Goal: Task Accomplishment & Management: Manage account settings

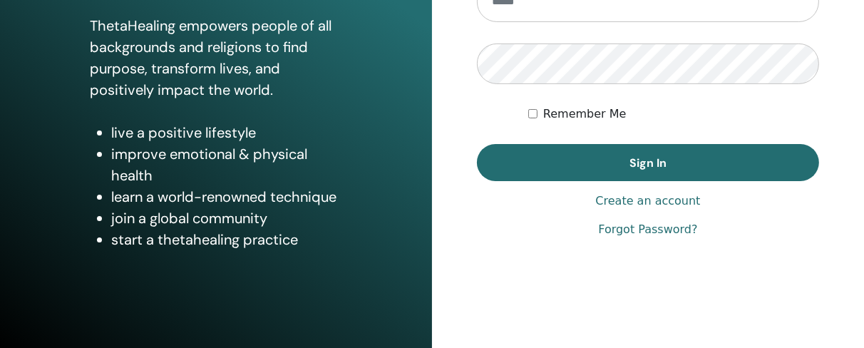
scroll to position [267, 0]
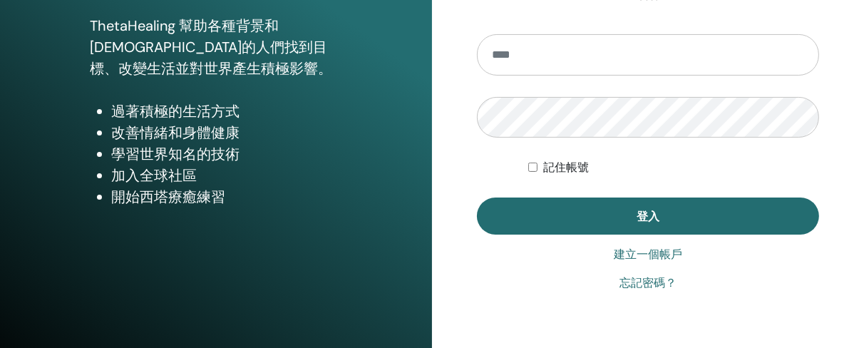
click at [531, 53] on input "email" at bounding box center [648, 54] width 342 height 41
type input "**********"
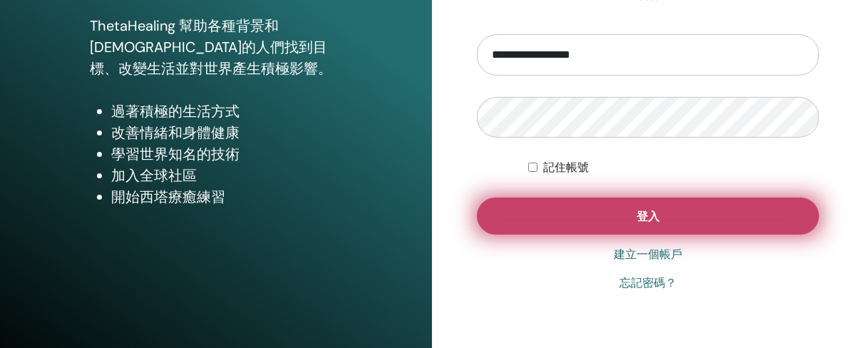
click at [615, 218] on button "登入" at bounding box center [648, 216] width 342 height 37
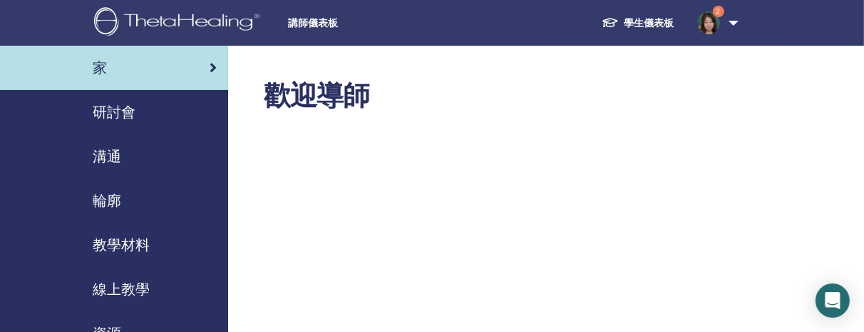
click at [108, 111] on font "研討會" at bounding box center [114, 112] width 43 height 19
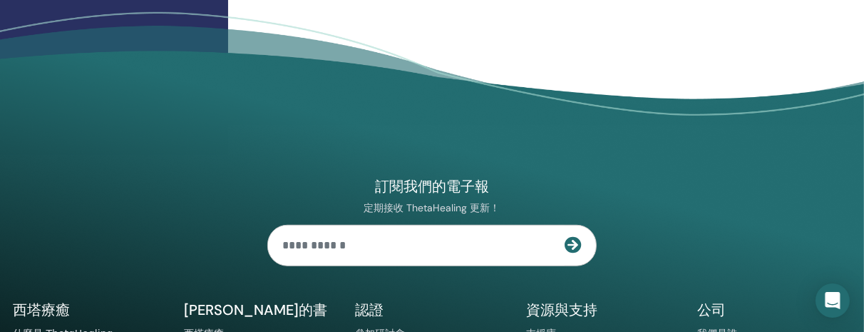
scroll to position [642, 0]
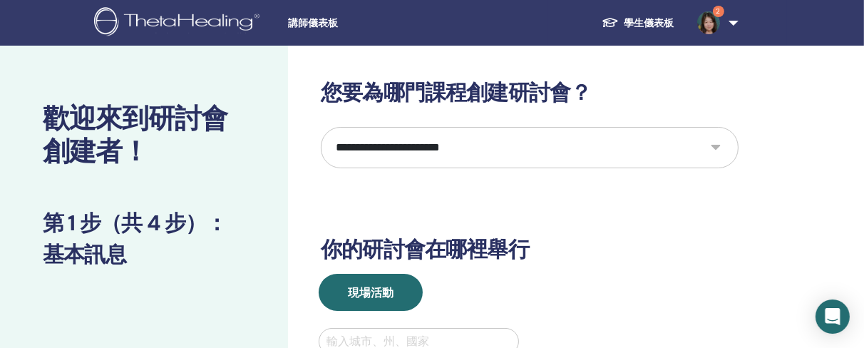
click at [720, 146] on select "**********" at bounding box center [530, 147] width 418 height 41
select select "**"
click at [321, 127] on select "**********" at bounding box center [530, 147] width 418 height 41
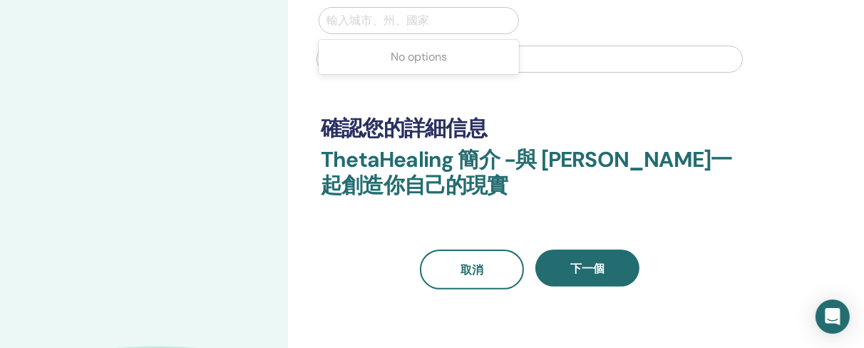
click at [349, 13] on div at bounding box center [419, 21] width 185 height 20
click at [349, 22] on div at bounding box center [419, 21] width 185 height 20
type input "*"
click at [341, 21] on input "**********" at bounding box center [354, 20] width 54 height 17
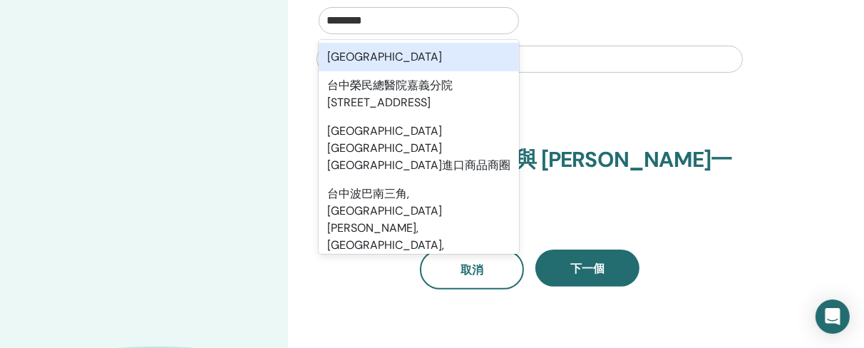
type input "********"
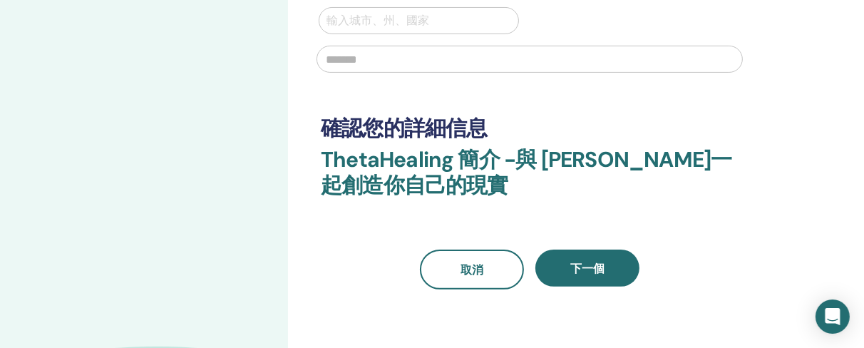
click at [539, 64] on input "text" at bounding box center [530, 59] width 426 height 27
type input "********"
click at [342, 14] on div at bounding box center [419, 21] width 185 height 20
click at [349, 29] on div at bounding box center [419, 21] width 185 height 20
type input "*"
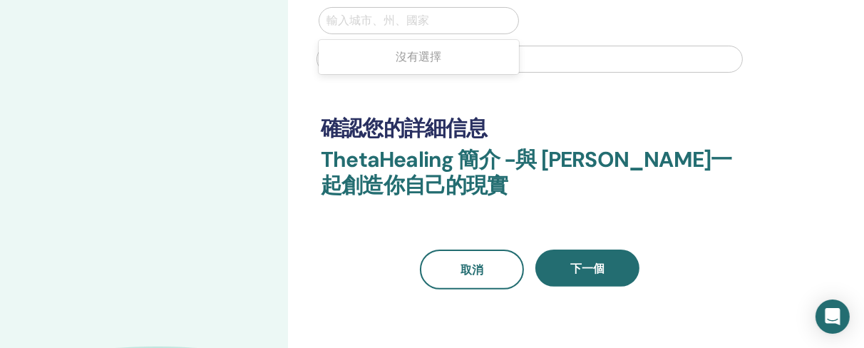
type input "*"
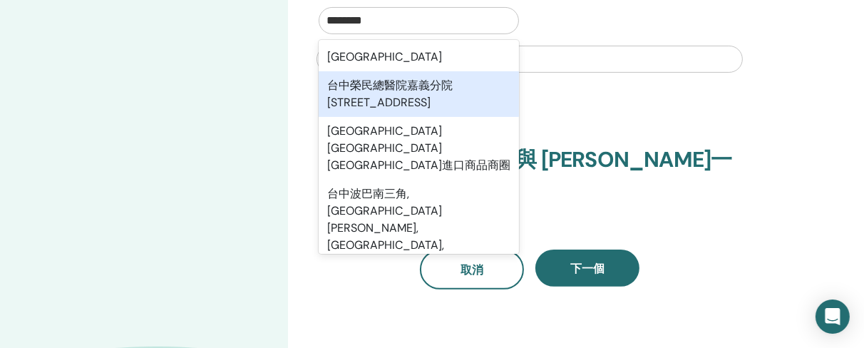
type input "********"
click at [618, 200] on h3 "ThetaHealing 簡介 -與 Sufen Sung一起 創造你自己的現實" at bounding box center [530, 181] width 418 height 68
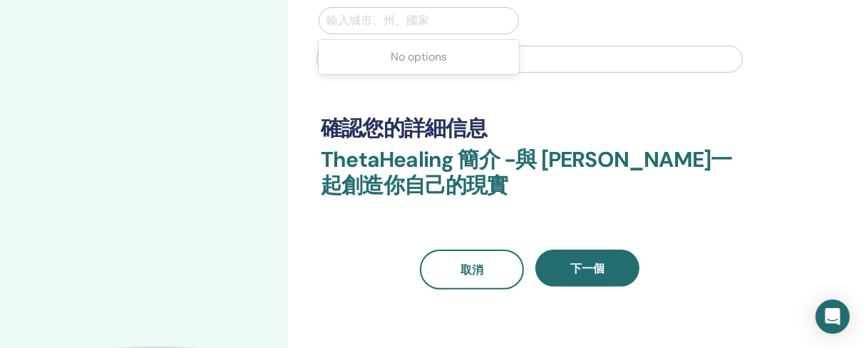
click at [357, 28] on div at bounding box center [419, 21] width 185 height 20
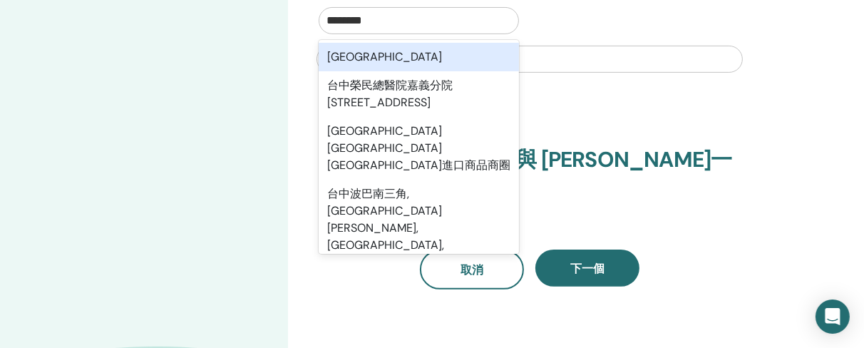
type input "********"
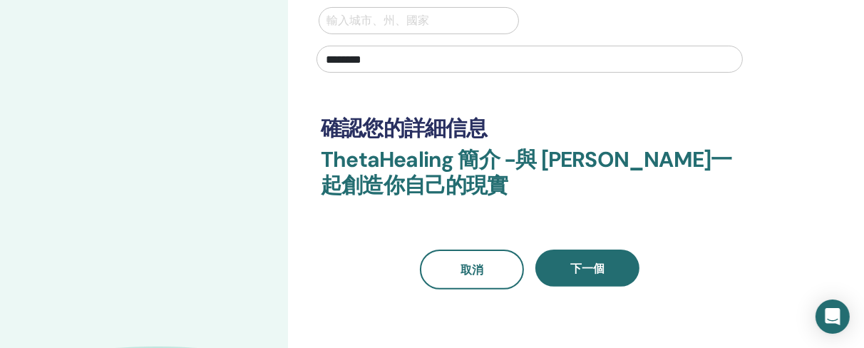
click at [600, 60] on input "********" at bounding box center [530, 59] width 426 height 27
click at [404, 16] on div at bounding box center [419, 21] width 185 height 20
type input "*"
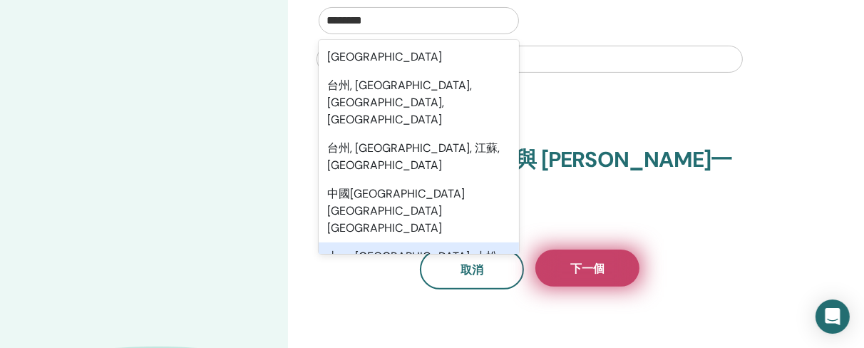
type input "********"
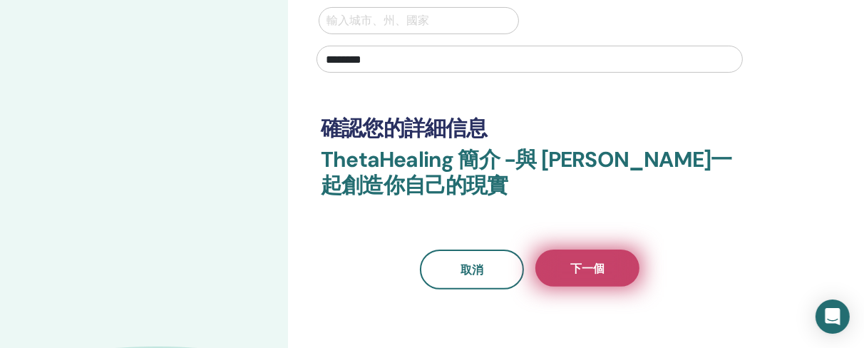
click at [607, 275] on button "下一個" at bounding box center [588, 268] width 104 height 37
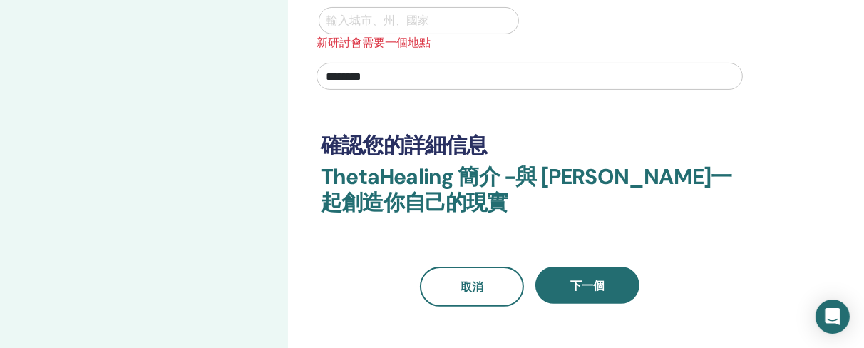
click at [367, 24] on div at bounding box center [419, 21] width 185 height 20
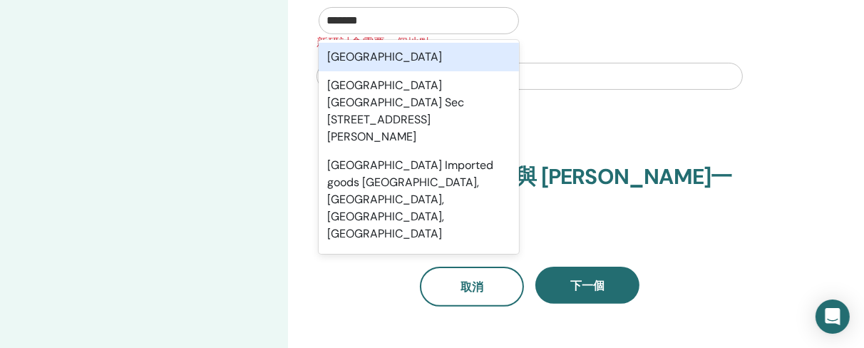
type input "********"
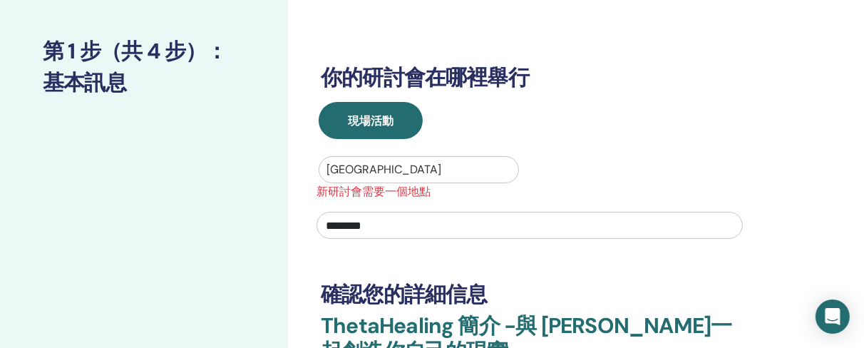
scroll to position [493, 0]
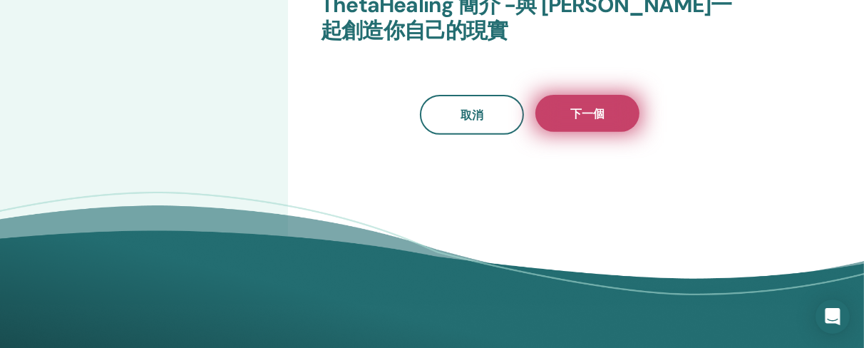
click at [600, 101] on button "下一個" at bounding box center [588, 113] width 104 height 37
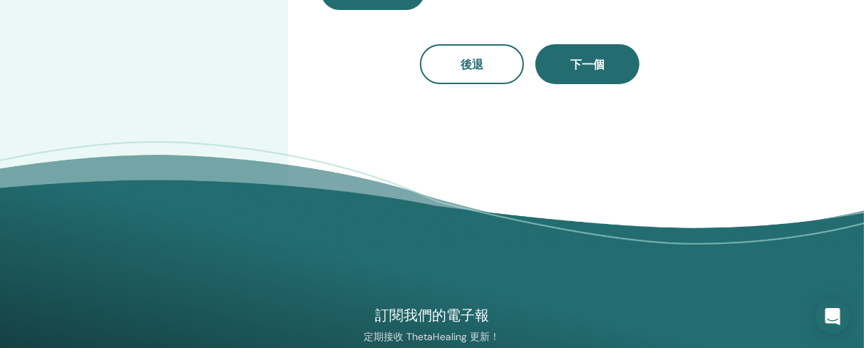
scroll to position [0, 0]
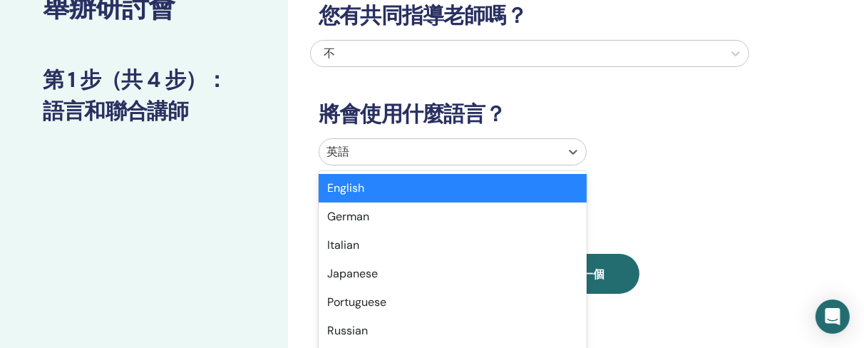
click at [570, 165] on div "option English selected, 1 of 47. 47 results available. Use Up and Down to choo…" at bounding box center [453, 151] width 268 height 27
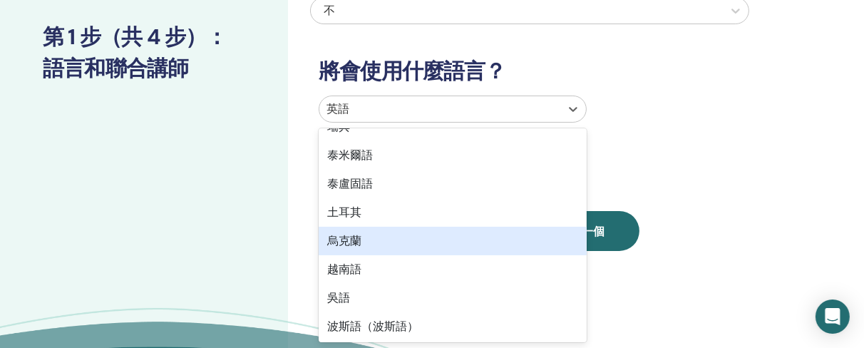
scroll to position [810, 0]
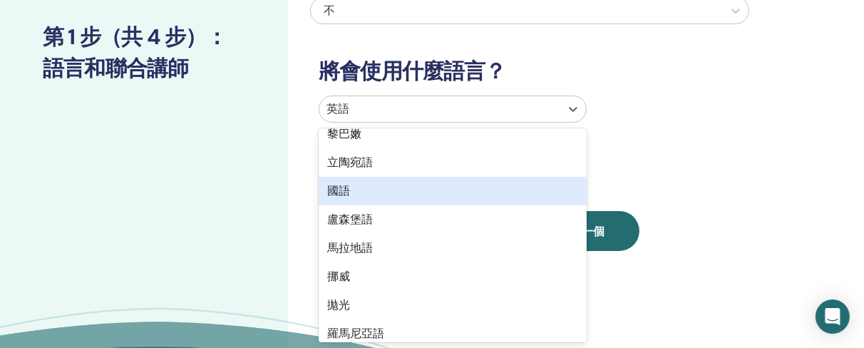
click at [393, 189] on div "國語" at bounding box center [453, 191] width 268 height 29
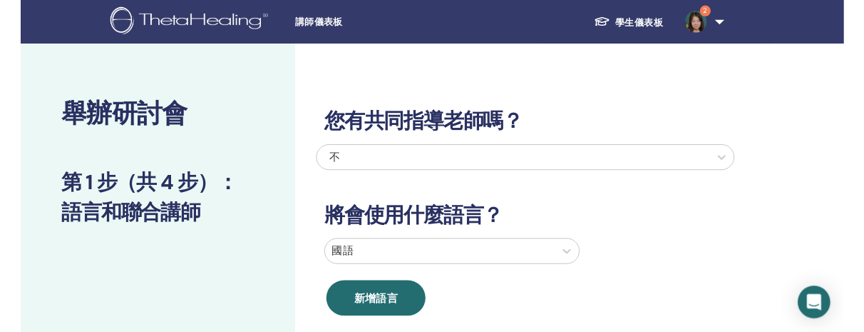
scroll to position [321, 0]
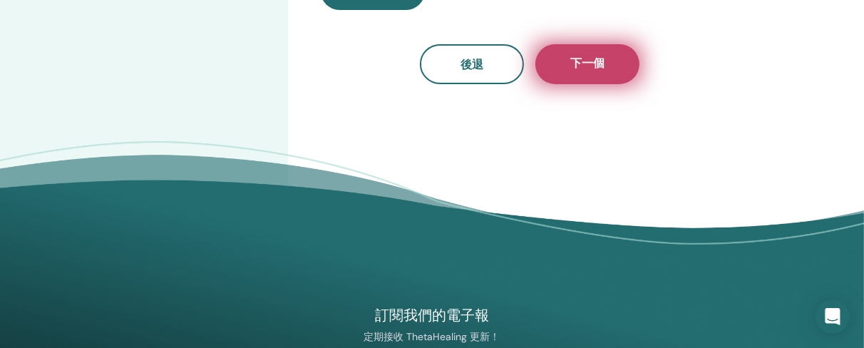
click at [602, 63] on font "下一個" at bounding box center [587, 63] width 34 height 15
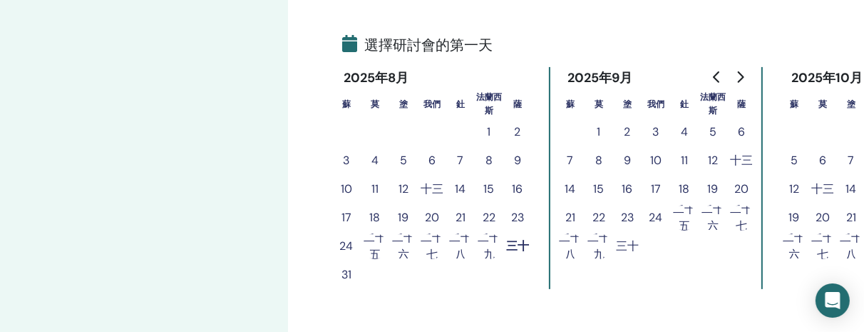
click at [738, 128] on font "6" at bounding box center [741, 131] width 7 height 15
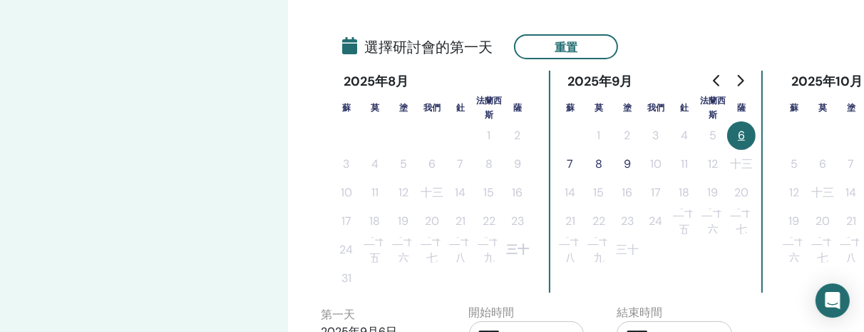
click at [572, 161] on font "7" at bounding box center [571, 163] width 6 height 15
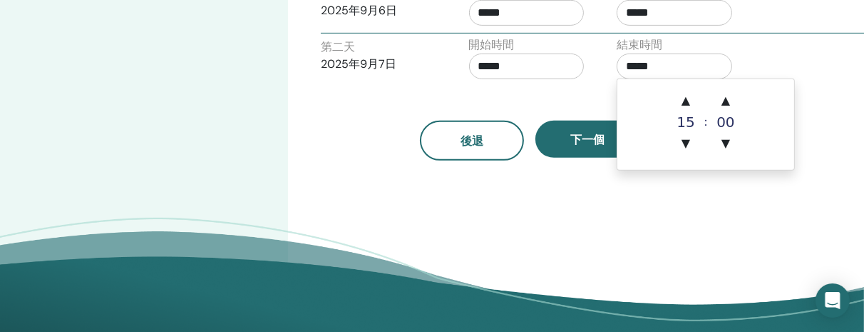
click at [636, 67] on input "*****" at bounding box center [675, 66] width 116 height 26
click at [685, 101] on font "▲" at bounding box center [686, 100] width 9 height 14
type input "*****"
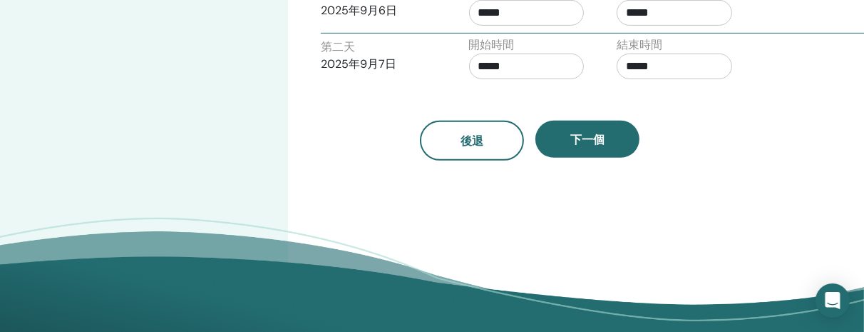
click at [796, 68] on div "第二天 2025年9月7日 開始時間 ***** 結束時間 *****" at bounding box center [606, 61] width 592 height 50
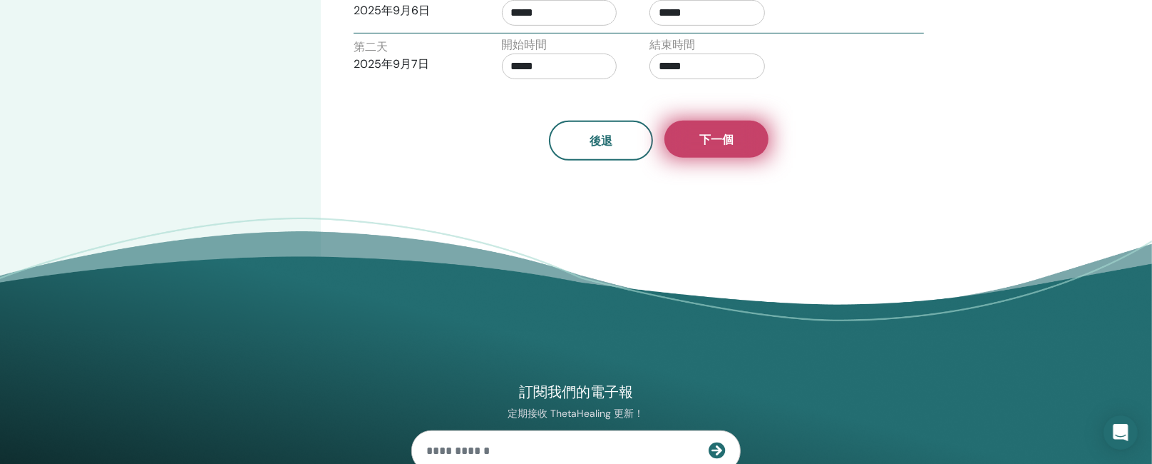
click at [747, 151] on button "下一個" at bounding box center [717, 139] width 104 height 37
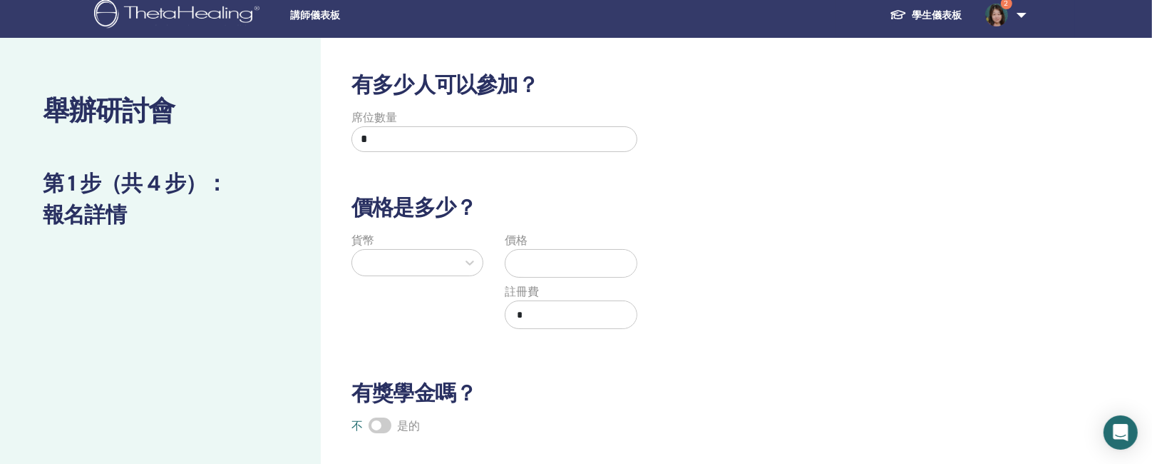
scroll to position [0, 0]
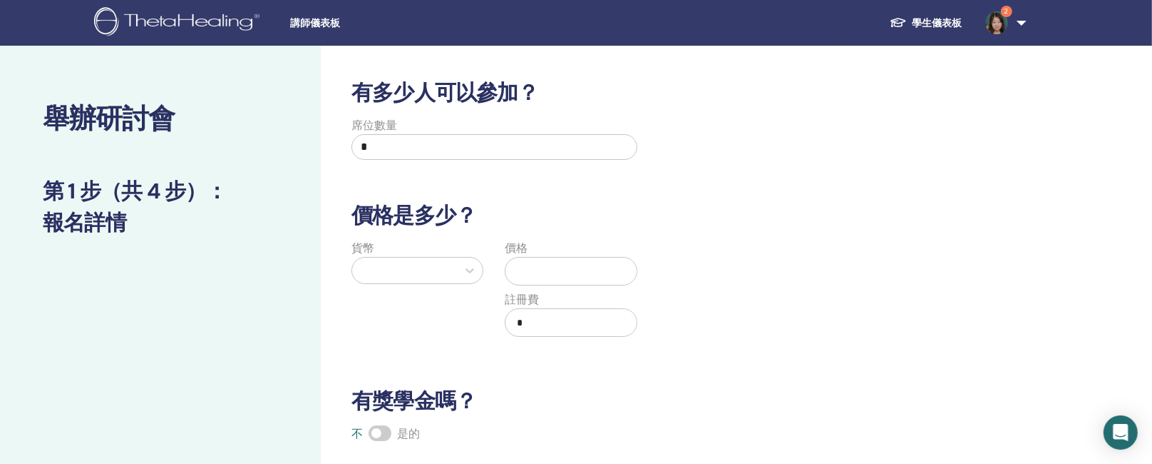
drag, startPoint x: 379, startPoint y: 153, endPoint x: 356, endPoint y: 154, distance: 22.8
click at [356, 154] on input "*" at bounding box center [495, 147] width 286 height 26
type input "*"
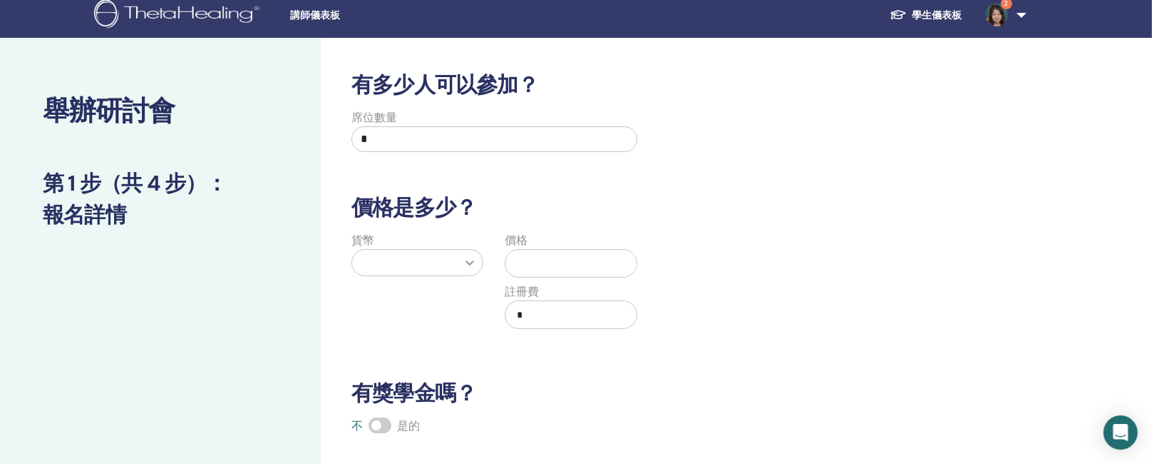
click at [464, 267] on div at bounding box center [470, 263] width 26 height 26
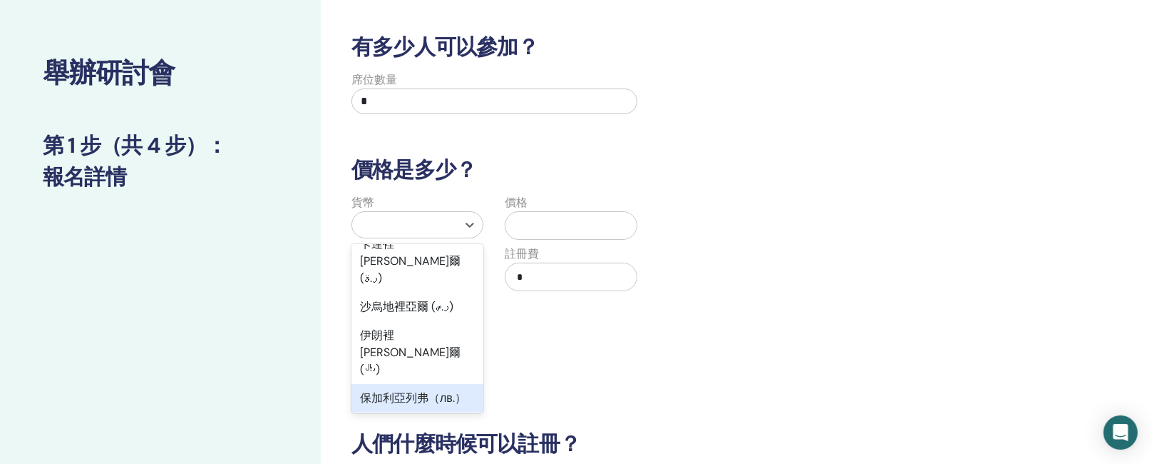
scroll to position [1257, 0]
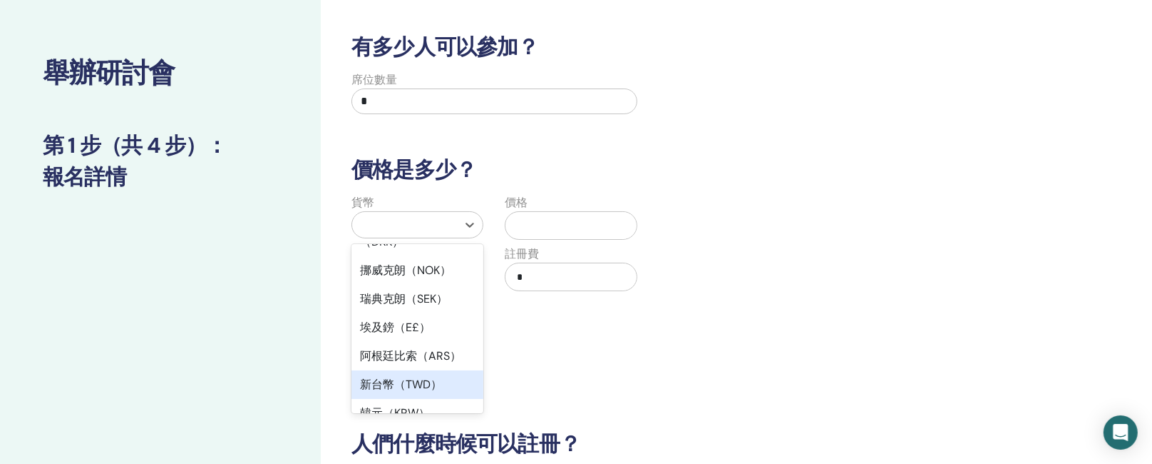
click at [397, 347] on font "新台幣（TWD）" at bounding box center [401, 384] width 82 height 15
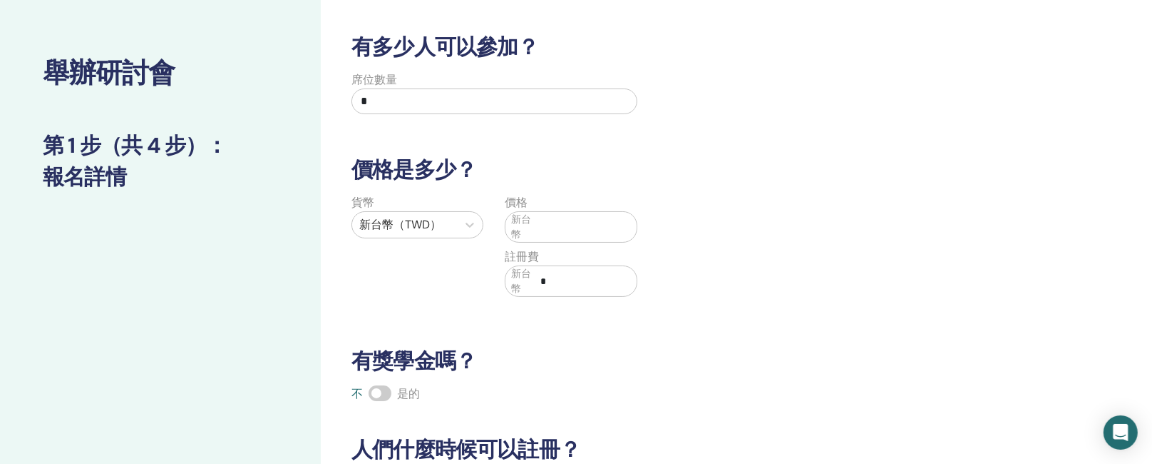
click at [533, 223] on span "新台幣" at bounding box center [523, 227] width 24 height 30
click at [519, 222] on font "新台幣" at bounding box center [521, 226] width 20 height 26
click at [536, 222] on input "text" at bounding box center [586, 226] width 101 height 27
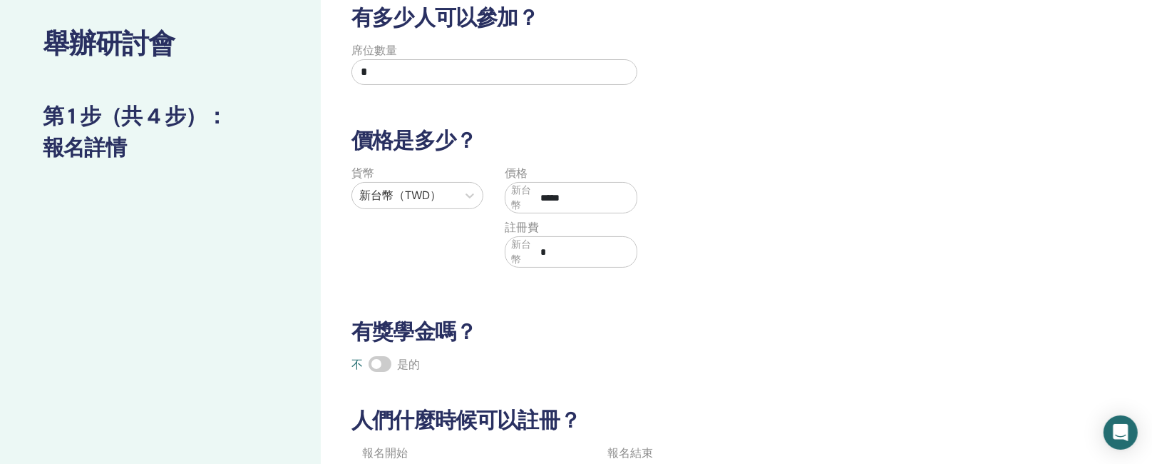
scroll to position [473, 0]
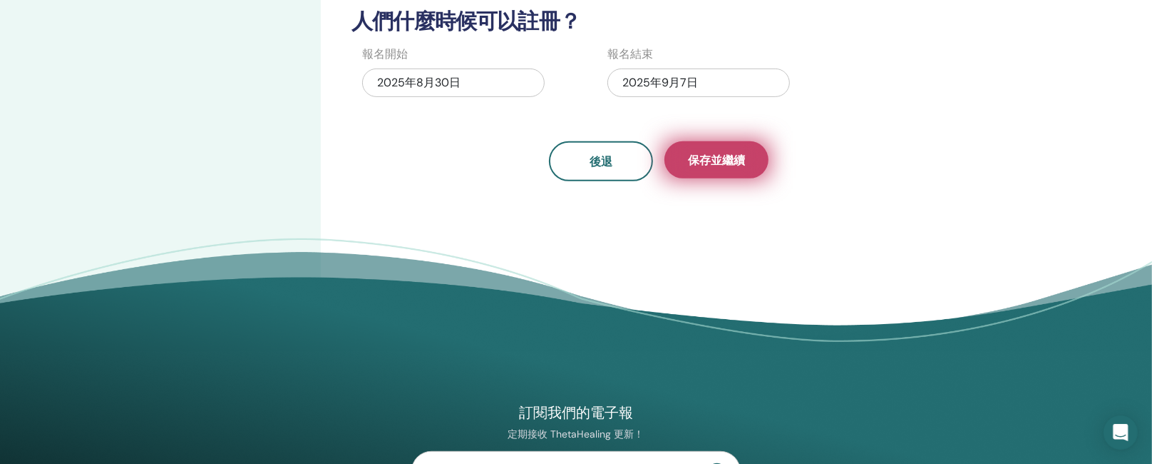
type input "*****"
click at [707, 162] on font "保存並繼續" at bounding box center [716, 160] width 57 height 15
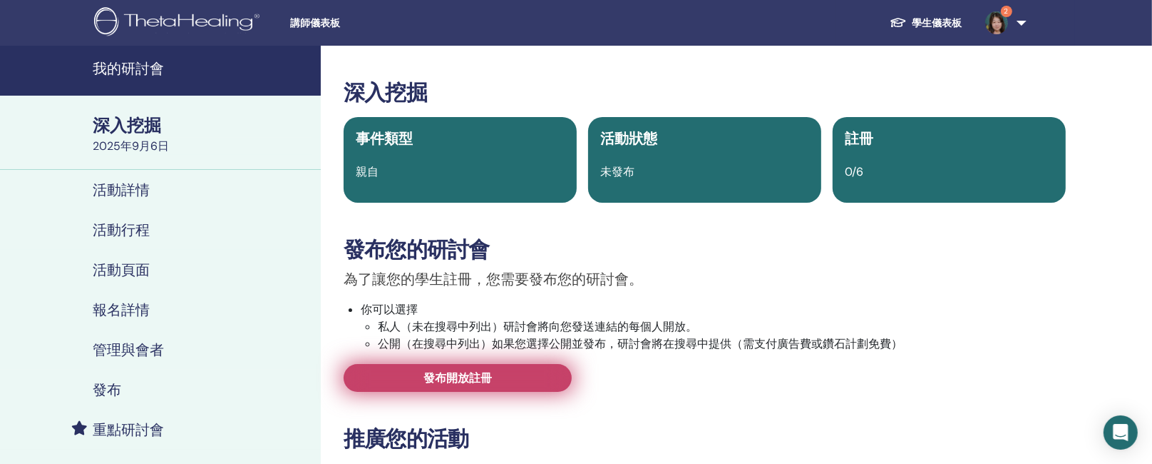
click at [508, 378] on link "發布開放註冊" at bounding box center [458, 378] width 228 height 28
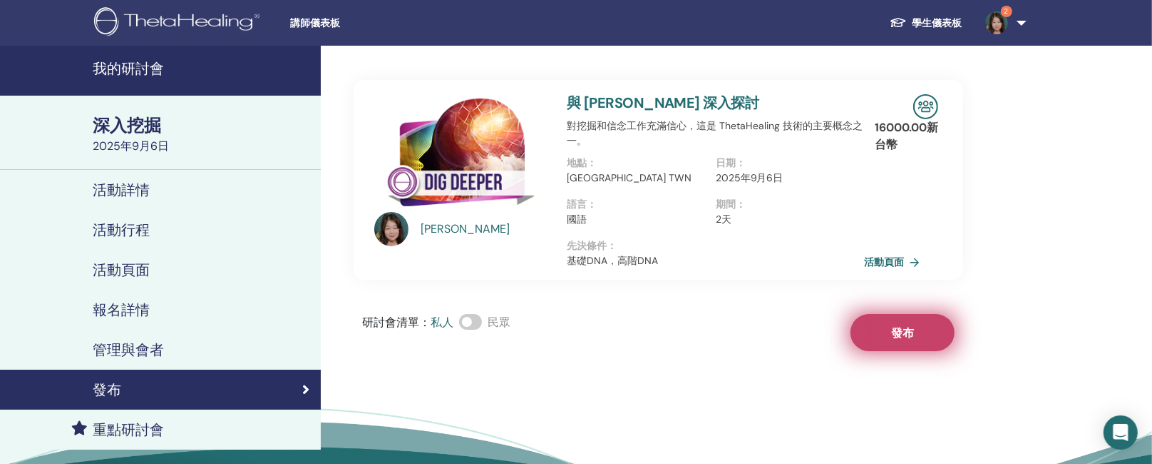
click at [891, 327] on button "發布" at bounding box center [903, 332] width 104 height 37
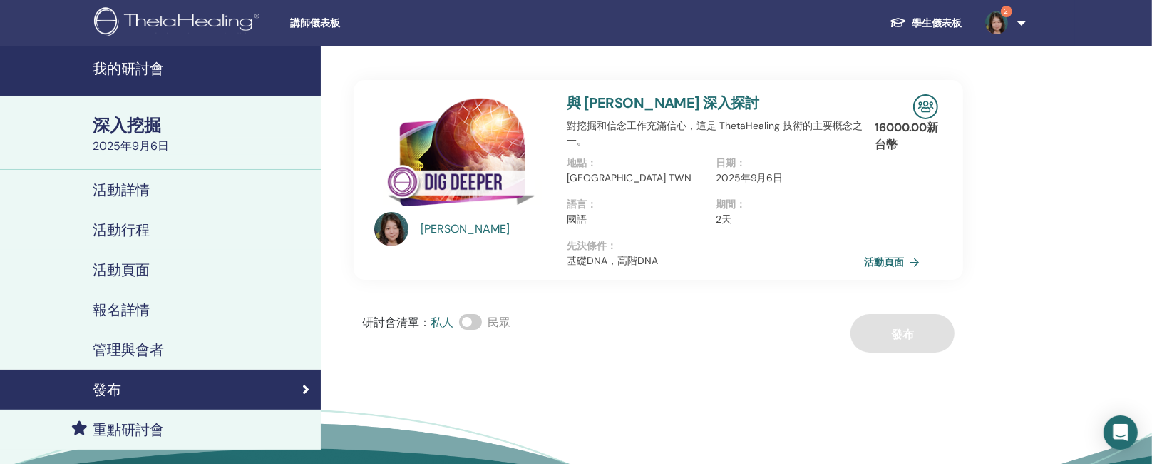
click at [130, 66] on font "我的研討會" at bounding box center [128, 68] width 71 height 19
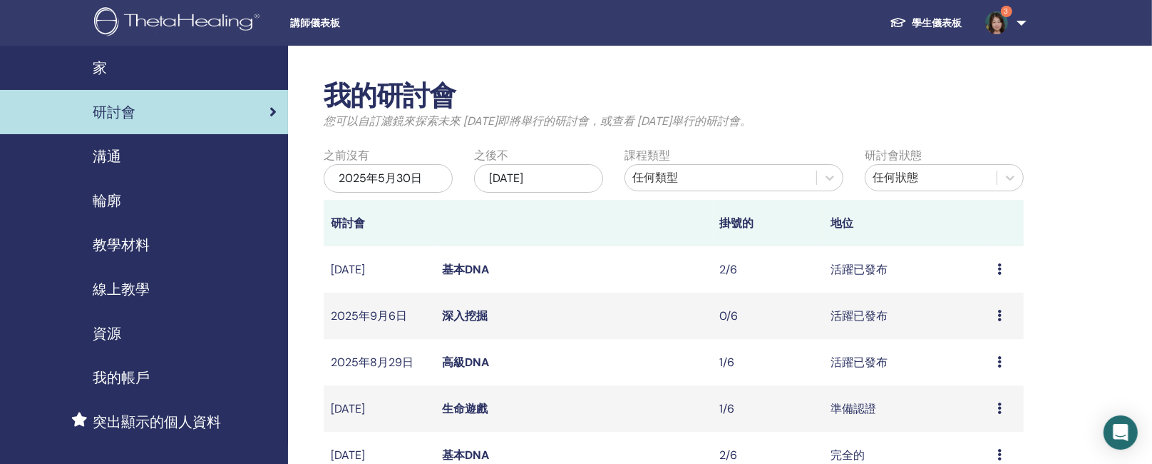
click at [466, 322] on font "深入挖掘" at bounding box center [465, 315] width 46 height 15
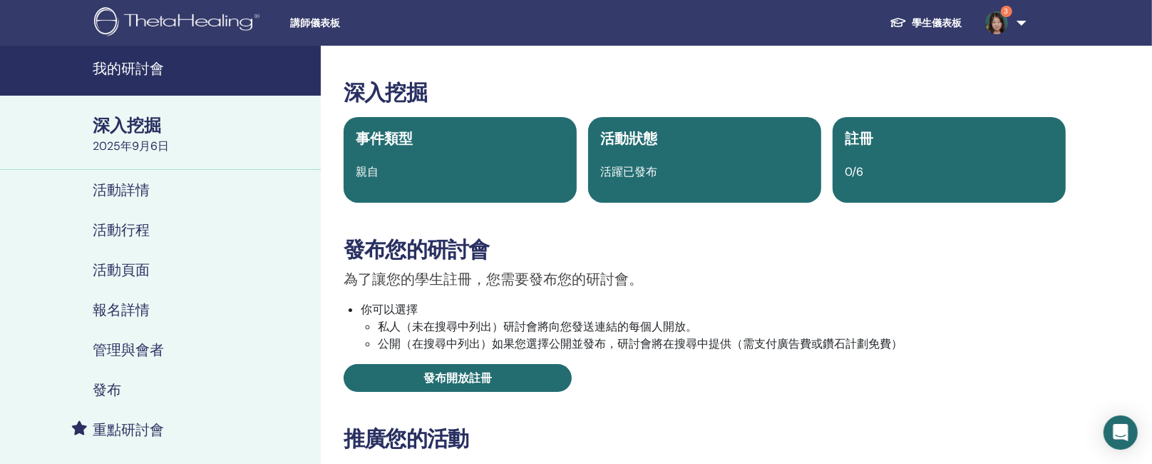
scroll to position [428, 0]
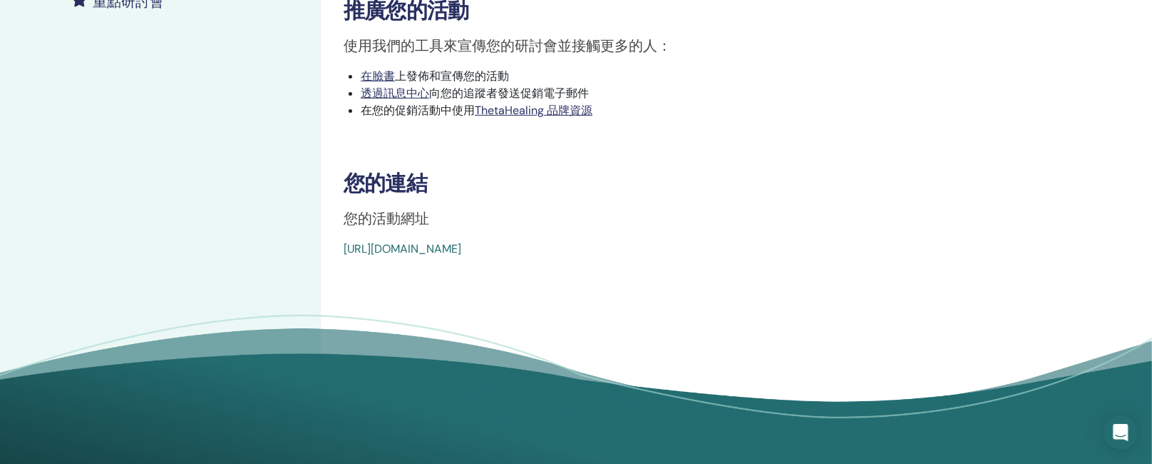
drag, startPoint x: 339, startPoint y: 253, endPoint x: 716, endPoint y: 259, distance: 377.3
click at [716, 259] on div "深入挖掘 事件類型 親自 活動狀態 活躍已發布 註冊 0/6 發布您的研討會 為了讓您的學生註冊，您需要發布您的研討會。 你可以選擇 私人（未在搜尋中列出）研…" at bounding box center [705, 37] width 768 height 839
copy font "[URL][DOMAIN_NAME]"
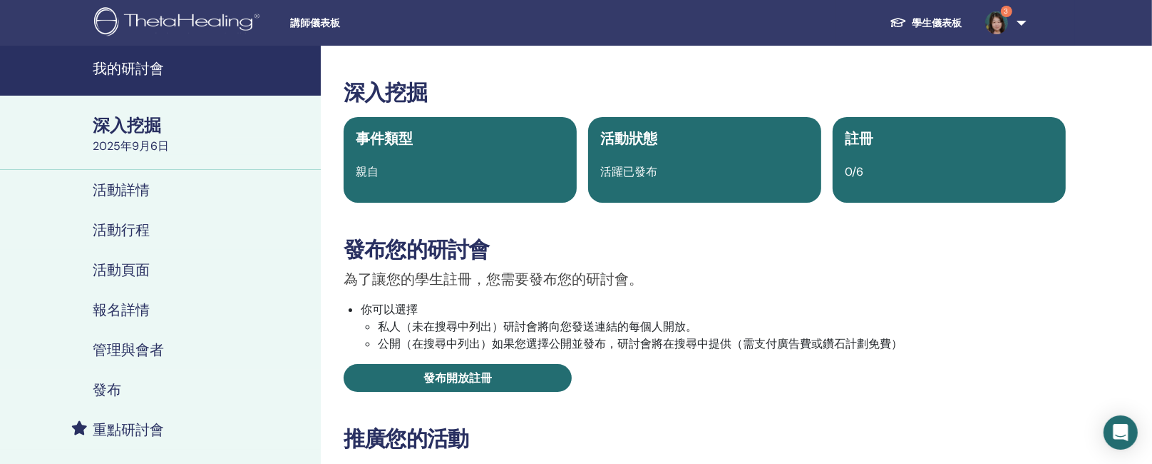
click at [126, 60] on font "我的研討會" at bounding box center [128, 68] width 71 height 19
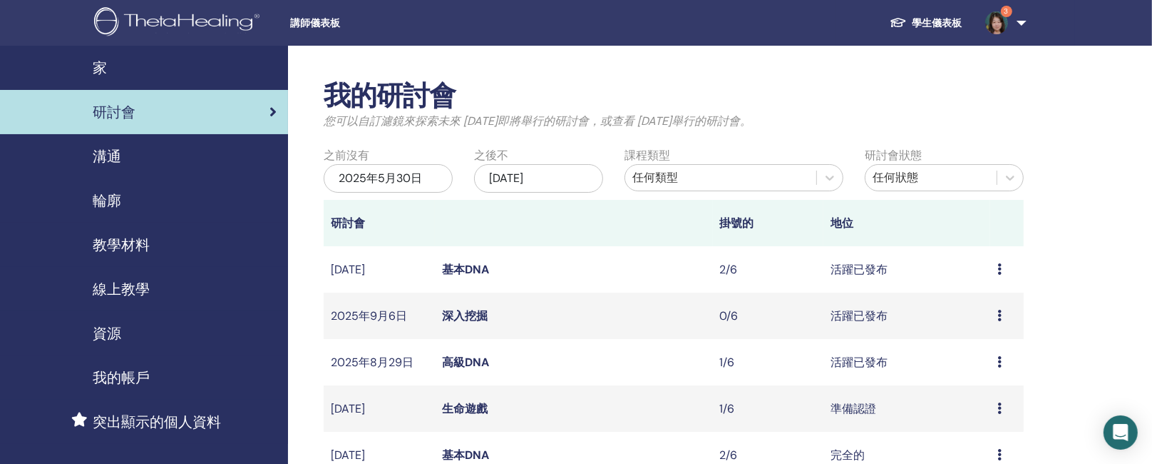
scroll to position [428, 0]
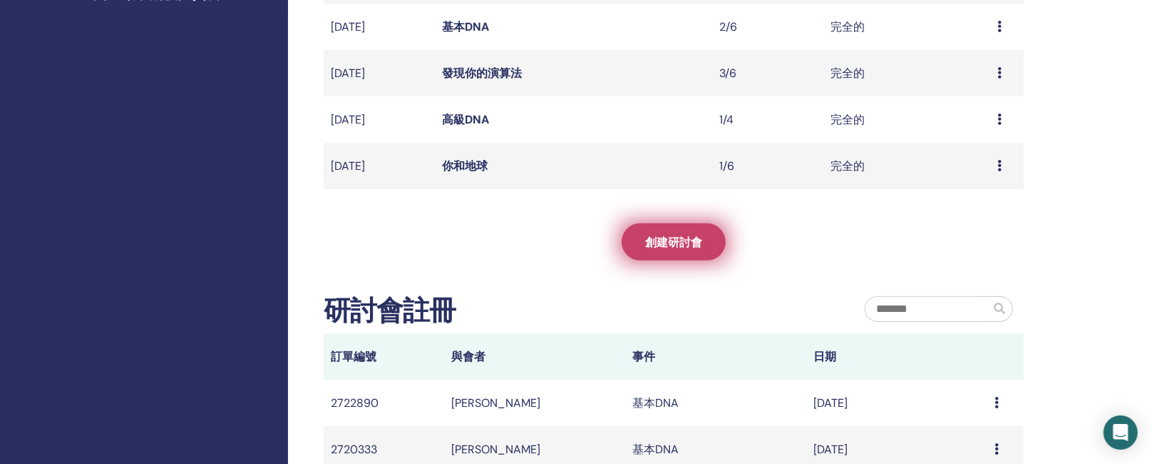
click at [697, 238] on font "創建研討會" at bounding box center [673, 242] width 57 height 15
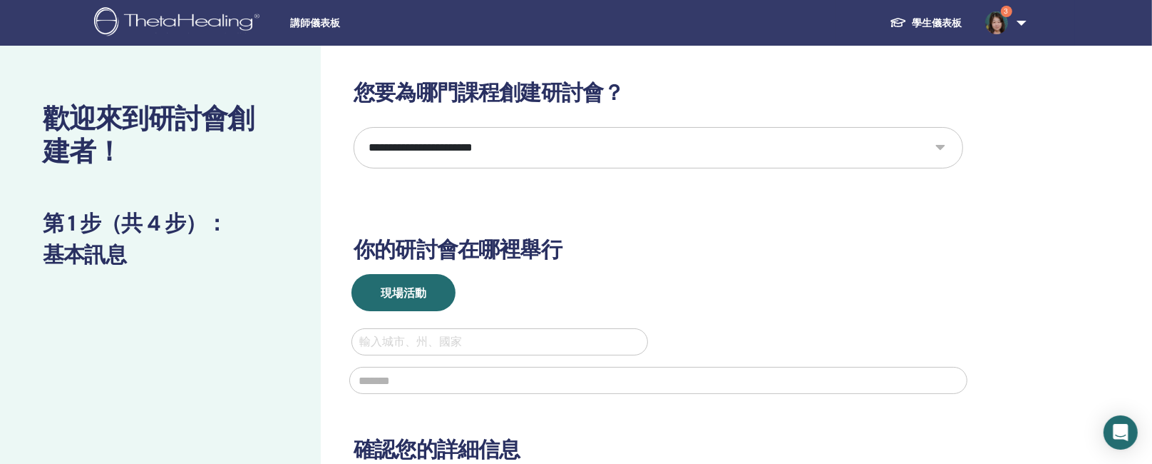
click at [947, 145] on select "**********" at bounding box center [659, 147] width 610 height 41
select select "****"
click at [354, 127] on select "**********" at bounding box center [659, 147] width 610 height 41
click at [440, 345] on div at bounding box center [499, 342] width 281 height 20
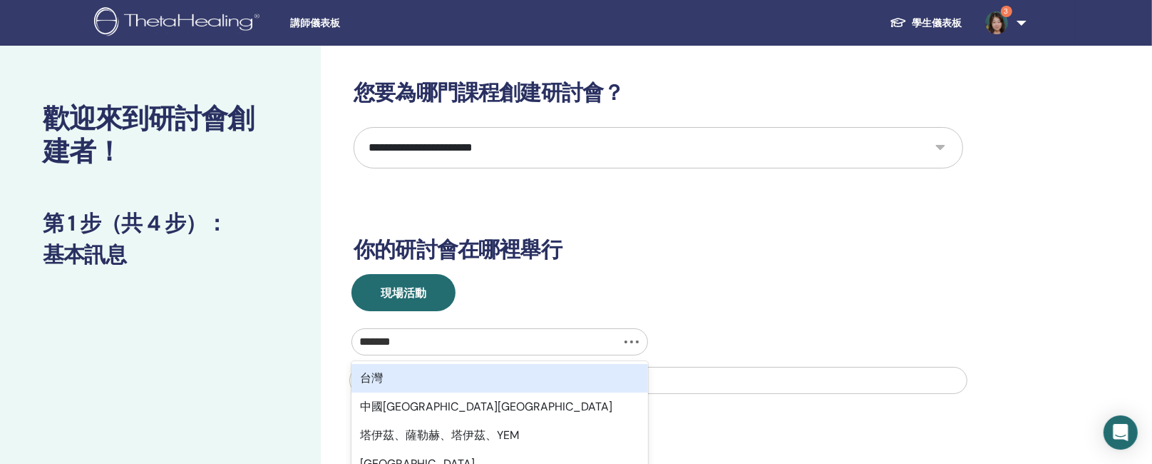
type input "********"
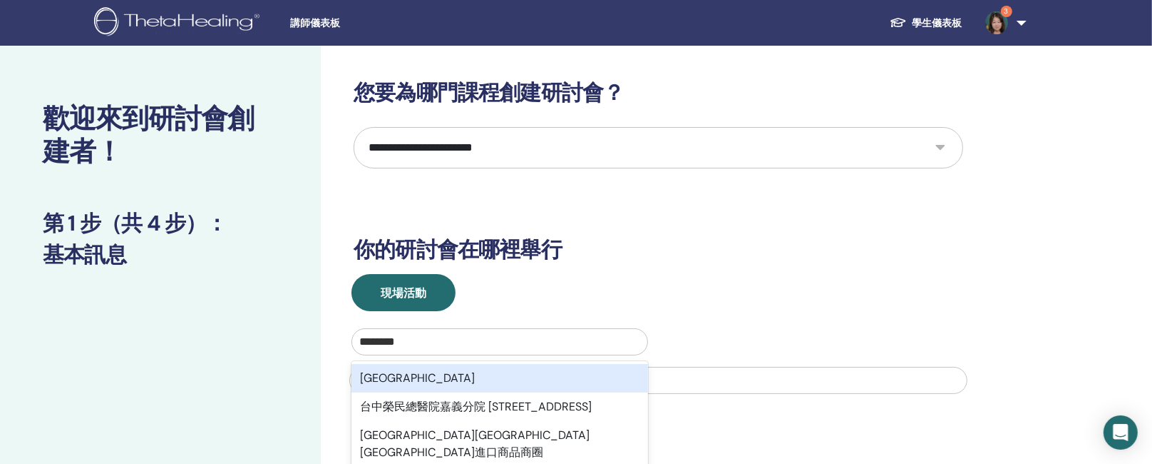
click at [396, 379] on div "臺中市" at bounding box center [500, 378] width 297 height 29
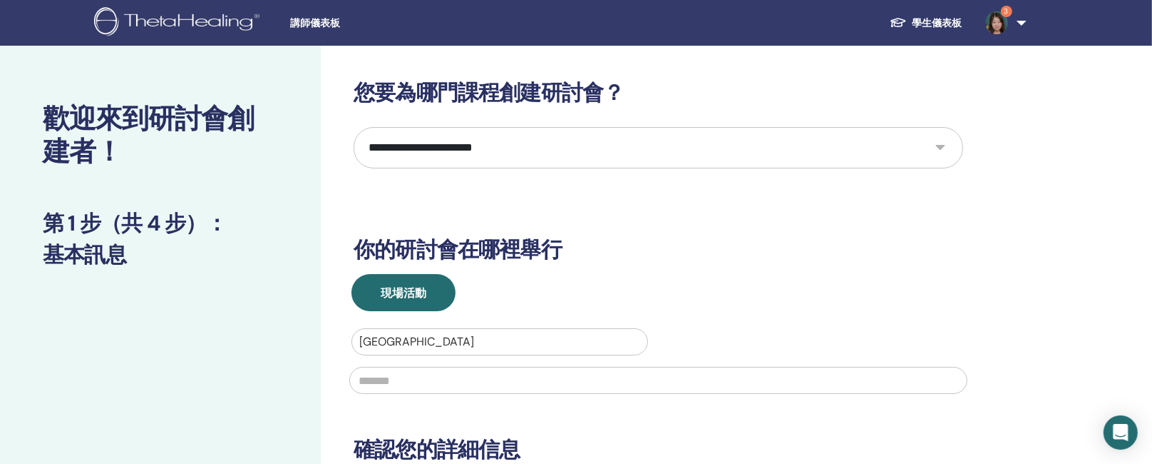
click at [396, 379] on input "text" at bounding box center [658, 380] width 618 height 27
type input "*"
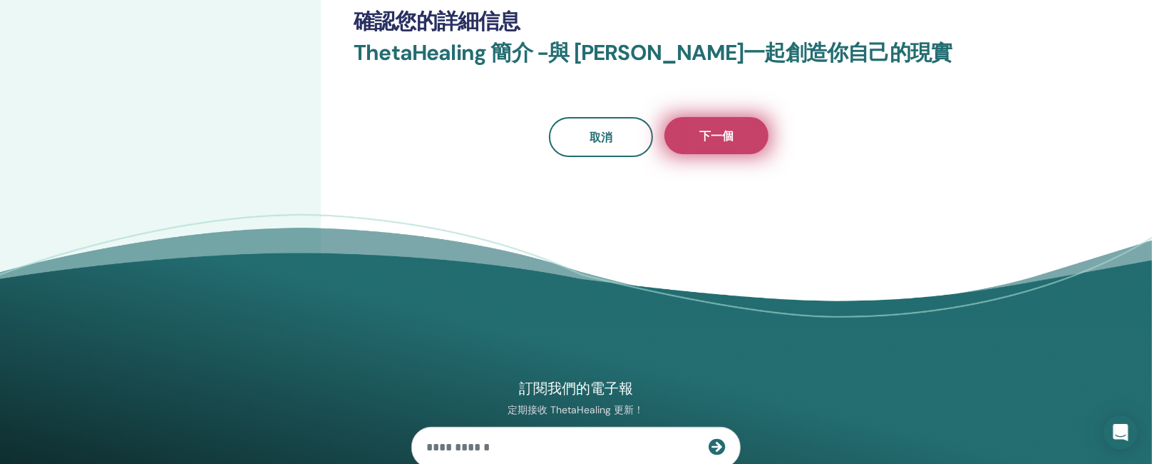
type input "********"
click at [717, 137] on font "下一個" at bounding box center [717, 135] width 34 height 15
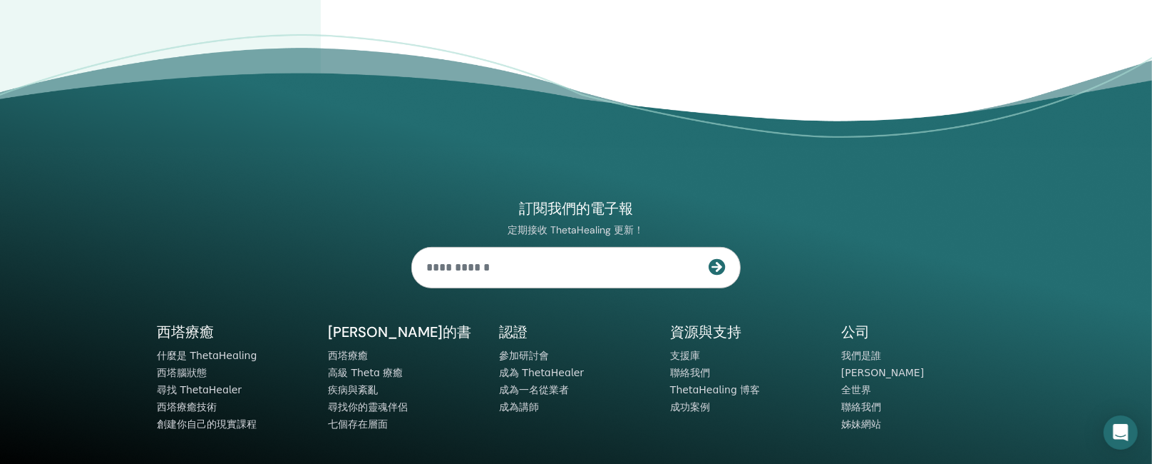
scroll to position [0, 0]
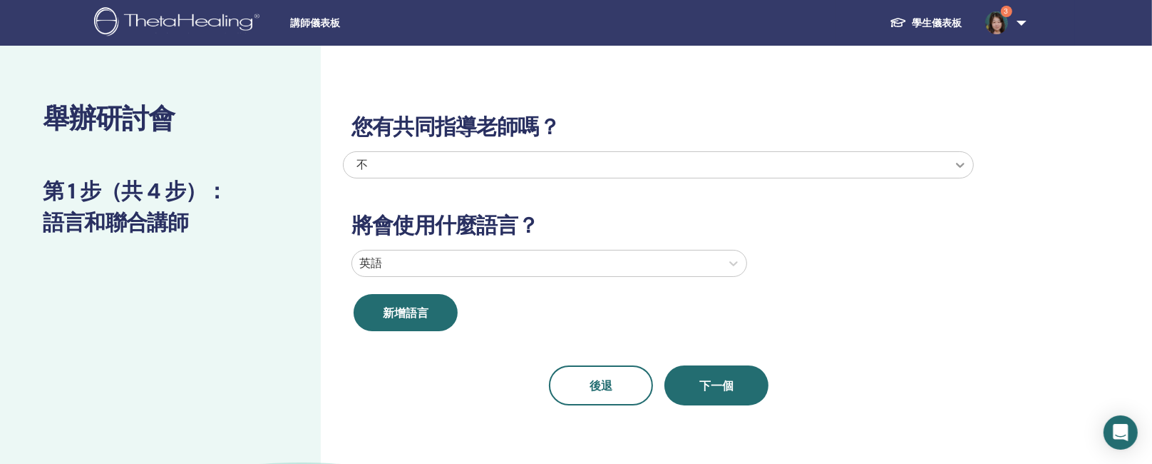
click at [950, 163] on div at bounding box center [961, 165] width 26 height 26
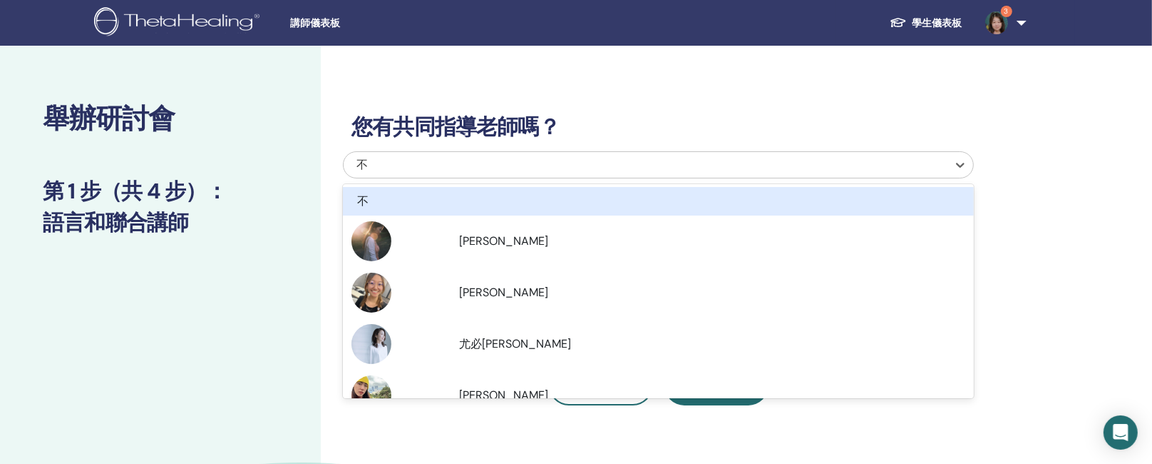
click at [874, 98] on div "您有共同指導老師嗎？ option No focused, 1 of 5. 5 results available. Use Up and Down to c…" at bounding box center [658, 242] width 631 height 325
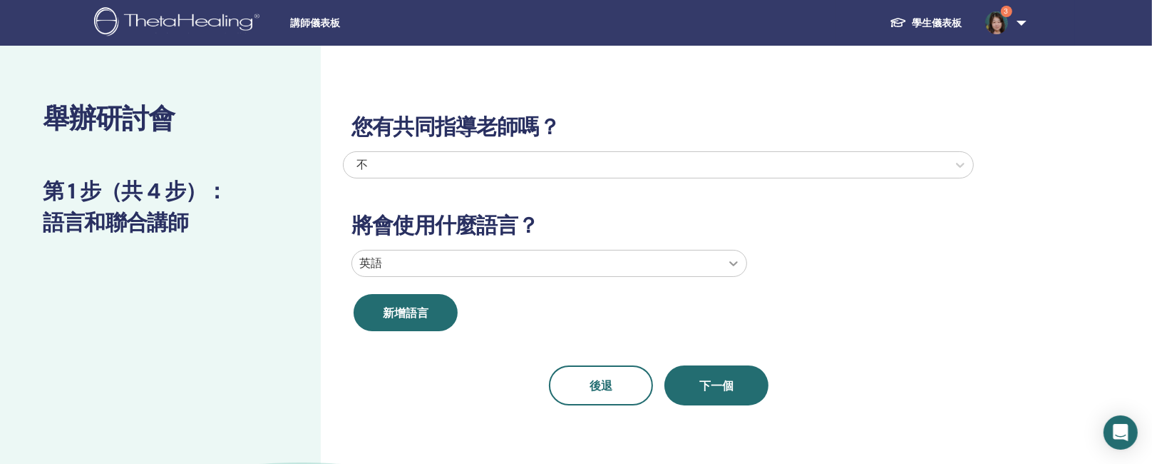
click at [738, 259] on icon at bounding box center [734, 263] width 14 height 14
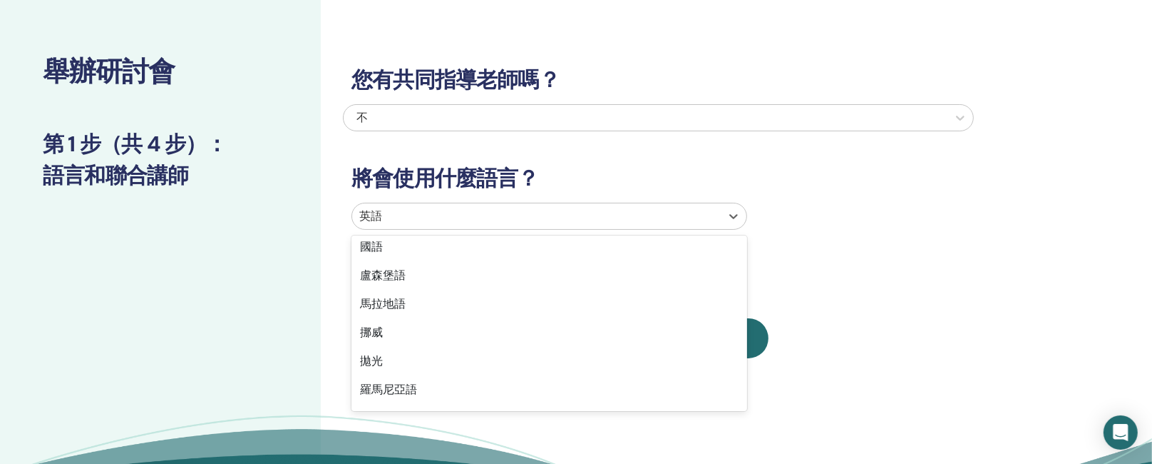
scroll to position [784, 0]
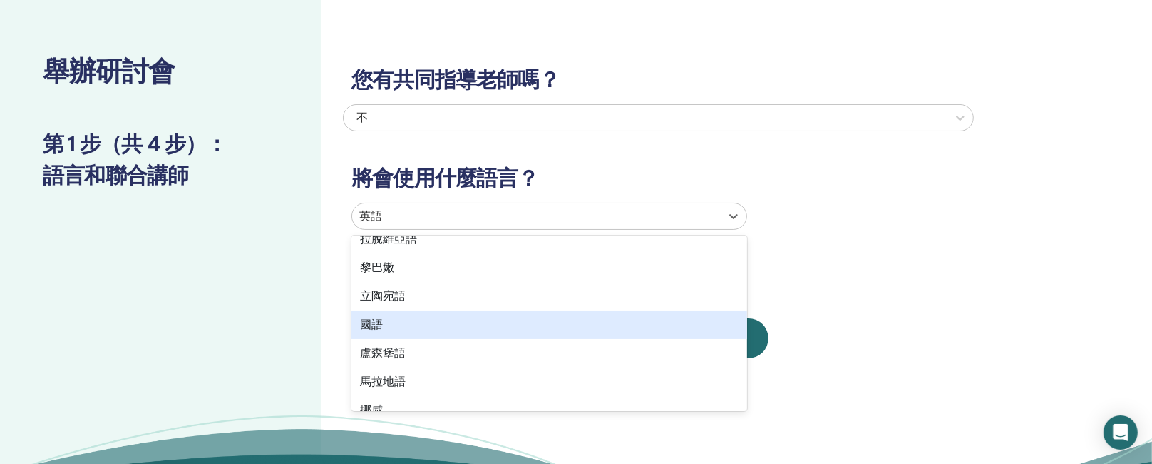
click at [449, 328] on div "國語" at bounding box center [550, 324] width 396 height 29
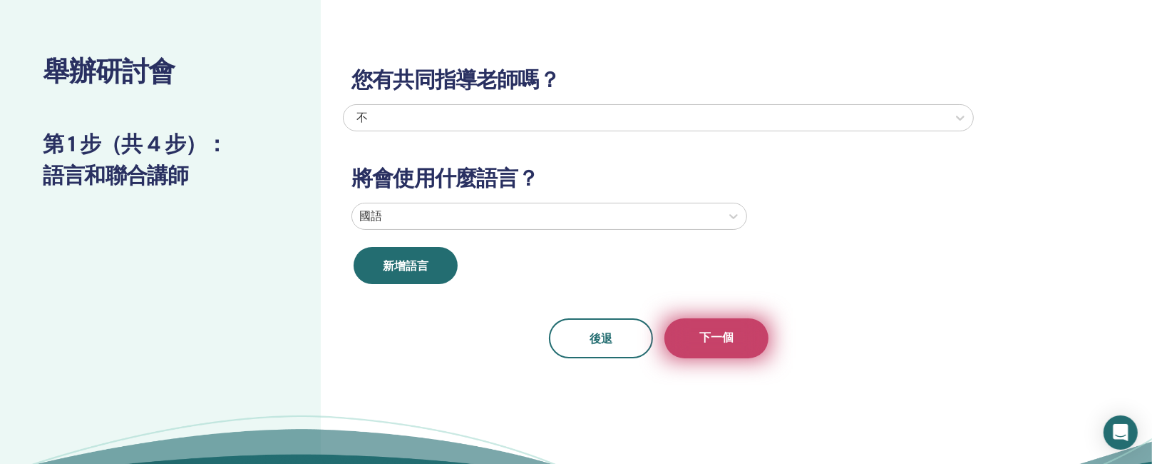
click at [741, 352] on button "下一個" at bounding box center [717, 338] width 104 height 40
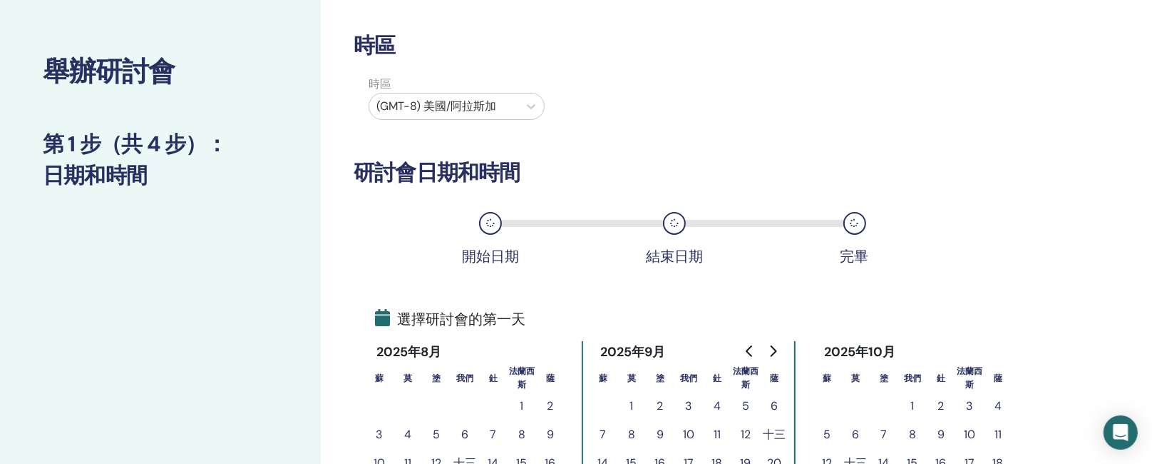
drag, startPoint x: 1142, startPoint y: 73, endPoint x: 1144, endPoint y: 91, distance: 17.2
click at [1144, 91] on div "舉辦研討會 第 1 步（共 4 步） ： 日期和時間 時區 時區 (GMT-8) 美國/阿拉斯加 研討會日期和時間 開始日期 結束日期 完畢 選擇研討會的第一…" at bounding box center [576, 423] width 1152 height 849
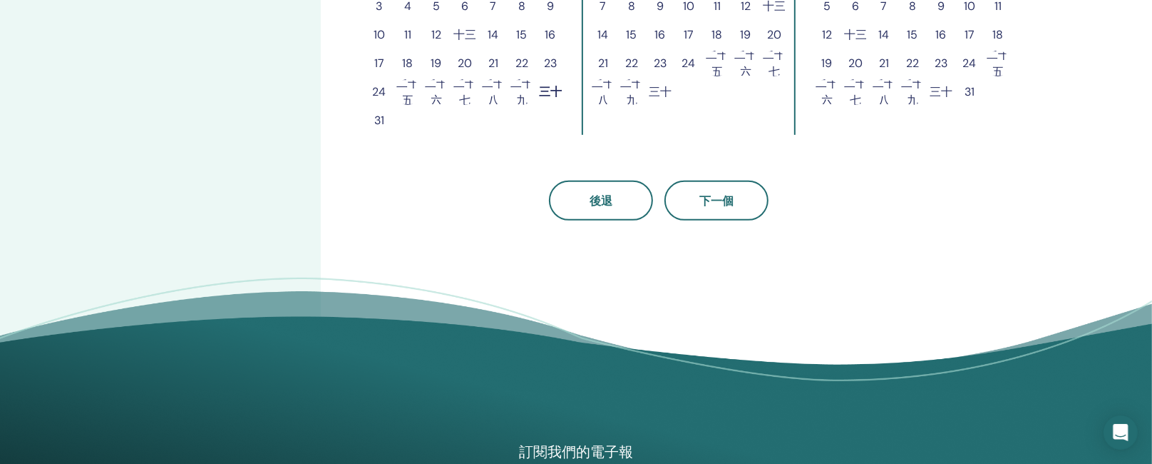
scroll to position [47, 0]
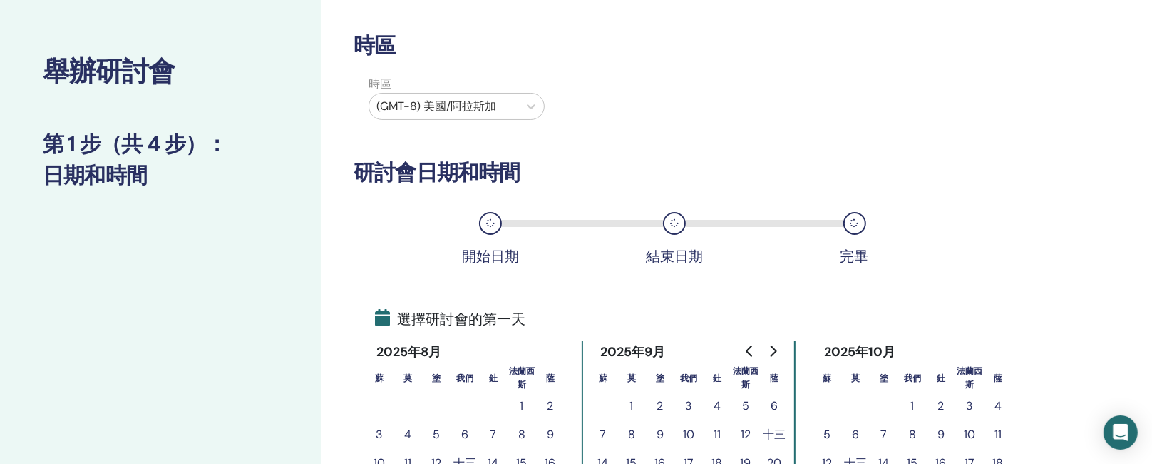
click at [997, 401] on font "4" at bounding box center [998, 405] width 7 height 15
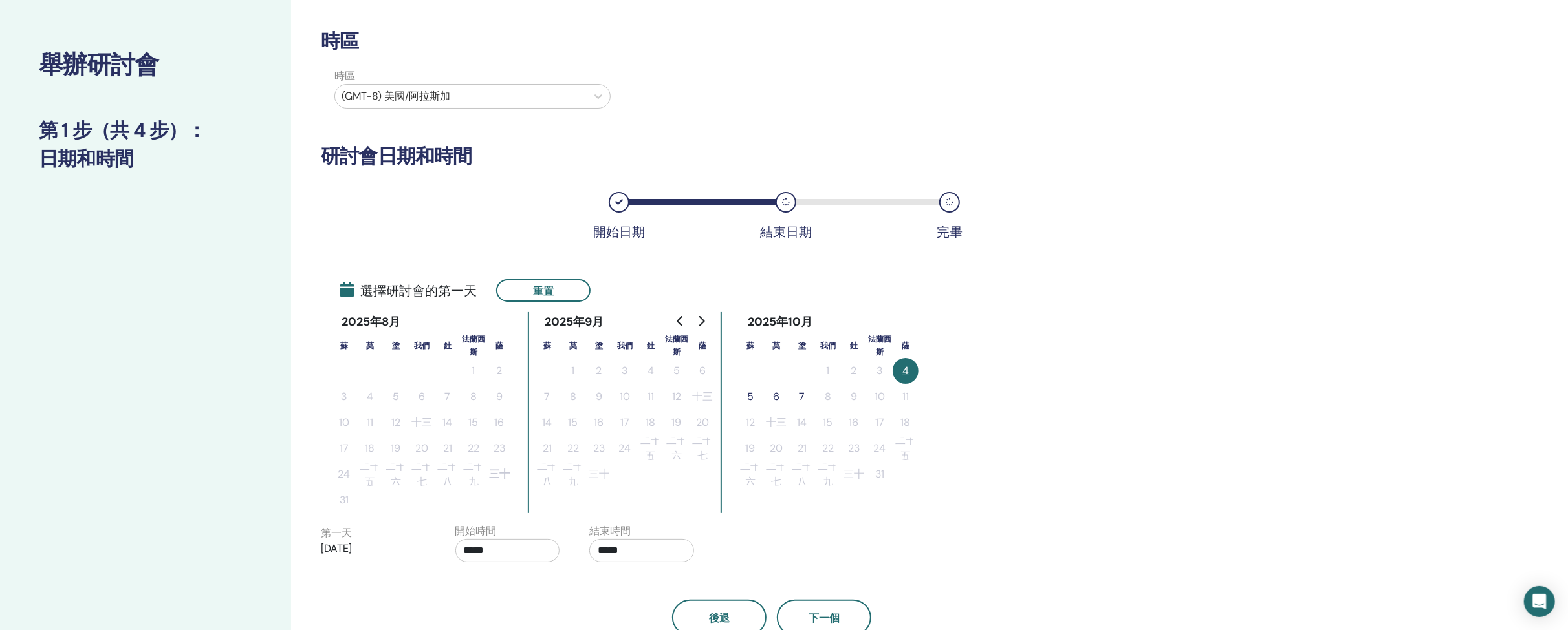
click at [752, 392] on font "5" at bounding box center [750, 396] width 6 height 14
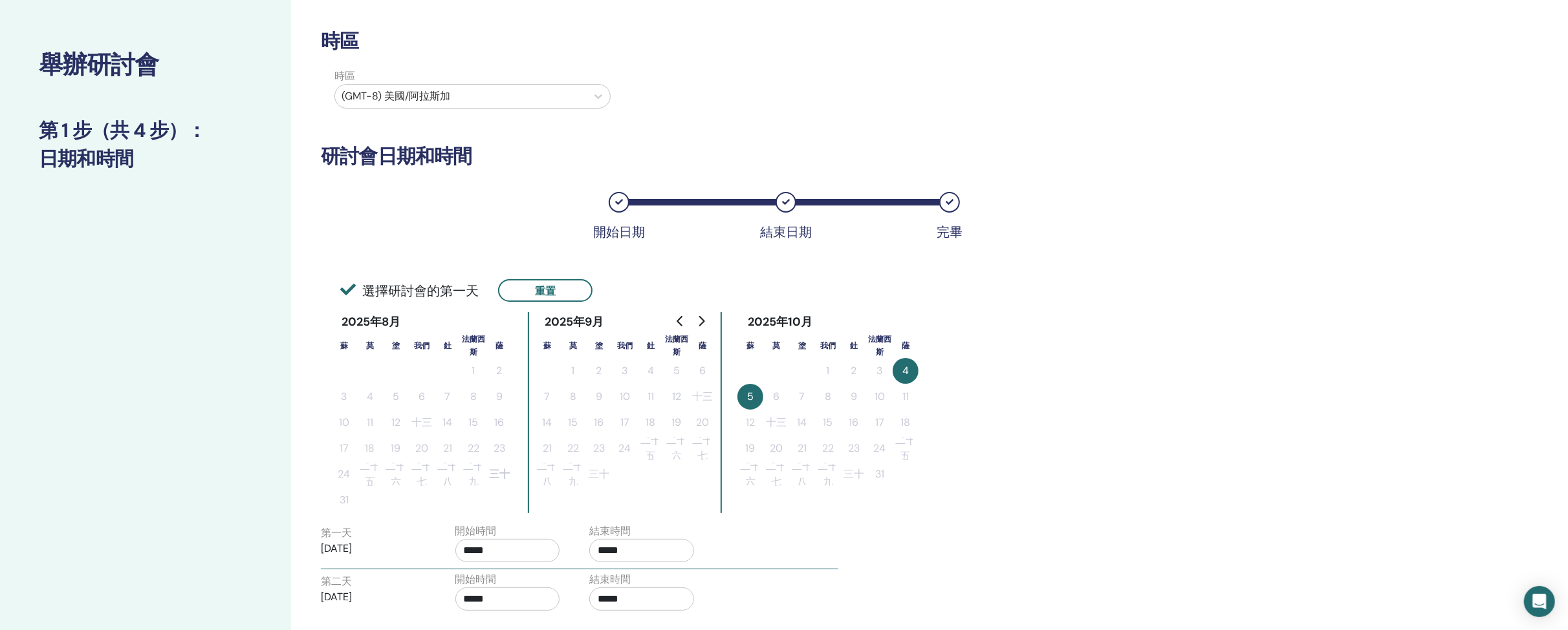
scroll to position [580, 0]
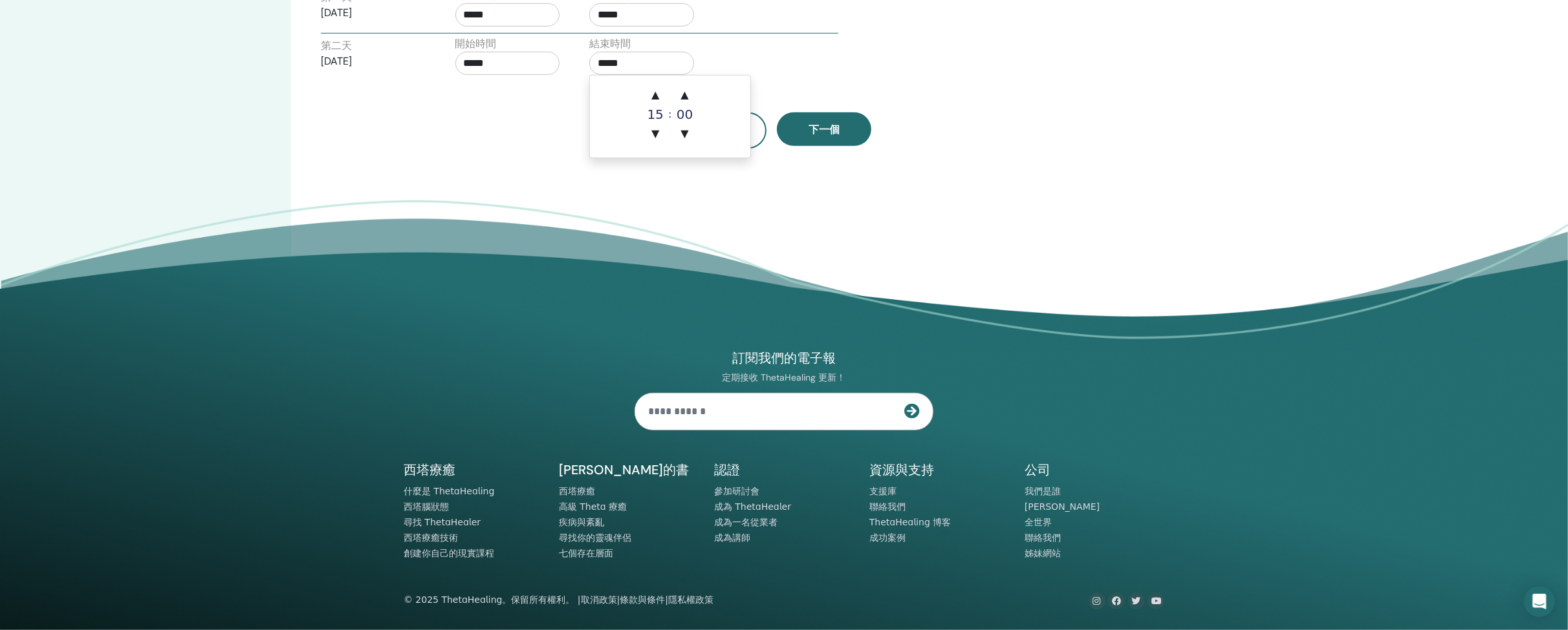
drag, startPoint x: 634, startPoint y: 70, endPoint x: 641, endPoint y: 73, distance: 7.6
drag, startPoint x: 653, startPoint y: 90, endPoint x: 665, endPoint y: 91, distance: 12.0
click at [654, 91] on font "▲" at bounding box center [652, 95] width 8 height 13
type input "*****"
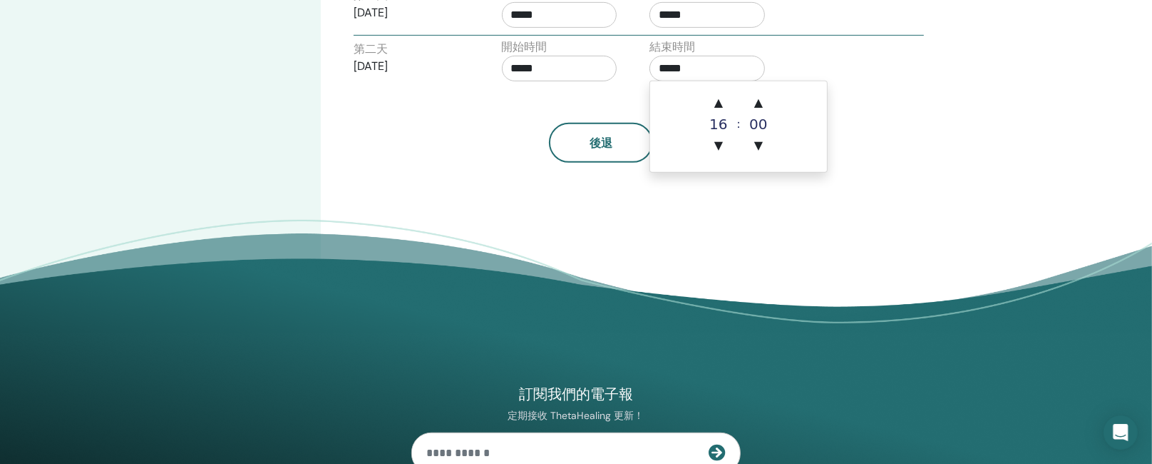
click at [954, 71] on div "第一 天 2025年10月4日 開始時間 ***** 結束時間 ***** 第二天 2025年10月5日 開始時間 ***** 結束時間 *****" at bounding box center [659, 36] width 610 height 103
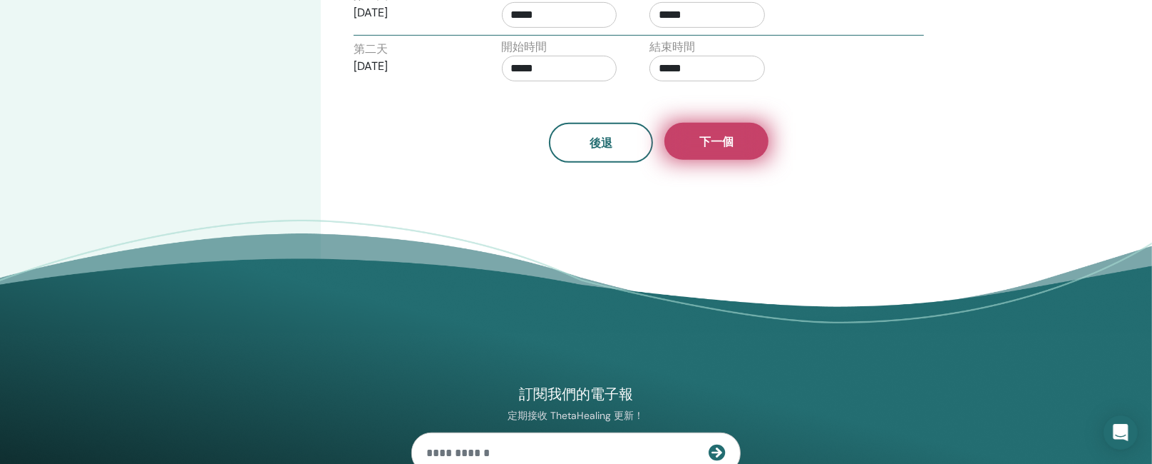
click at [739, 143] on button "下一個" at bounding box center [717, 141] width 104 height 37
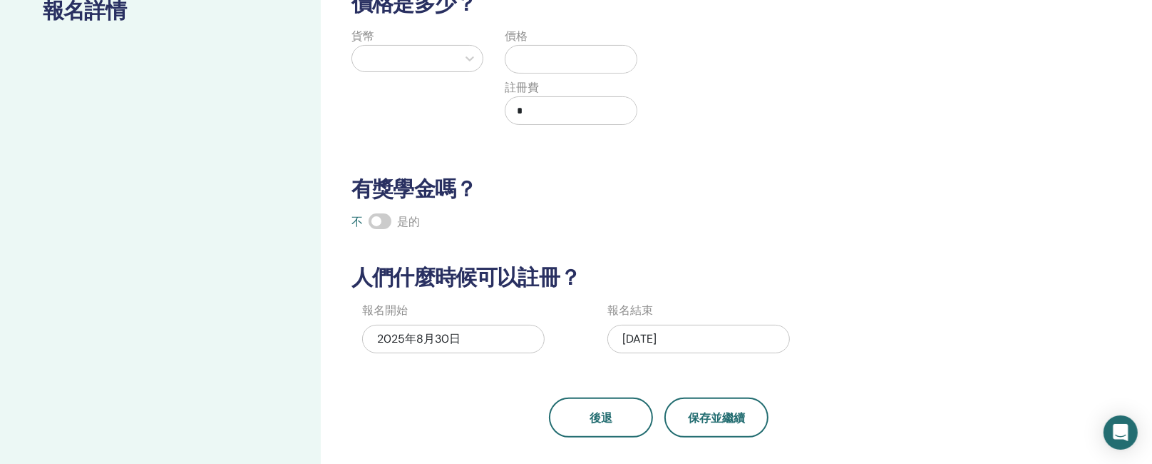
scroll to position [0, 0]
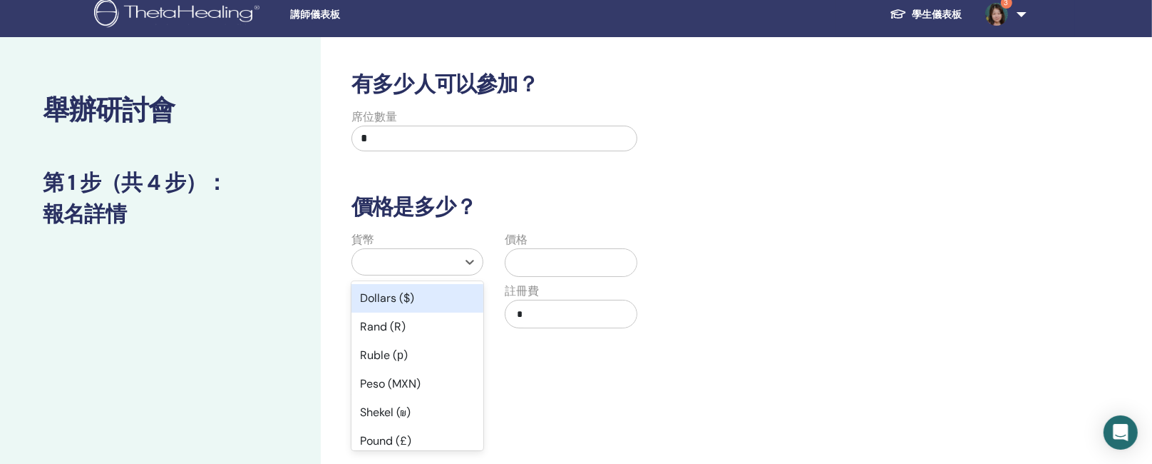
click at [395, 263] on div at bounding box center [404, 262] width 91 height 20
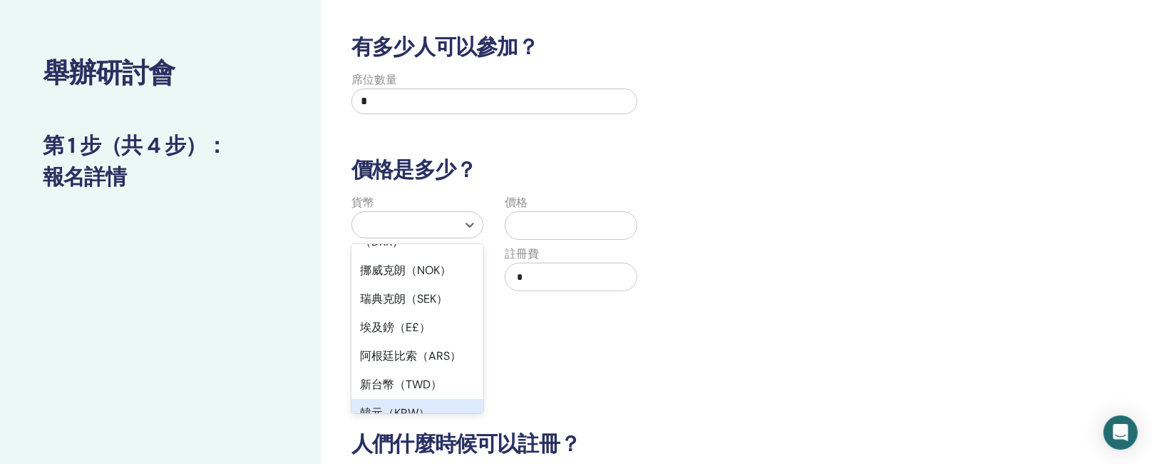
scroll to position [1256, 0]
click at [409, 377] on font "新台幣（TWD）" at bounding box center [401, 384] width 82 height 15
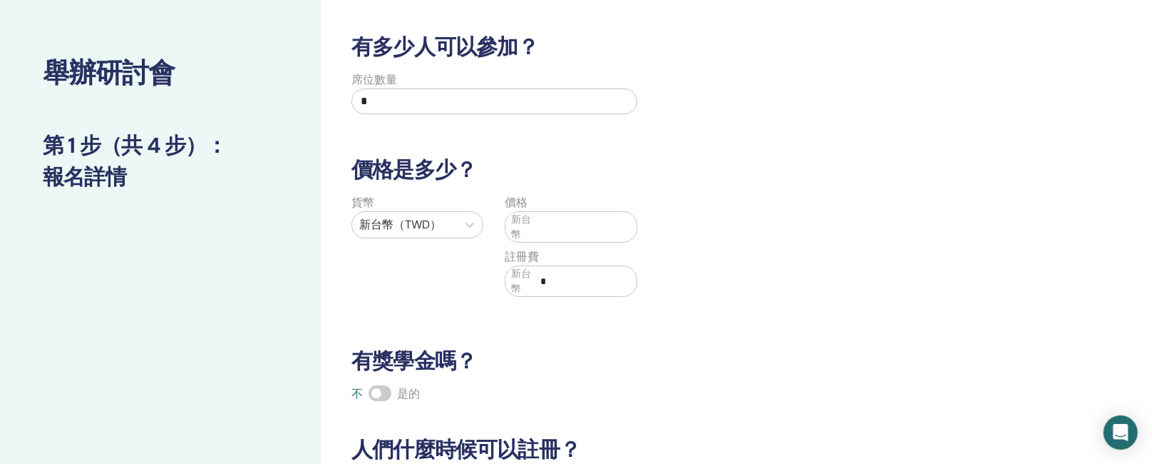
click at [533, 227] on span "新台幣" at bounding box center [523, 227] width 24 height 30
click at [513, 221] on font "新台幣" at bounding box center [521, 226] width 20 height 26
click at [526, 222] on font "新台幣" at bounding box center [521, 226] width 20 height 26
click at [530, 225] on span "新台幣" at bounding box center [523, 227] width 24 height 30
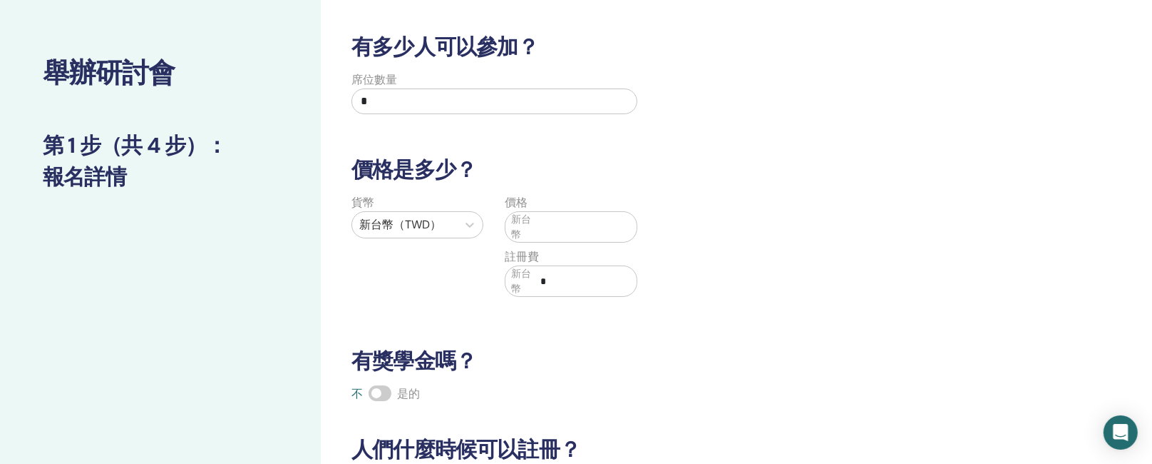
click at [514, 219] on font "新台幣" at bounding box center [521, 226] width 20 height 26
click at [616, 225] on input "text" at bounding box center [586, 226] width 101 height 27
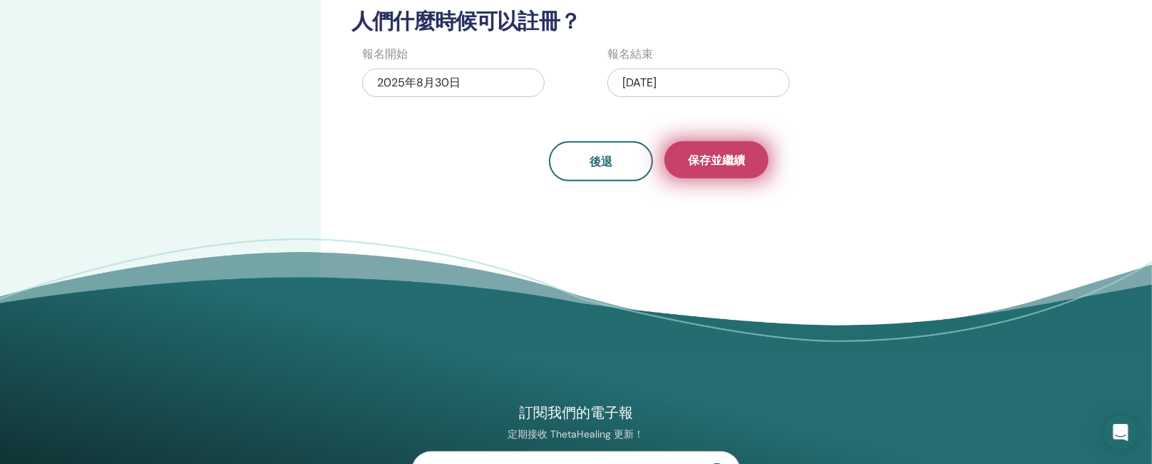
type input "*****"
click at [757, 159] on button "保存並繼續" at bounding box center [717, 159] width 104 height 37
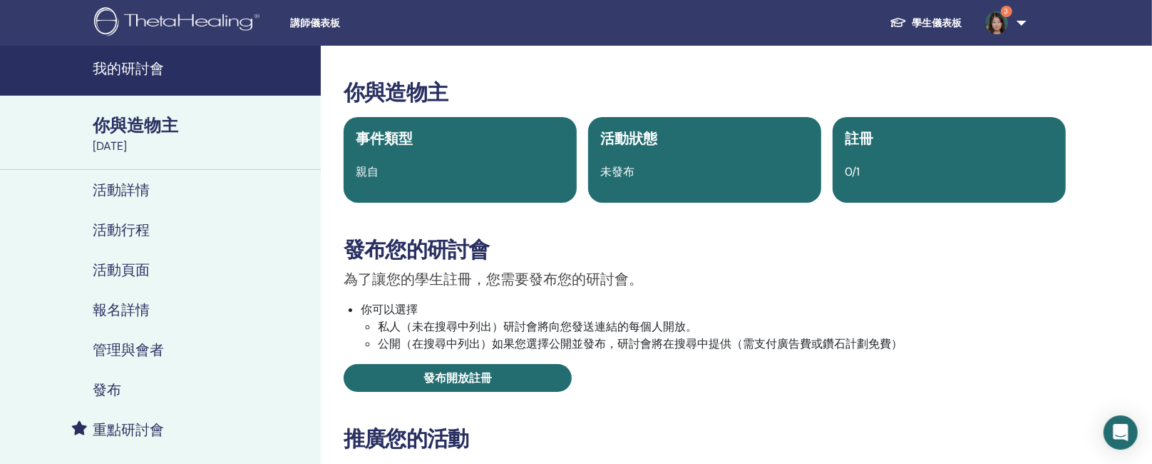
click at [121, 189] on font "活動詳情" at bounding box center [121, 189] width 57 height 19
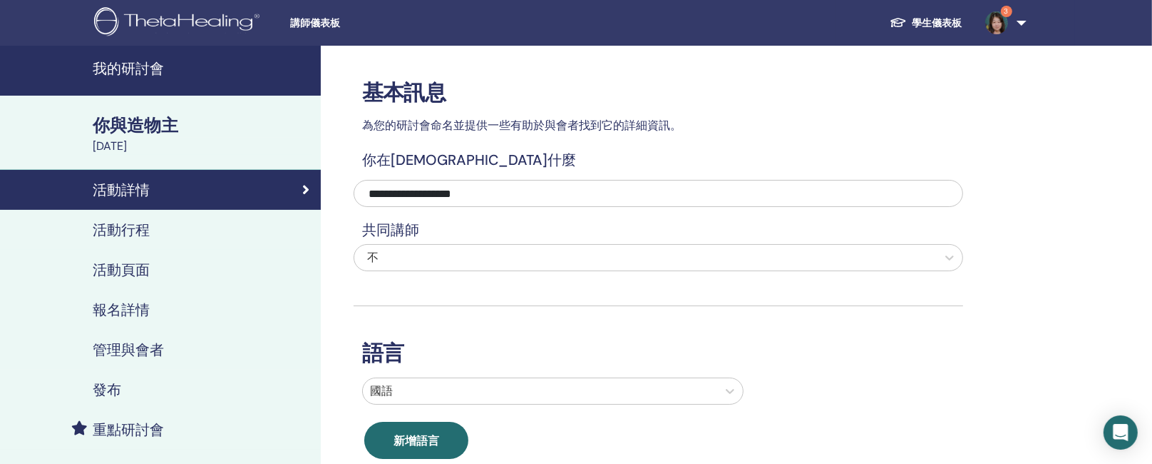
click at [108, 225] on font "活動行程" at bounding box center [121, 229] width 57 height 19
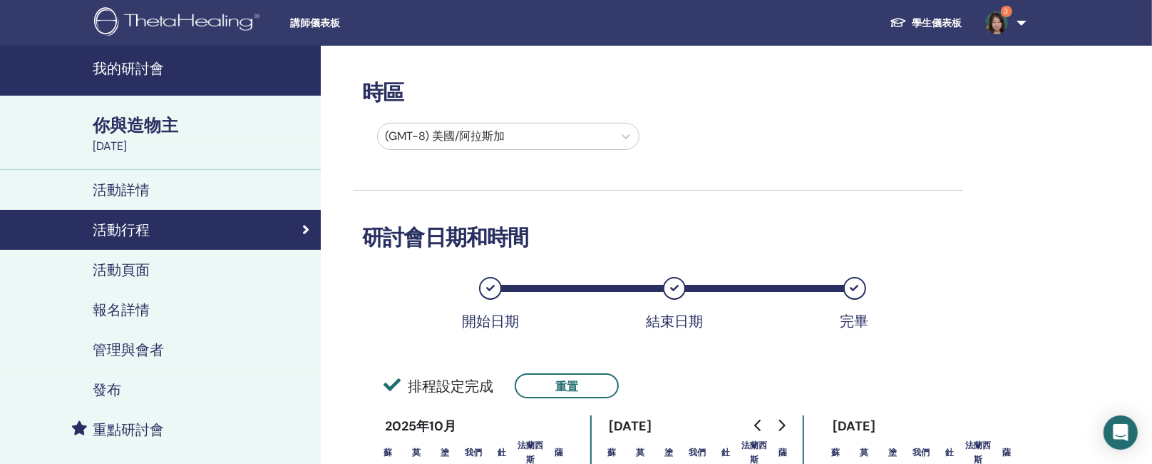
scroll to position [428, 0]
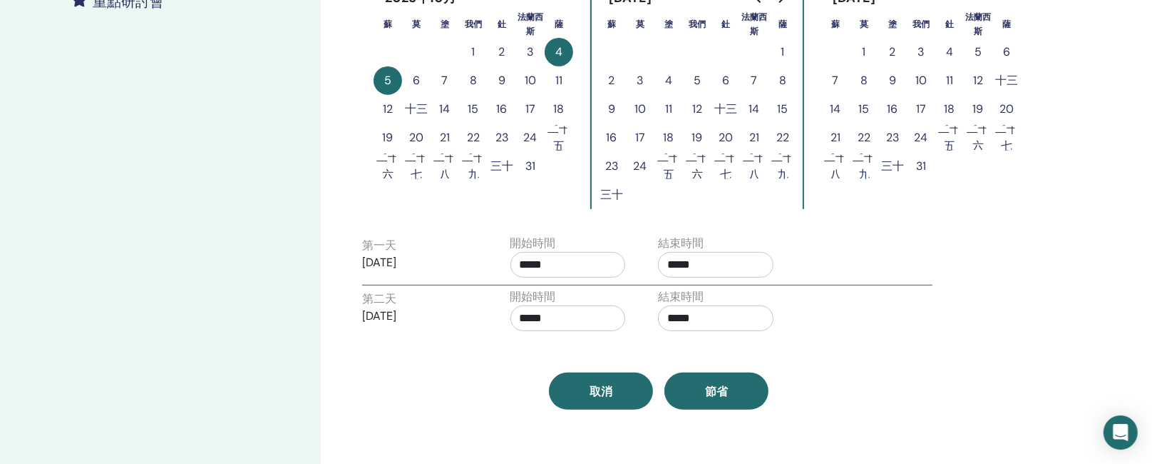
click at [701, 262] on input "*****" at bounding box center [716, 265] width 116 height 26
click at [728, 298] on font "▲" at bounding box center [727, 299] width 9 height 14
type input "*****"
click at [819, 209] on div "2025年10月 蘇 莫 塗 我們 釷 法蘭西斯 薩 1 2 3 4 5 6 7 8 9 10 11 12 十三 14 15 16 17 18 19 20 2…" at bounding box center [659, 98] width 610 height 245
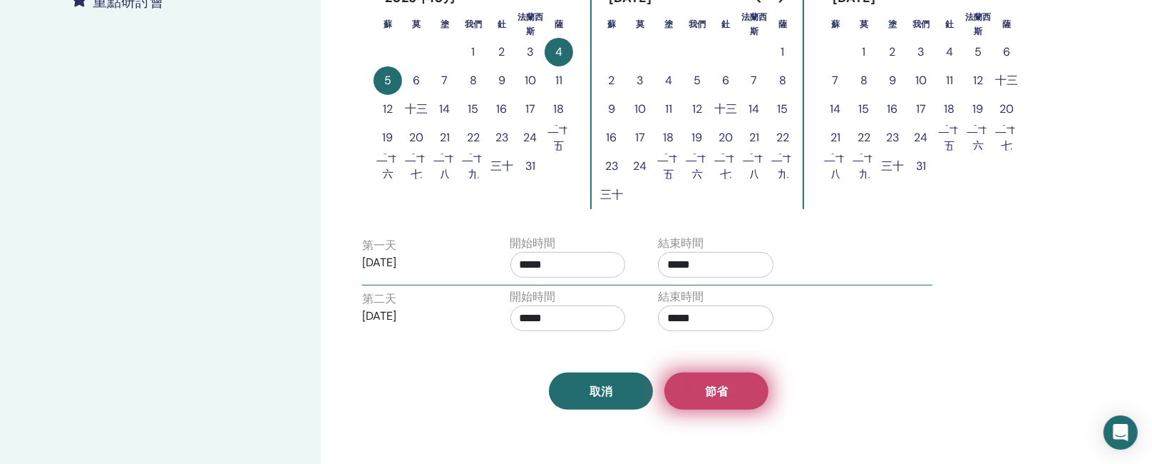
click at [737, 393] on button "節省" at bounding box center [717, 390] width 104 height 37
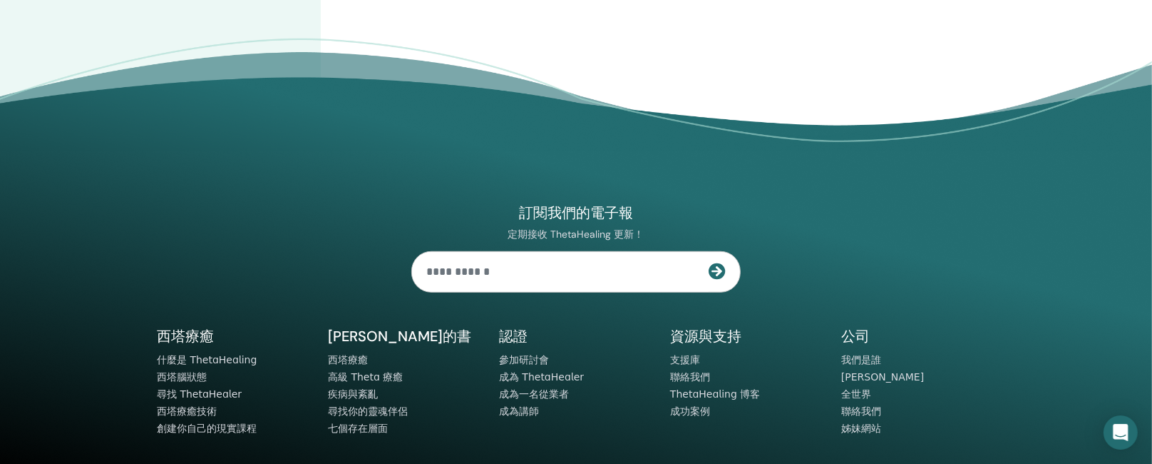
scroll to position [428, 0]
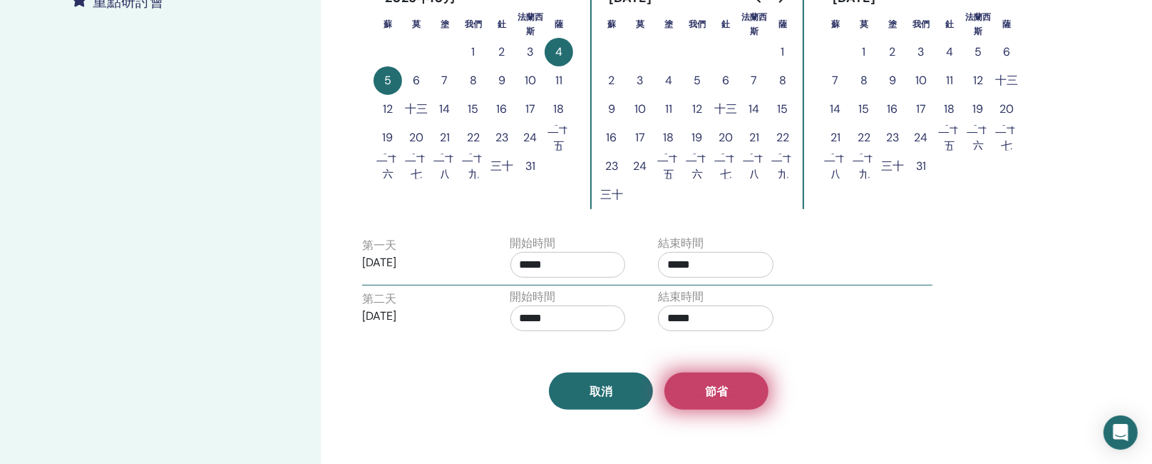
click at [744, 382] on button "節省" at bounding box center [717, 390] width 104 height 37
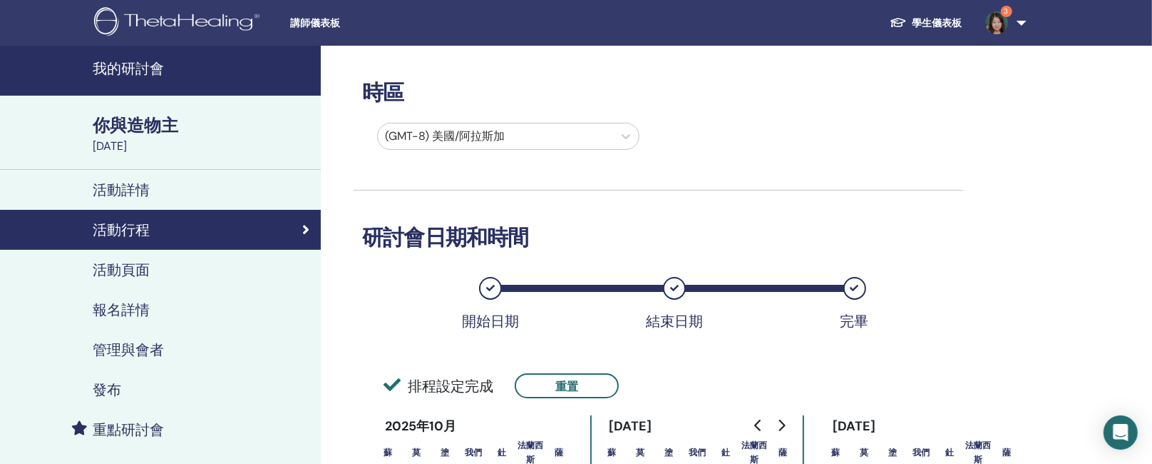
click at [120, 136] on font "你與造物主" at bounding box center [136, 125] width 86 height 22
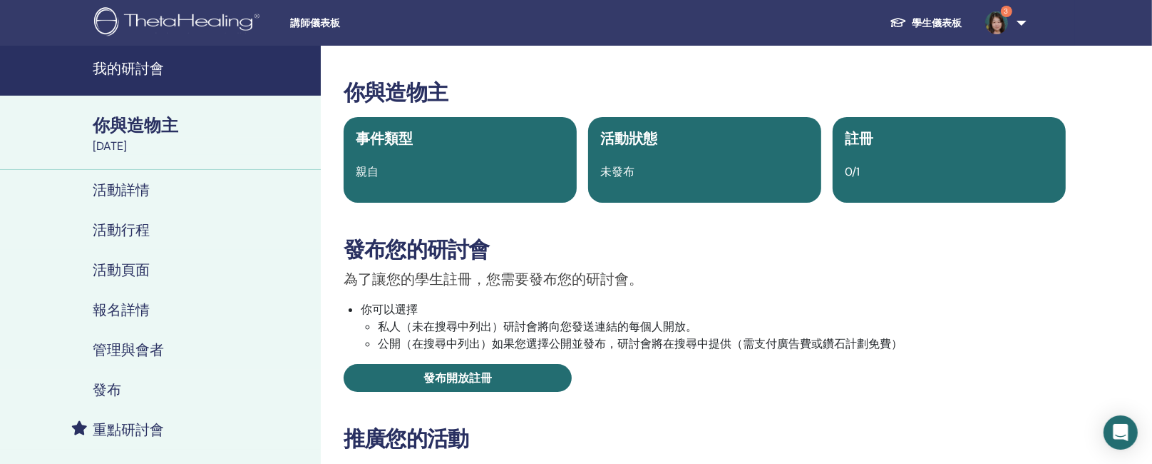
scroll to position [428, 0]
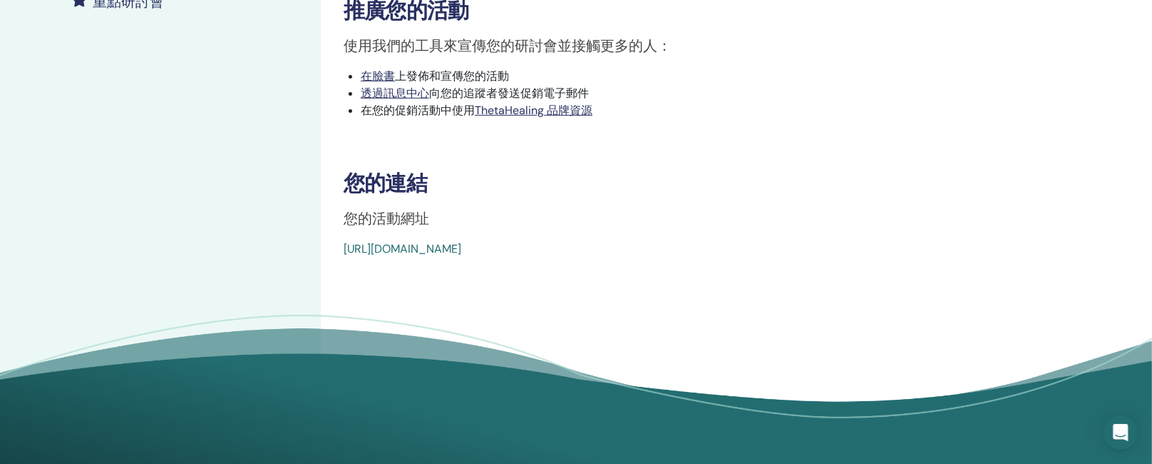
drag, startPoint x: 347, startPoint y: 257, endPoint x: 566, endPoint y: 272, distance: 219.4
click at [580, 256] on div "你與造物主 事件類型 親自 活動狀態 未發布 註冊 0/1 發布您的研討會 為了讓您的學生註冊，您需要發布您的研討會。 你可以選擇 私人（未在搜尋中列出）研討…" at bounding box center [705, 37] width 768 height 839
click at [548, 287] on div "你與造物主 事件類型 親自 活動狀態 未發布 註冊 0/1 發布您的研討會 為了讓您的學生註冊，您需要發布您的研討會。 你可以選擇 私人（未在搜尋中列出）研討…" at bounding box center [705, 37] width 768 height 839
drag, startPoint x: 334, startPoint y: 246, endPoint x: 705, endPoint y: 262, distance: 370.4
click at [705, 262] on div "你與造物主 事件類型 親自 活動狀態 未發布 註冊 0/1 發布您的研討會 為了讓您的學生註冊，您需要發布您的研討會。 你可以選擇 私人（未在搜尋中列出）研討…" at bounding box center [705, 37] width 768 height 839
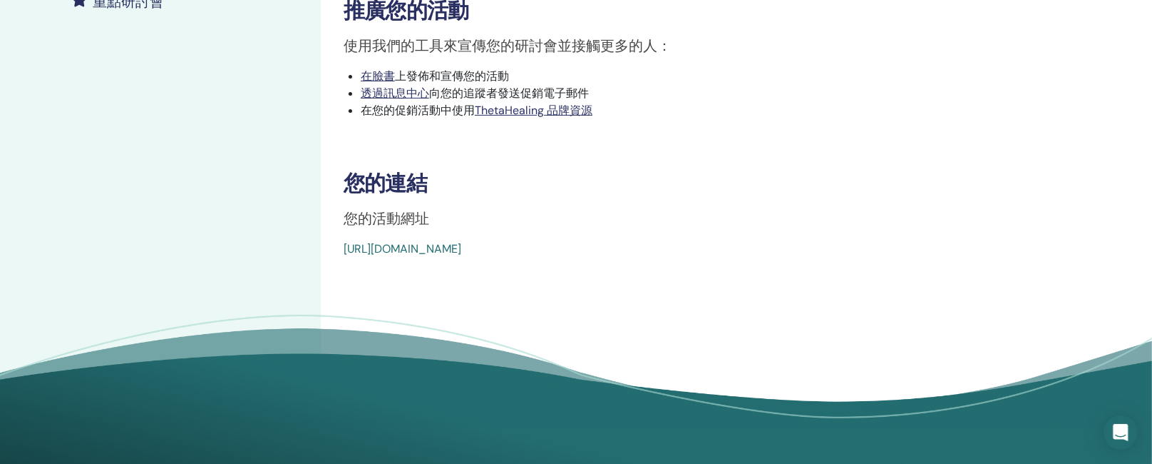
drag, startPoint x: 603, startPoint y: 252, endPoint x: 426, endPoint y: 272, distance: 177.3
click at [431, 272] on div "你與造物主 事件類型 親自 活動狀態 未發布 註冊 0/1 發布您的研討會 為了讓您的學生註冊，您需要發布您的研討會。 你可以選擇 私人（未在搜尋中列出）研討…" at bounding box center [705, 37] width 768 height 839
drag, startPoint x: 353, startPoint y: 249, endPoint x: 671, endPoint y: 252, distance: 318.0
drag, startPoint x: 570, startPoint y: 249, endPoint x: 349, endPoint y: 247, distance: 221.1
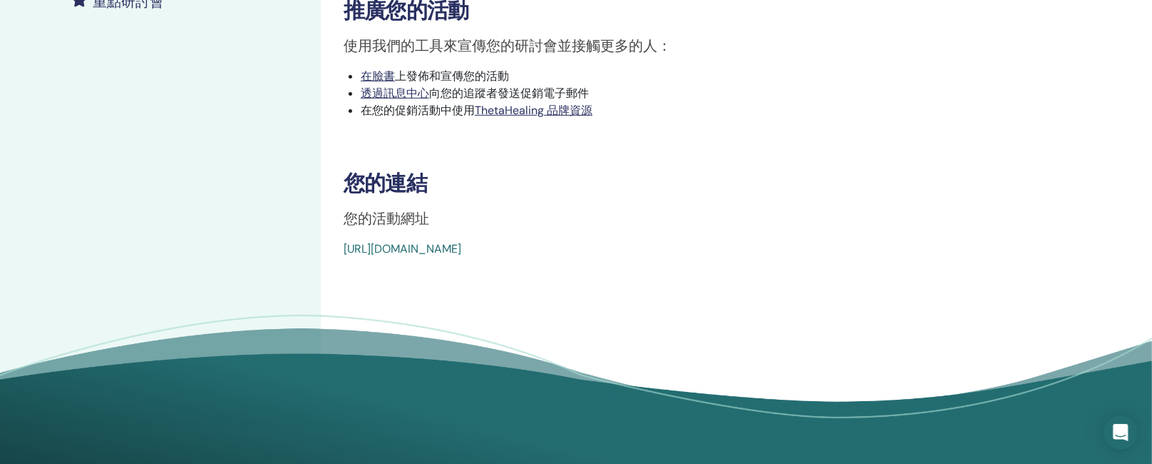
click at [349, 247] on font "https://www.thetahealing.com/seminar-376142-details.html" at bounding box center [403, 248] width 118 height 15
drag, startPoint x: 391, startPoint y: 255, endPoint x: 400, endPoint y: 280, distance: 26.4
click at [400, 280] on div "你與造物主 事件類型 親自 活動狀態 未發布 註冊 0/1 發布您的研討會 為了讓您的學生註冊，您需要發布您的研討會。 你可以選擇 私人（未在搜尋中列出）研討…" at bounding box center [705, 37] width 768 height 839
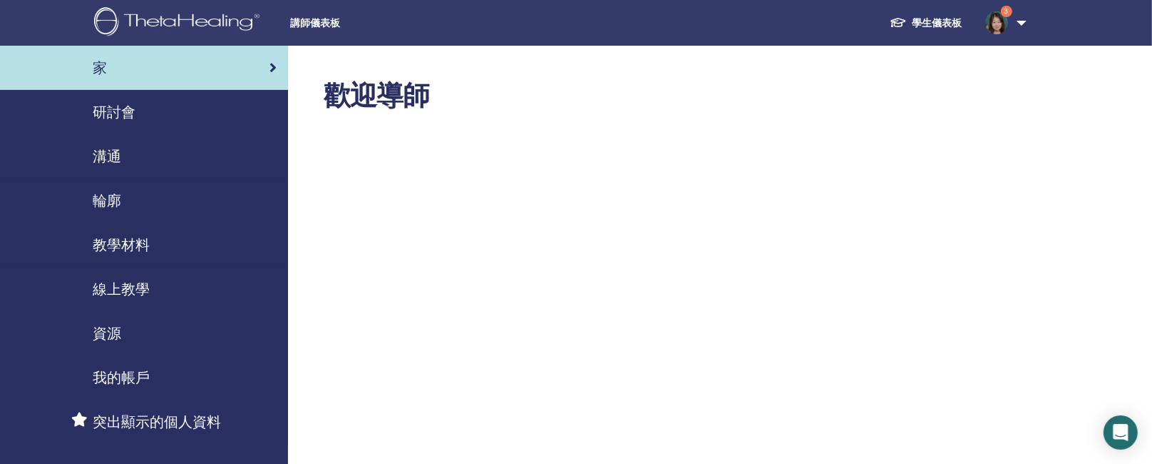
click at [132, 116] on font "研討會" at bounding box center [114, 112] width 43 height 19
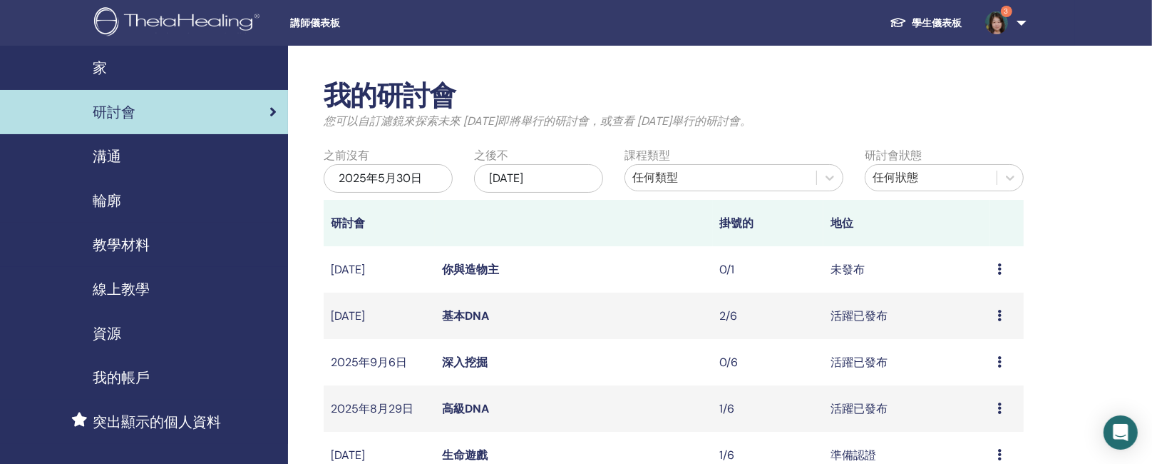
drag, startPoint x: 1142, startPoint y: 79, endPoint x: 1145, endPoint y: 100, distance: 20.9
click at [456, 272] on font "你與造物主" at bounding box center [470, 269] width 57 height 15
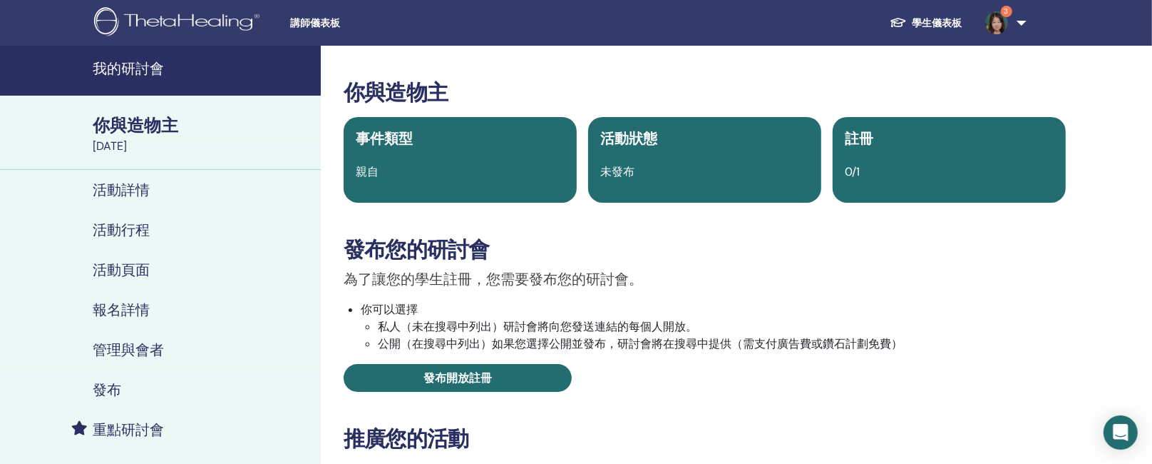
scroll to position [428, 0]
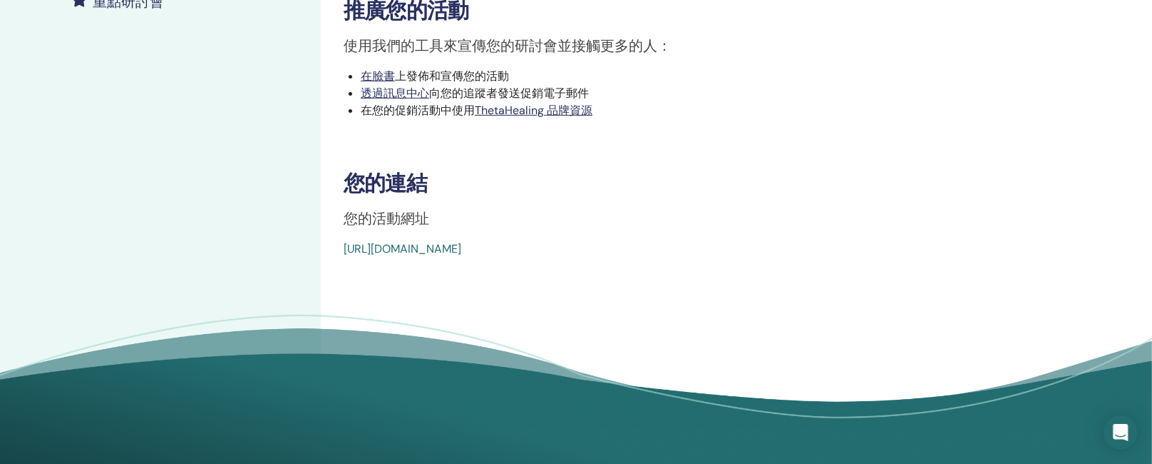
drag, startPoint x: 334, startPoint y: 256, endPoint x: 728, endPoint y: 246, distance: 394.5
copy font "https://www.thetahealing.com/seminar-376142-details.html"
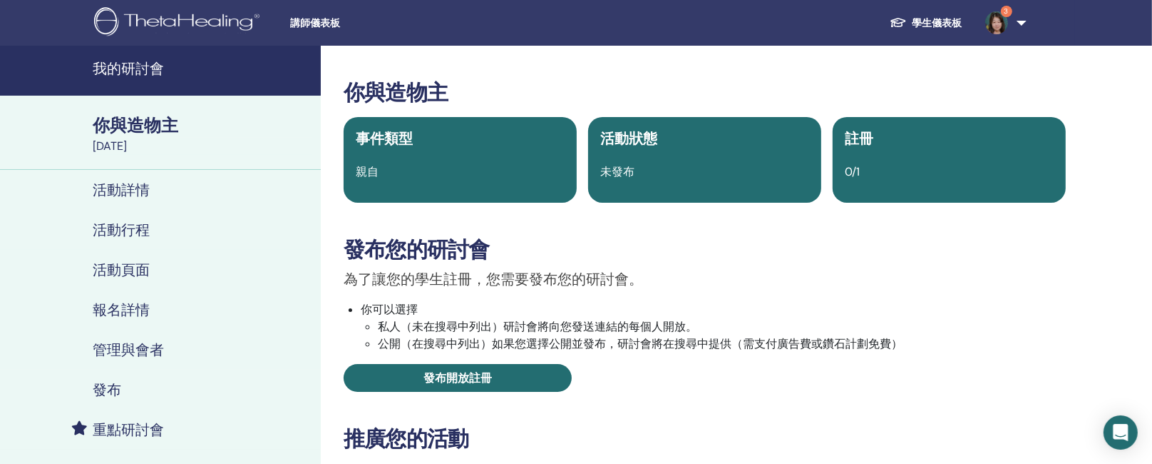
click at [1010, 6] on span "3" at bounding box center [1006, 11] width 11 height 11
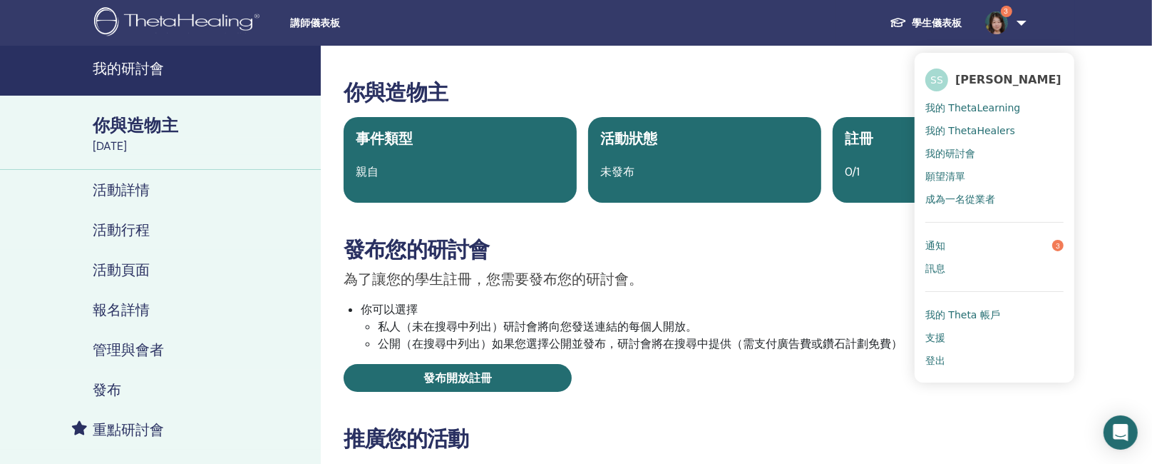
click at [1012, 248] on link "通知 3" at bounding box center [995, 245] width 138 height 23
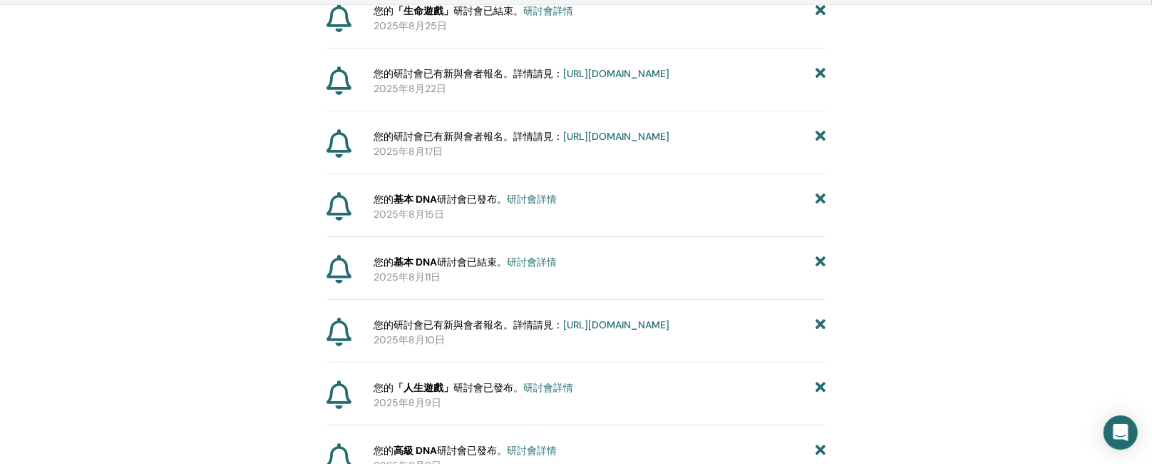
scroll to position [461, 0]
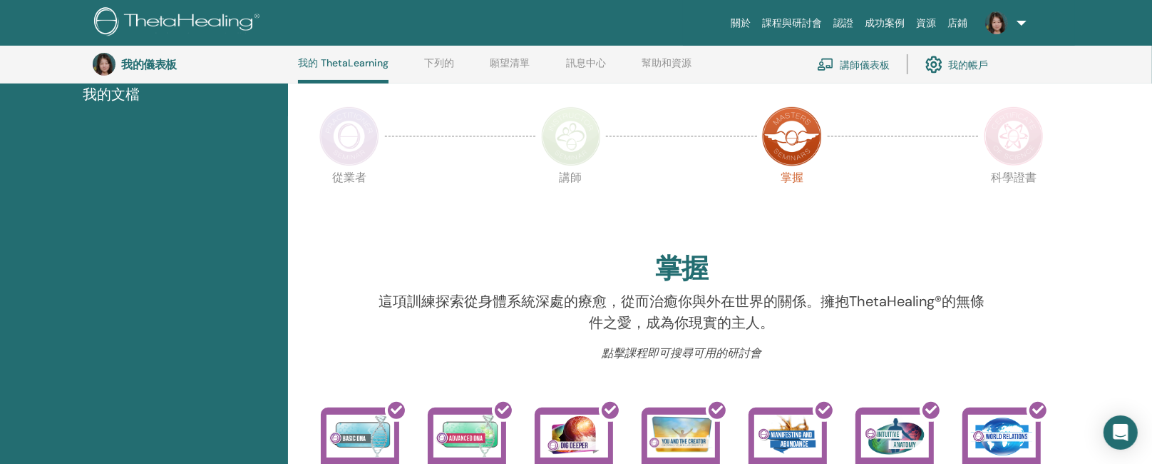
scroll to position [242, 0]
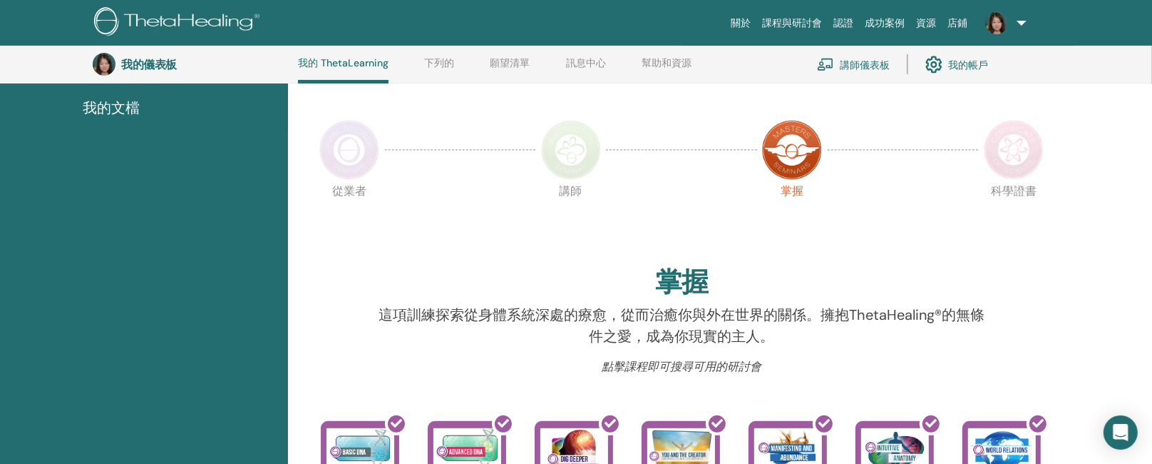
click at [1005, 142] on img at bounding box center [1014, 150] width 60 height 60
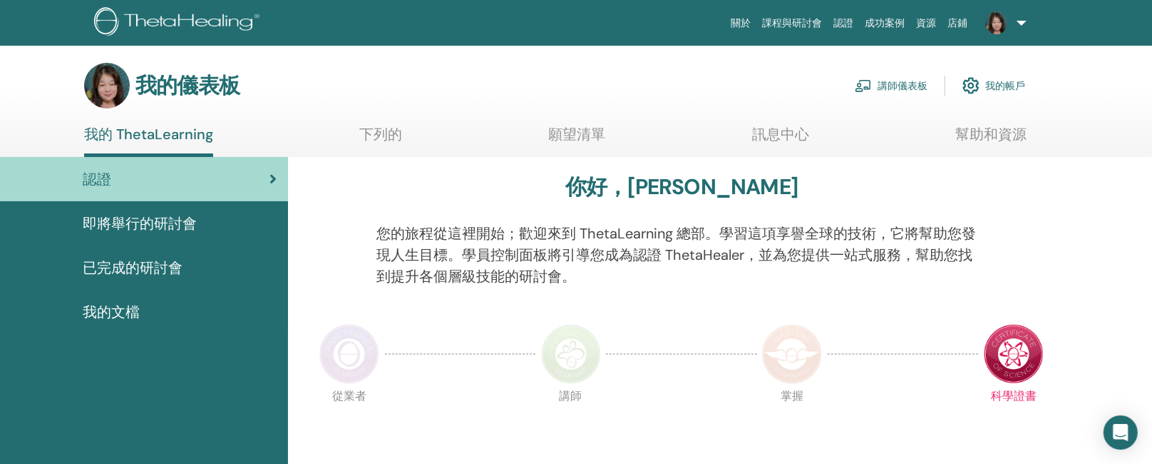
click at [113, 221] on font "即將舉行的研討會" at bounding box center [140, 223] width 114 height 19
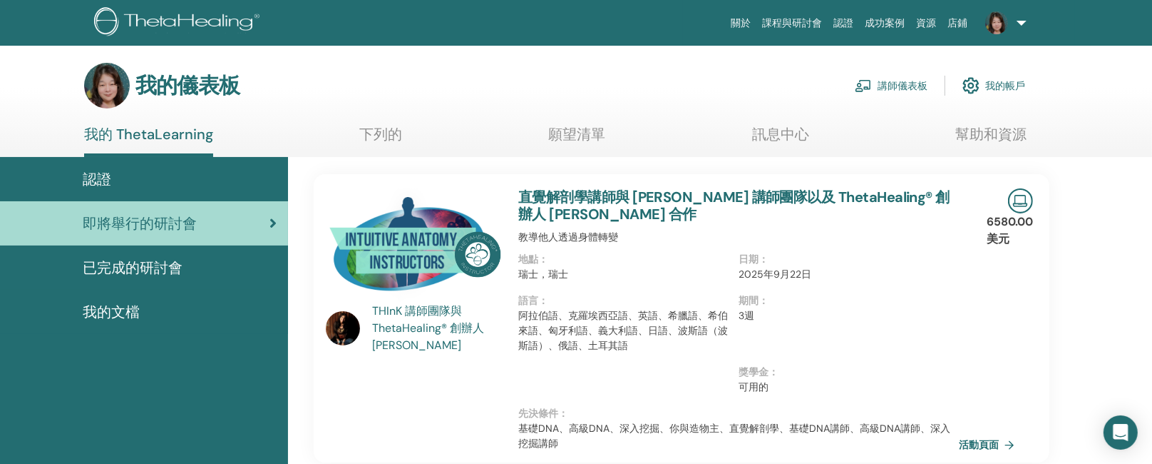
click at [130, 258] on font "已完成的研討會" at bounding box center [133, 267] width 100 height 19
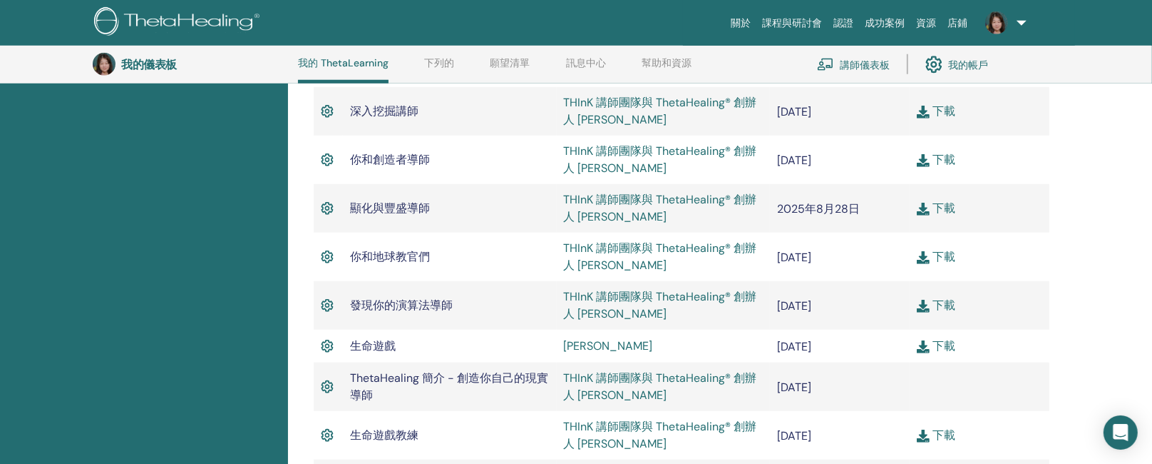
scroll to position [1091, 0]
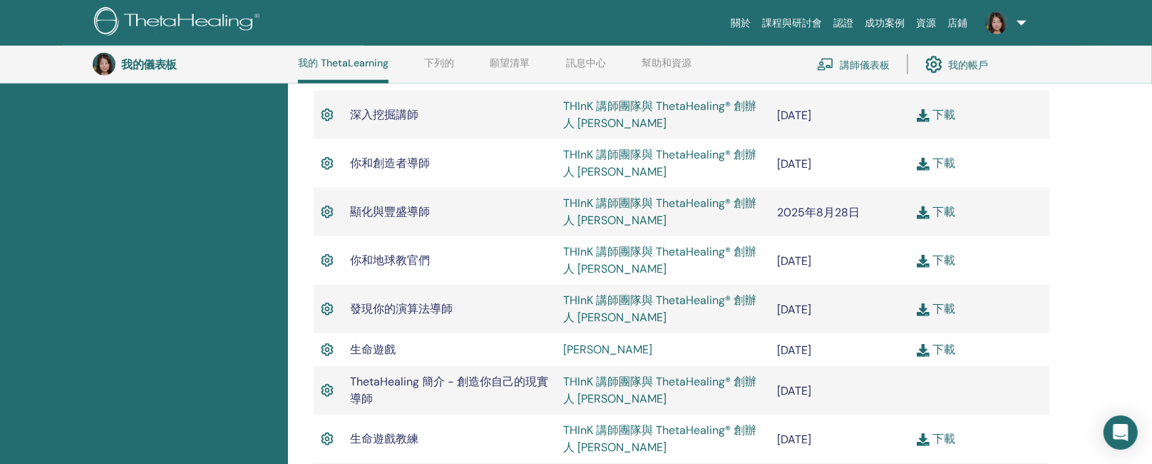
click at [953, 210] on font "下載" at bounding box center [944, 211] width 23 height 15
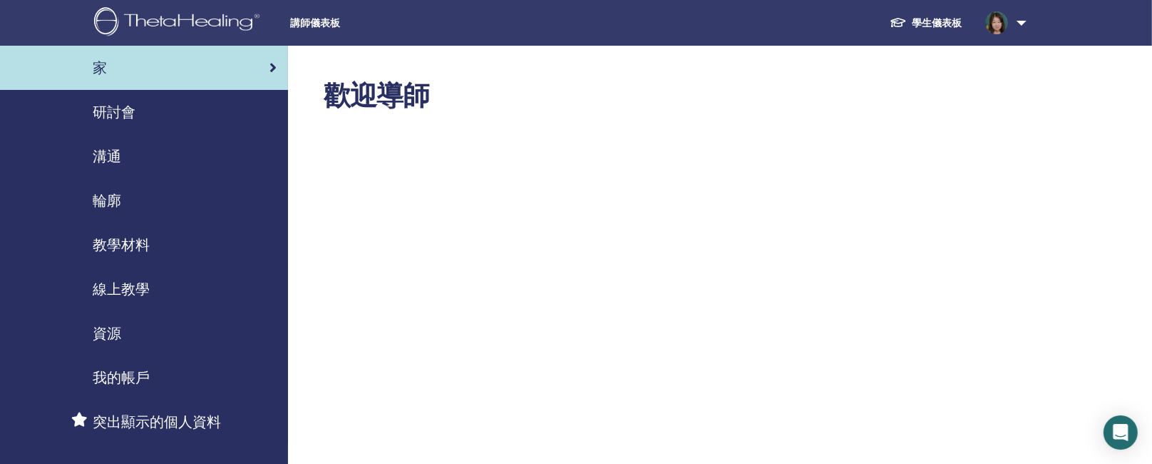
click at [114, 109] on font "研討會" at bounding box center [114, 112] width 43 height 19
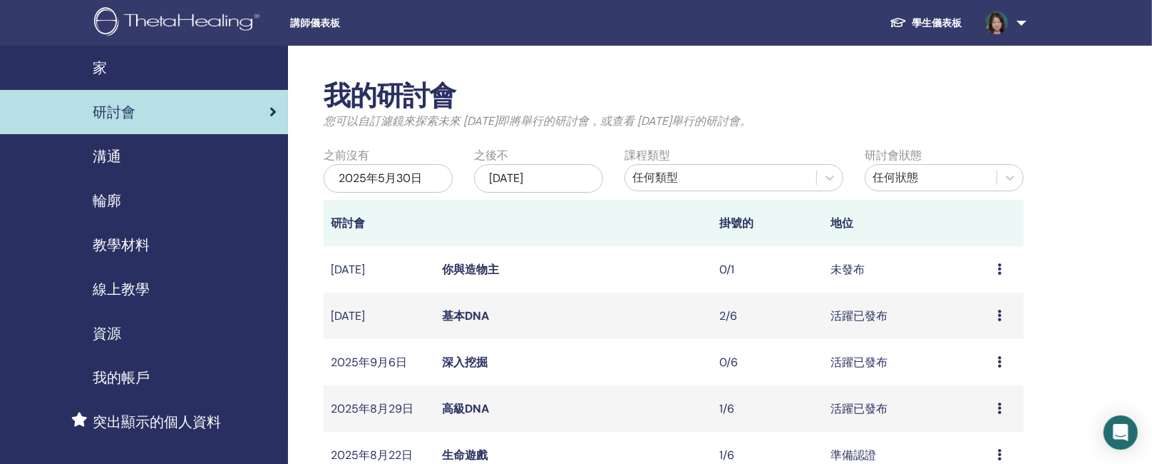
scroll to position [428, 0]
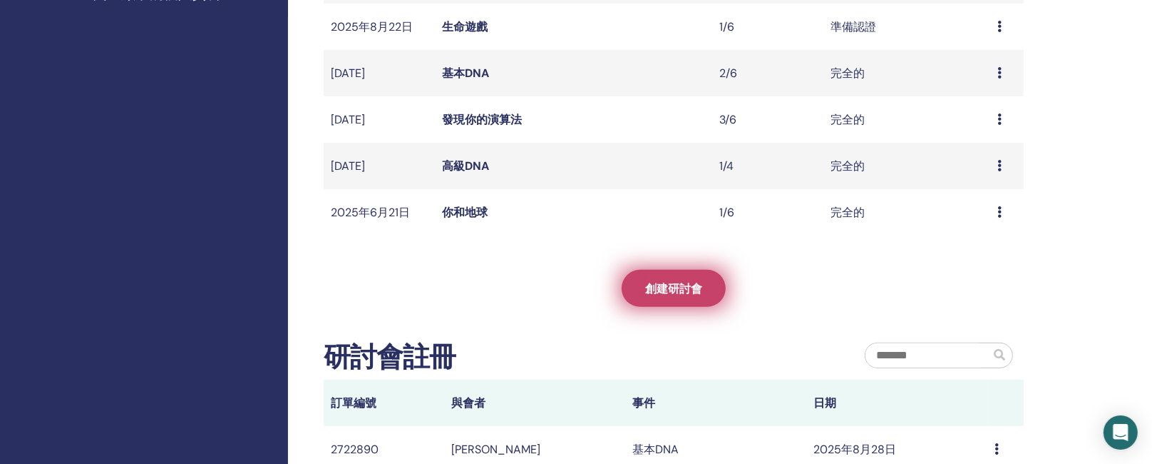
click at [652, 282] on font "創建研討會" at bounding box center [673, 288] width 57 height 15
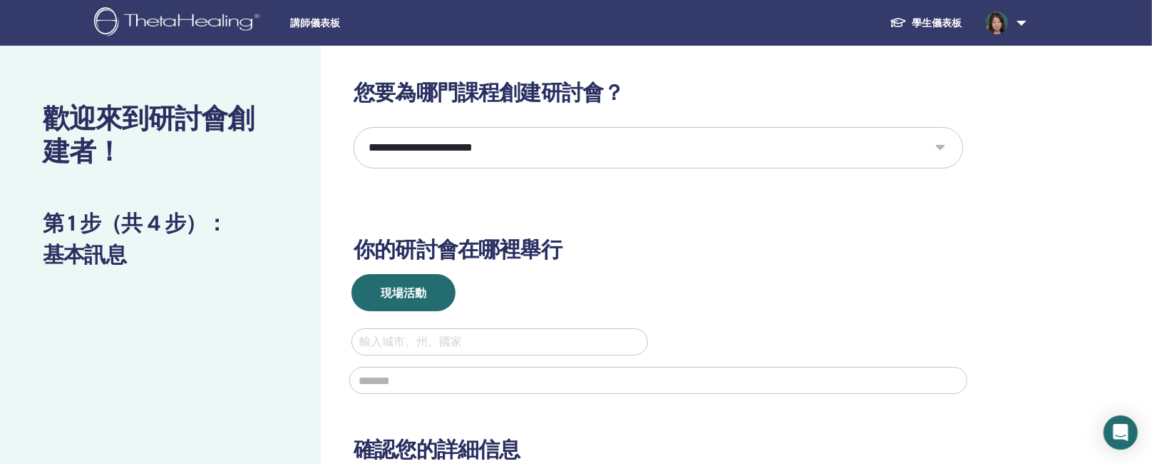
click at [947, 140] on select "**********" at bounding box center [659, 147] width 610 height 41
select select "*"
click at [354, 127] on select "**********" at bounding box center [659, 147] width 610 height 41
click at [406, 343] on div at bounding box center [499, 342] width 281 height 20
type input "*"
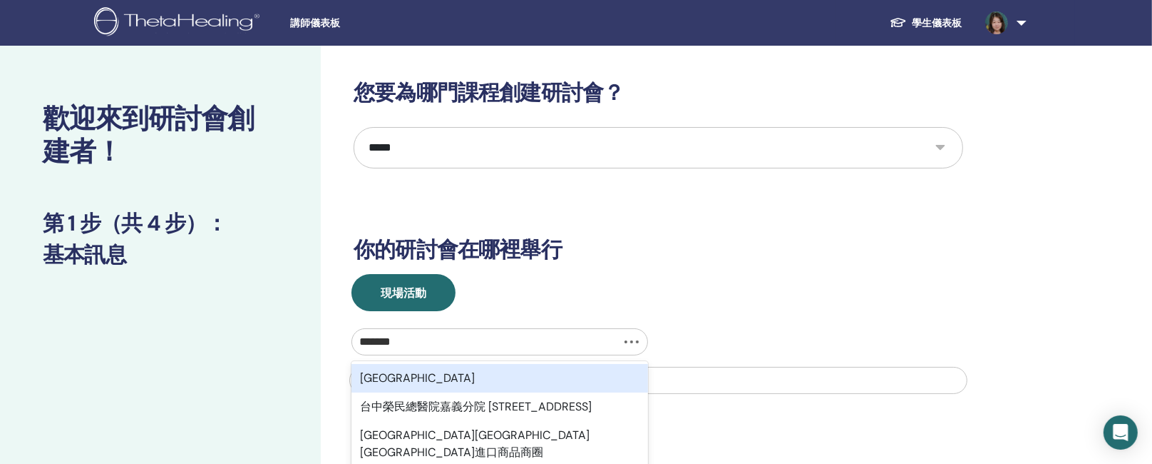
type input "********"
click at [406, 376] on div "臺中市" at bounding box center [500, 378] width 297 height 29
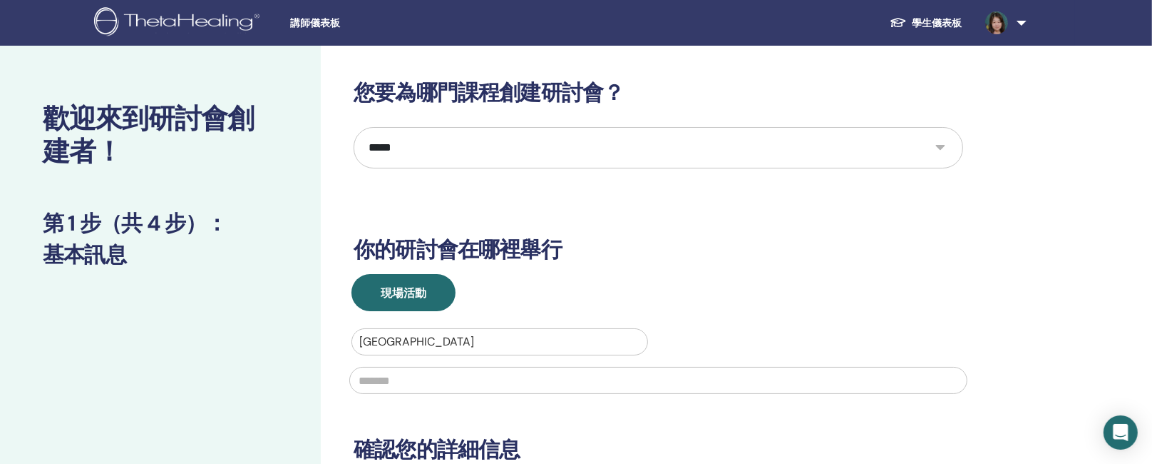
click at [406, 374] on input "text" at bounding box center [658, 380] width 618 height 27
type input "*"
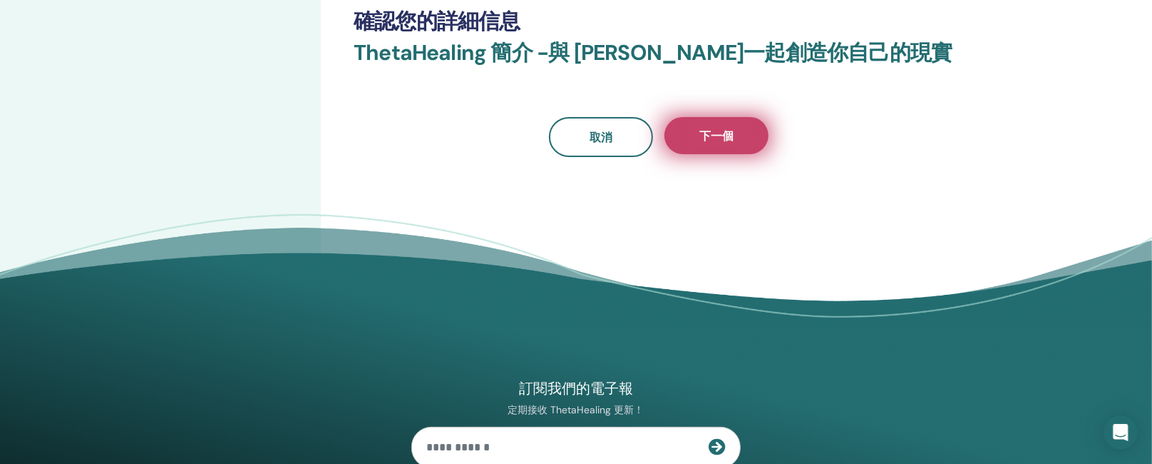
type input "********"
click at [702, 150] on button "下一個" at bounding box center [717, 135] width 104 height 37
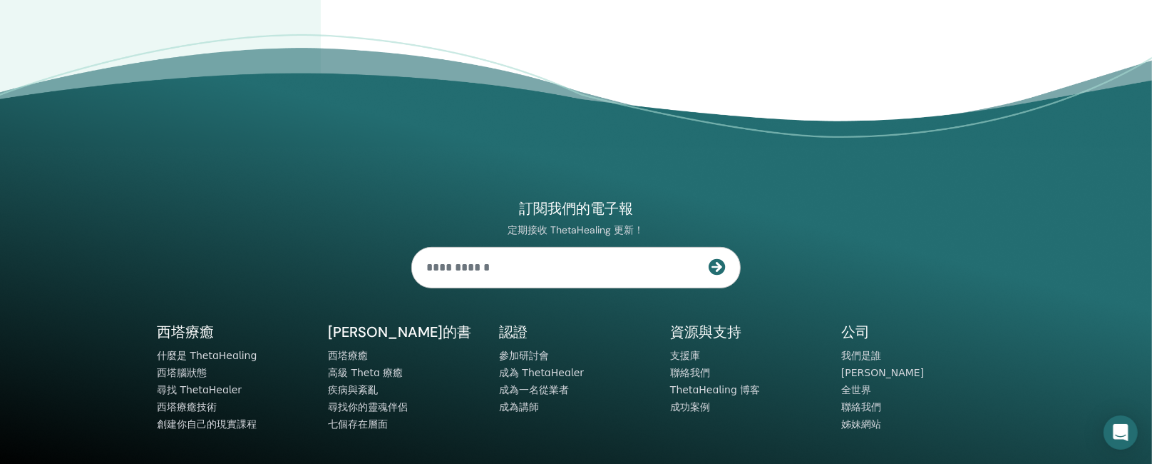
scroll to position [0, 0]
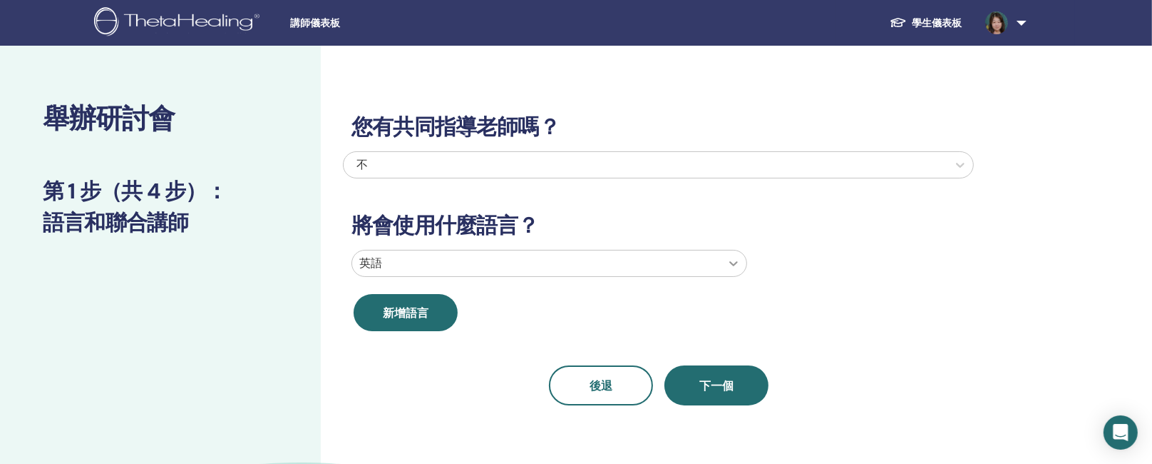
click at [737, 259] on icon at bounding box center [734, 263] width 14 height 14
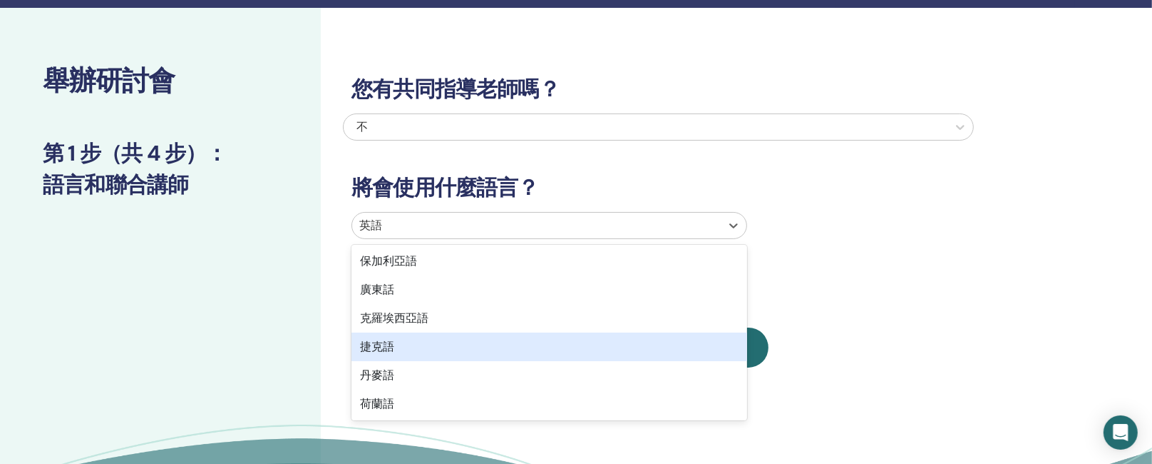
scroll to position [742, 0]
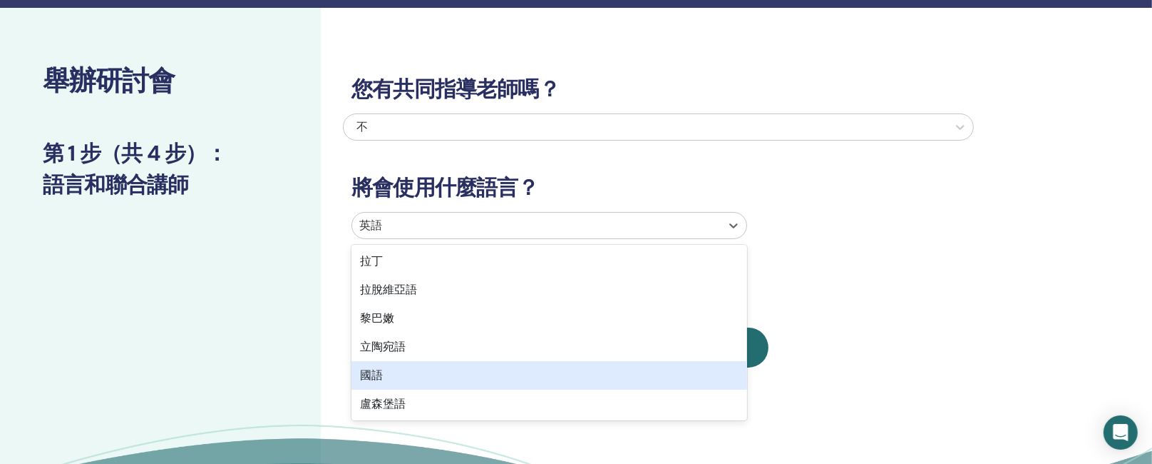
click at [456, 381] on div "國語" at bounding box center [550, 375] width 396 height 29
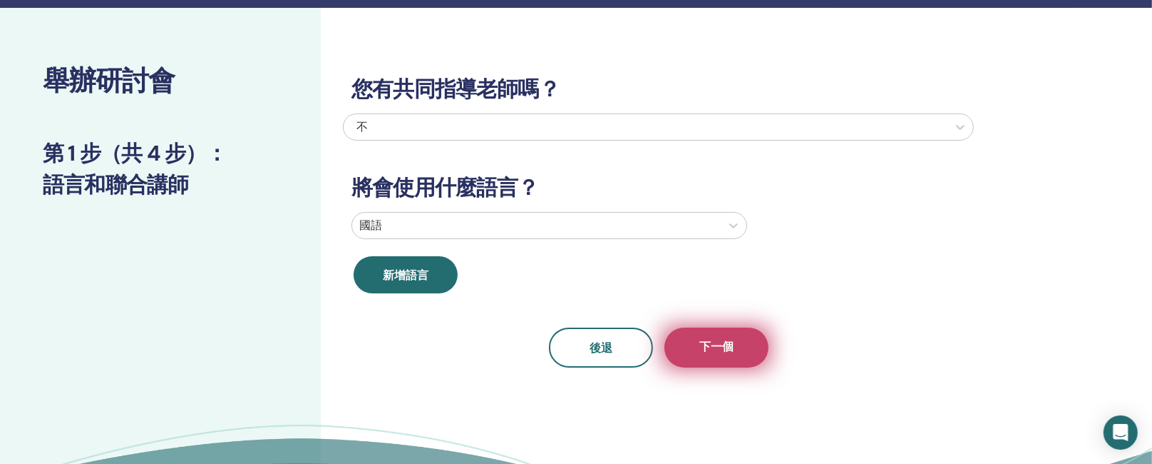
click at [726, 340] on font "下一個" at bounding box center [717, 346] width 34 height 15
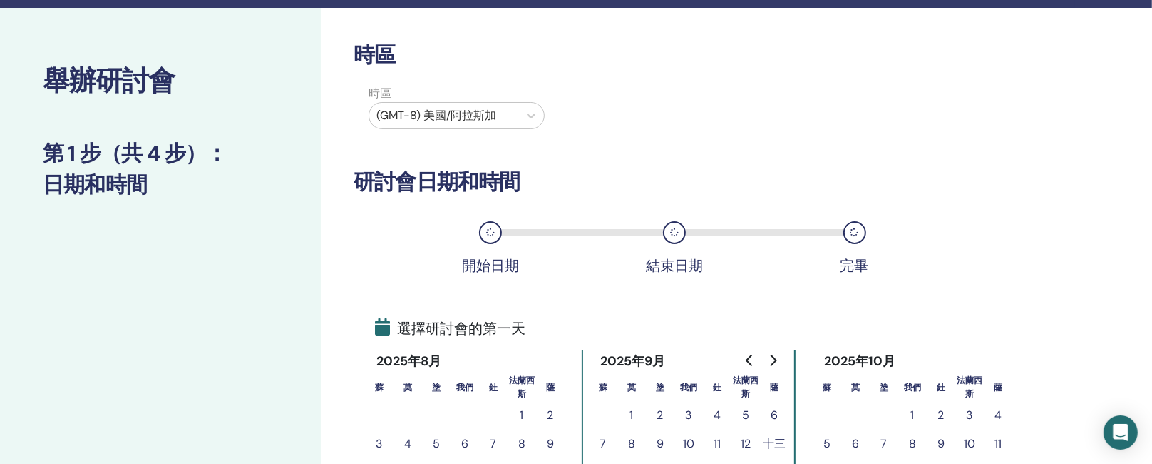
scroll to position [466, 0]
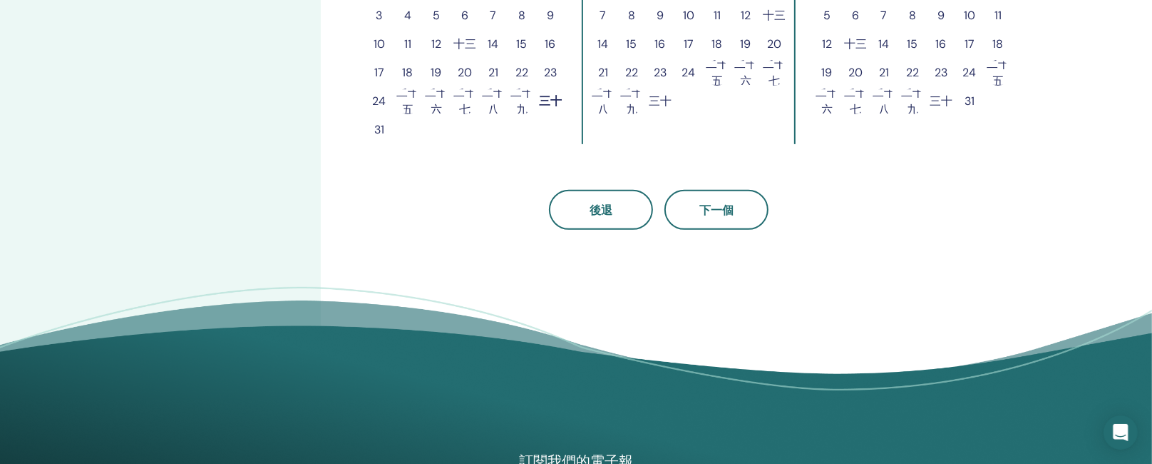
click at [773, 16] on font "十三" at bounding box center [774, 15] width 23 height 15
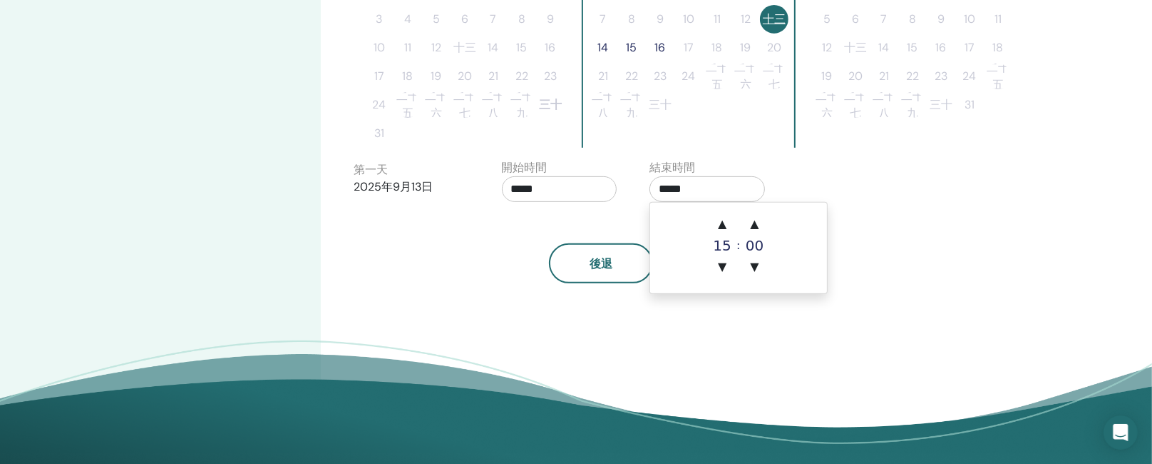
click at [677, 185] on input "*****" at bounding box center [708, 189] width 116 height 26
click at [718, 219] on font "▲" at bounding box center [719, 224] width 9 height 14
type input "*****"
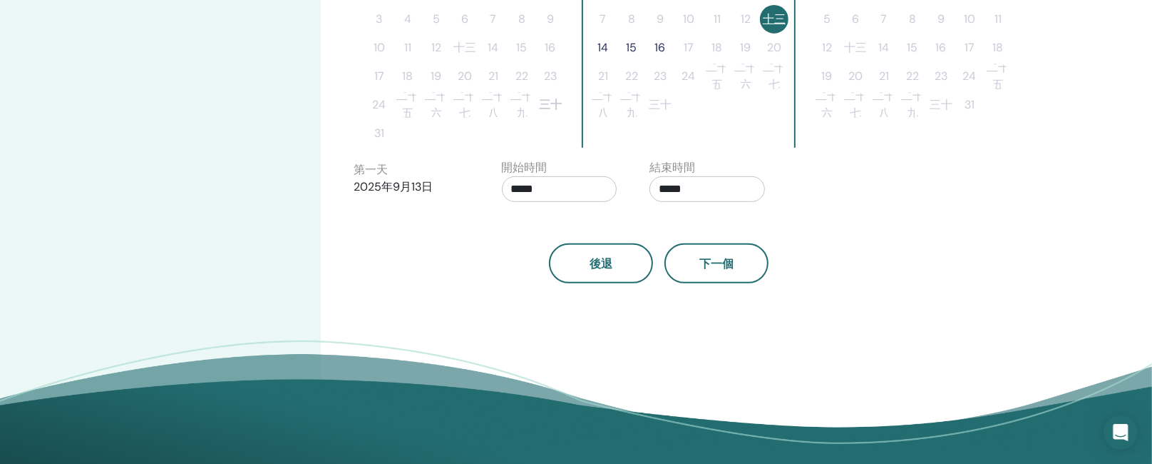
click at [608, 46] on button "14" at bounding box center [603, 48] width 29 height 29
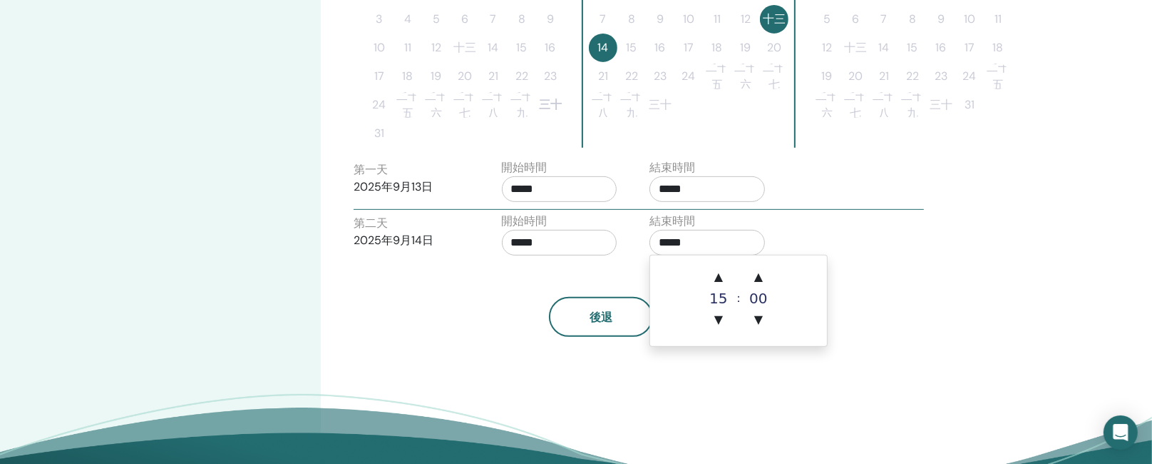
click at [662, 237] on input "*****" at bounding box center [708, 243] width 116 height 26
drag, startPoint x: 717, startPoint y: 272, endPoint x: 724, endPoint y: 276, distance: 8.3
click at [717, 272] on font "▲" at bounding box center [719, 277] width 9 height 14
type input "*****"
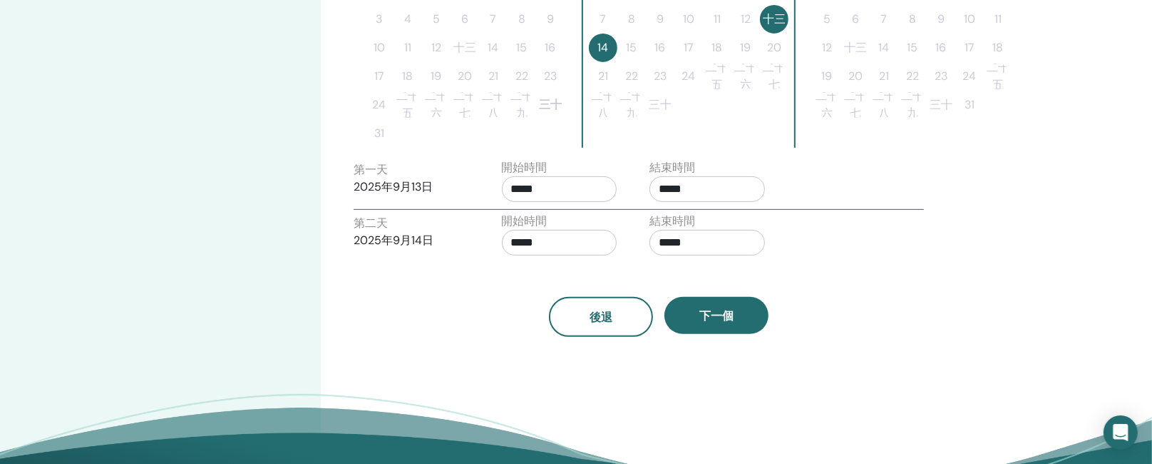
click at [714, 376] on div "時區 時區 (GMT-8) 美國/阿拉斯加 研討會日期和時間 開始日期 結束日期 完畢 選擇研討會的第一天 重置 2025年8月 蘇 莫 塗 我們 釷 法蘭西…" at bounding box center [705, 58] width 768 height 956
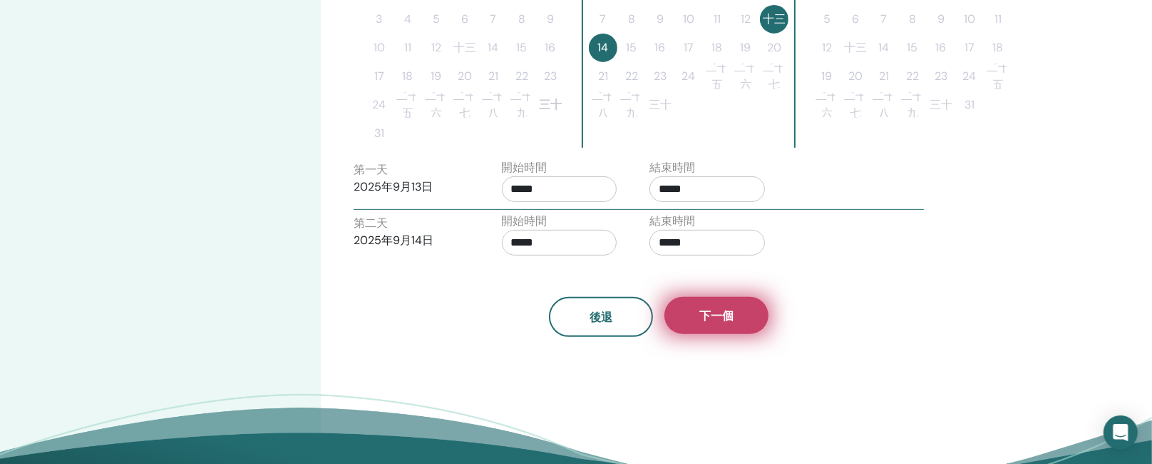
click at [724, 322] on button "下一個" at bounding box center [717, 315] width 104 height 37
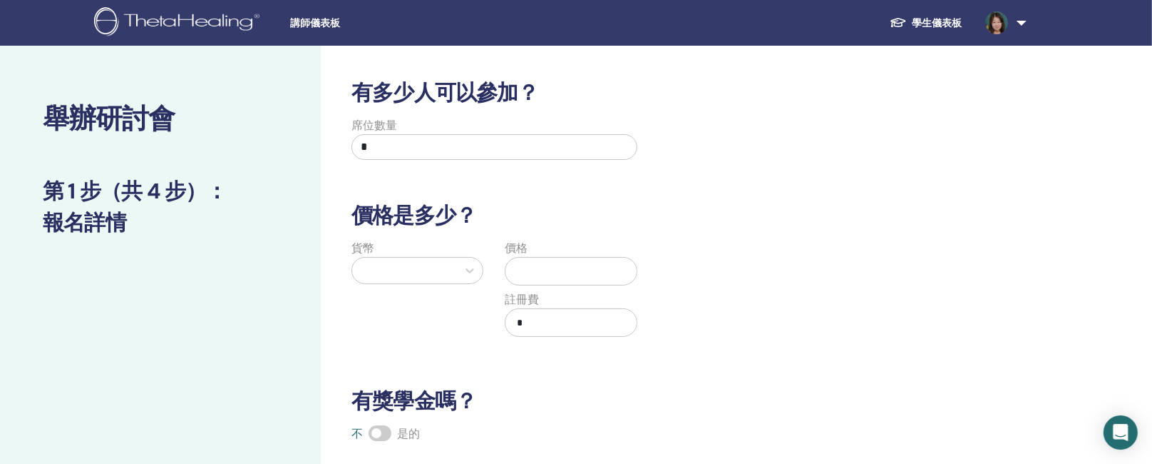
scroll to position [0, 0]
click at [424, 265] on div at bounding box center [404, 270] width 91 height 20
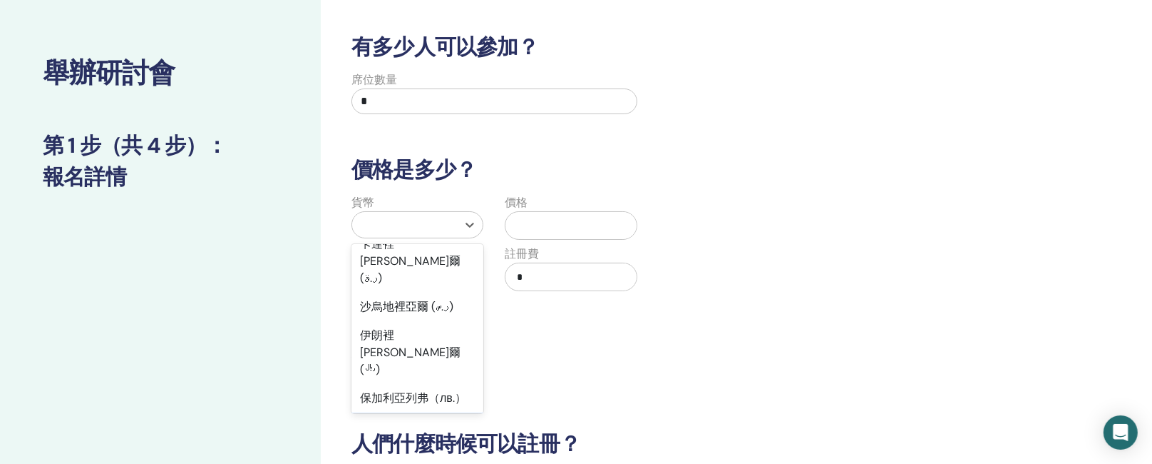
scroll to position [1257, 0]
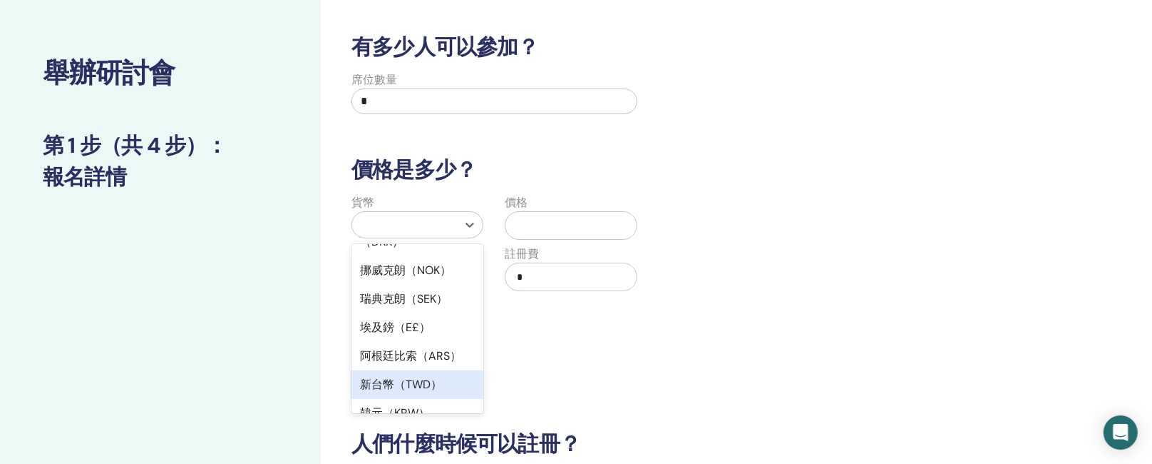
click at [399, 377] on font "新台幣（TWD）" at bounding box center [401, 384] width 82 height 15
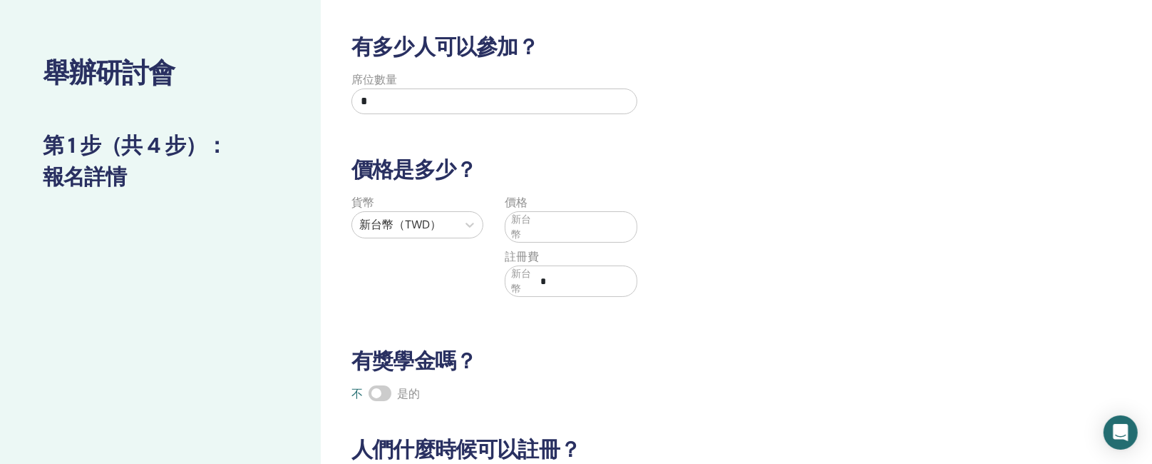
click at [537, 218] on input "text" at bounding box center [586, 226] width 101 height 27
type input "*****"
click at [559, 292] on input "*" at bounding box center [586, 280] width 101 height 27
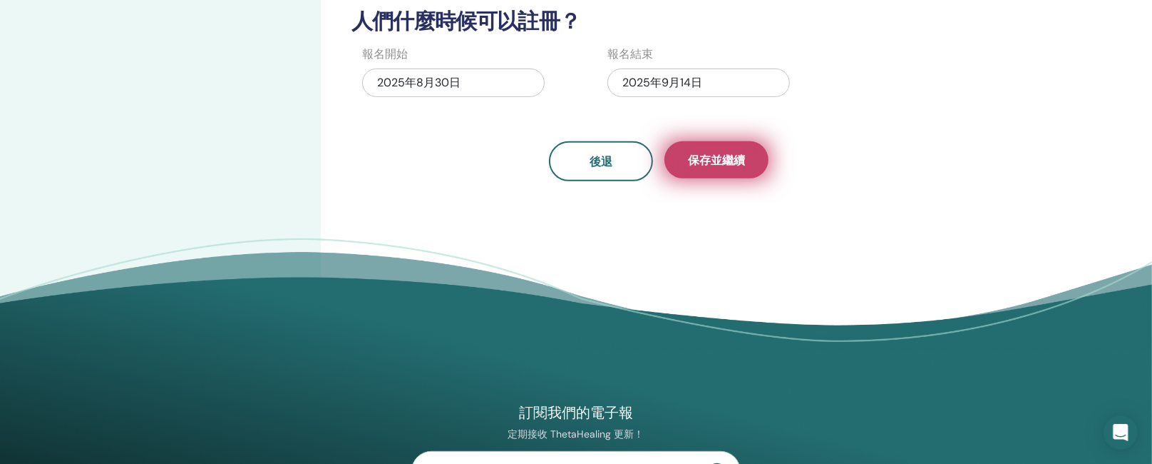
click at [717, 159] on font "保存並繼續" at bounding box center [716, 160] width 57 height 15
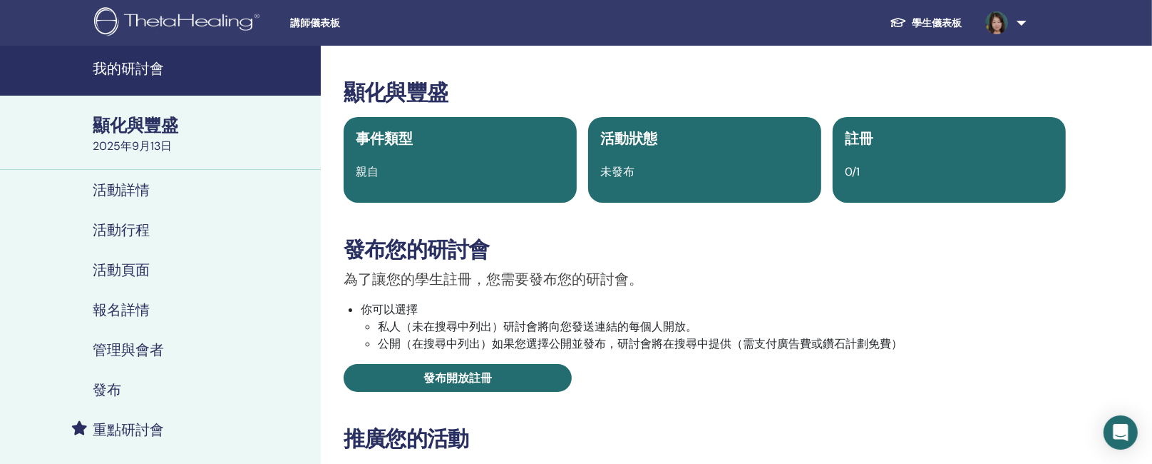
click at [121, 347] on font "管理與會者" at bounding box center [128, 349] width 71 height 19
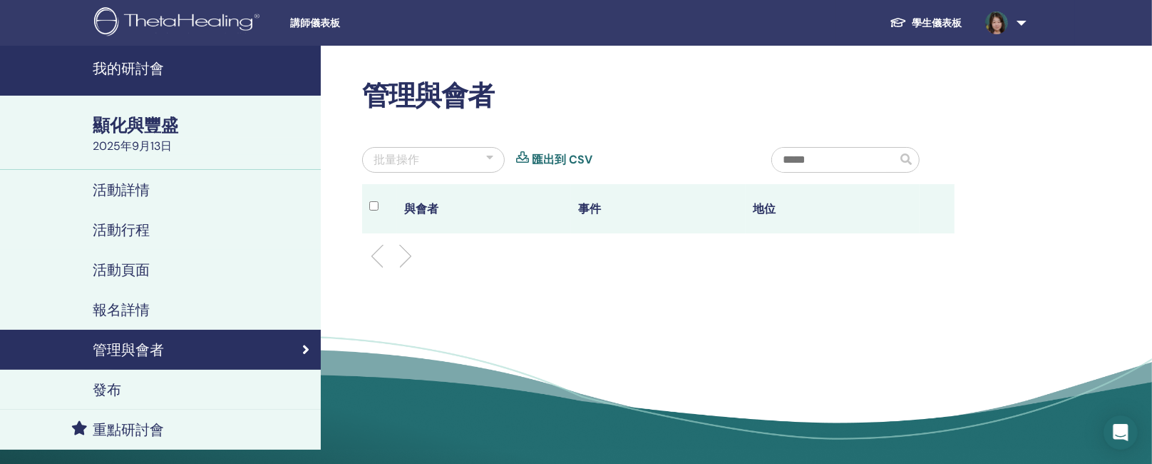
click at [117, 311] on font "報名詳情" at bounding box center [121, 309] width 57 height 19
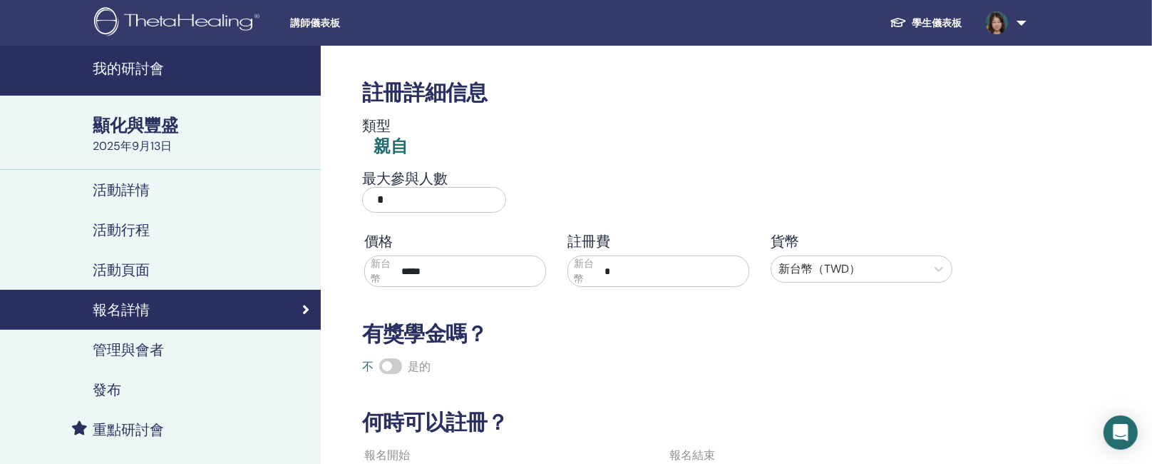
drag, startPoint x: 392, startPoint y: 195, endPoint x: 357, endPoint y: 200, distance: 36.0
click at [357, 200] on div "最大參與人數 *" at bounding box center [500, 195] width 297 height 51
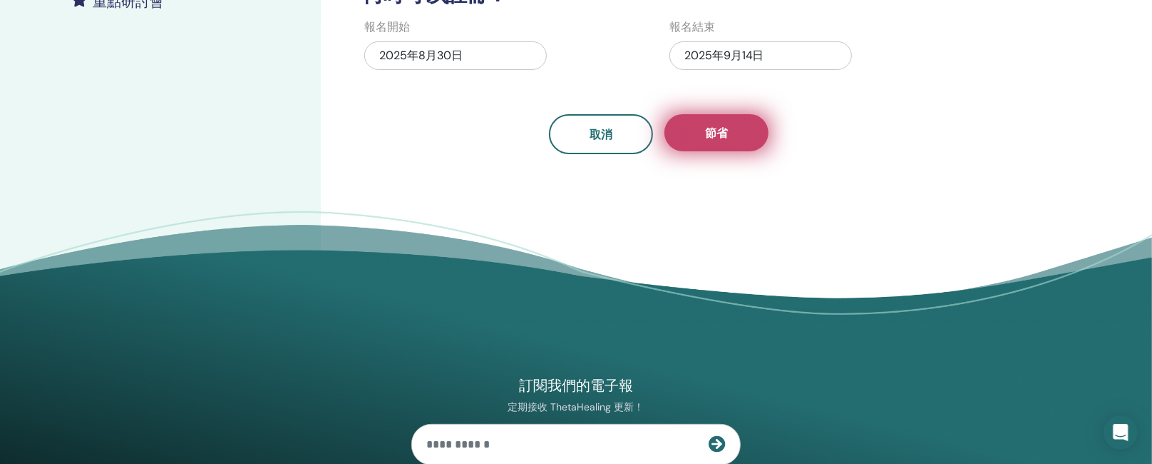
type input "*"
click at [719, 122] on button "節省" at bounding box center [717, 132] width 104 height 37
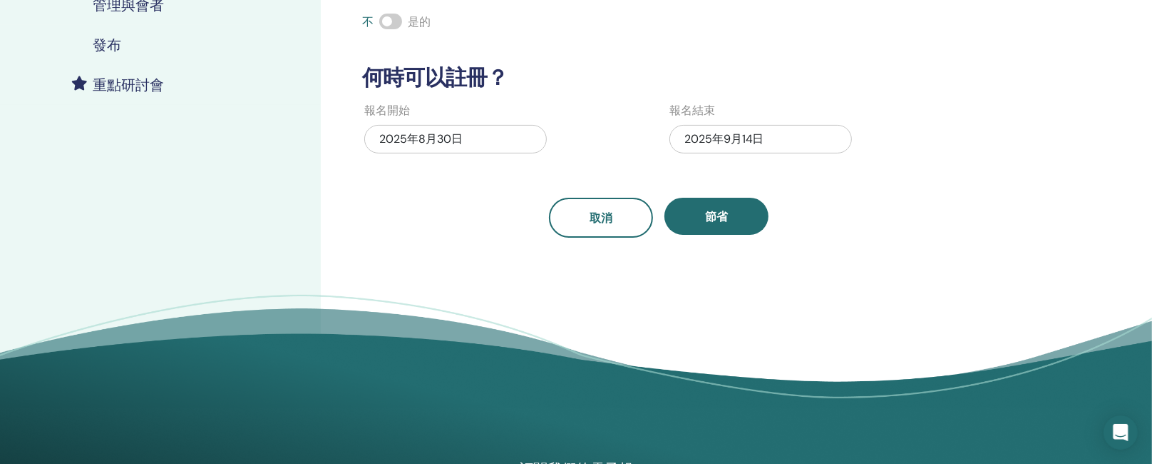
scroll to position [428, 0]
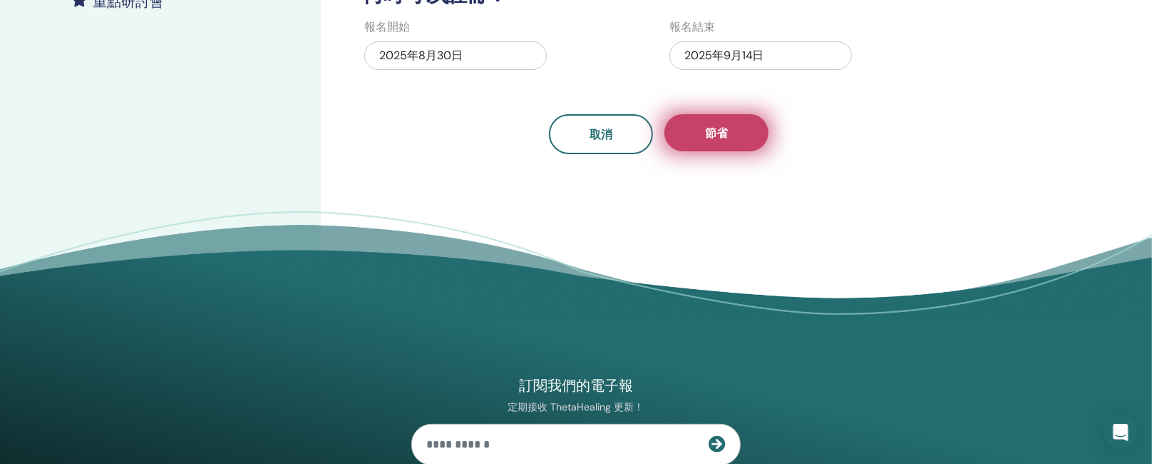
click at [711, 133] on font "節省" at bounding box center [716, 133] width 23 height 15
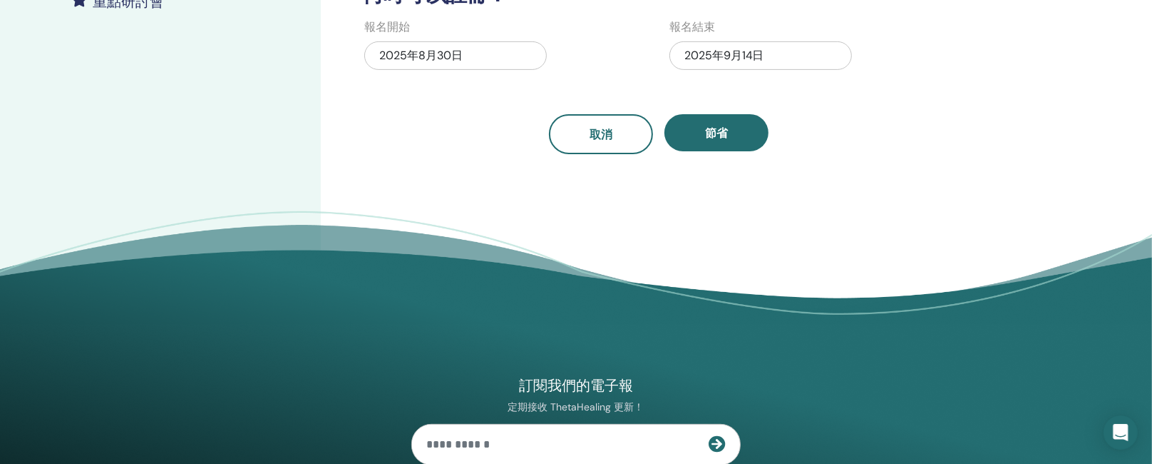
scroll to position [0, 0]
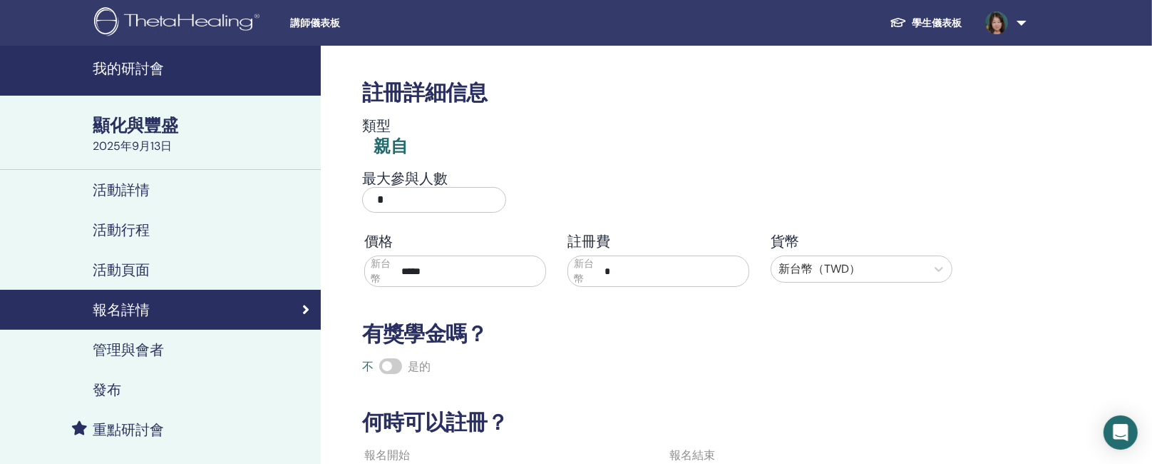
click at [148, 125] on font "顯化與豐盛" at bounding box center [136, 125] width 86 height 22
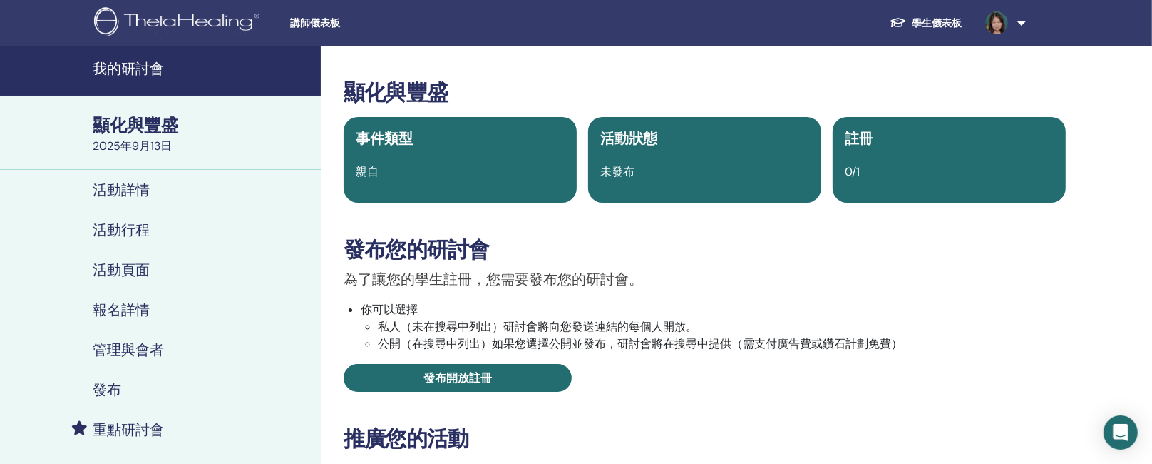
scroll to position [428, 0]
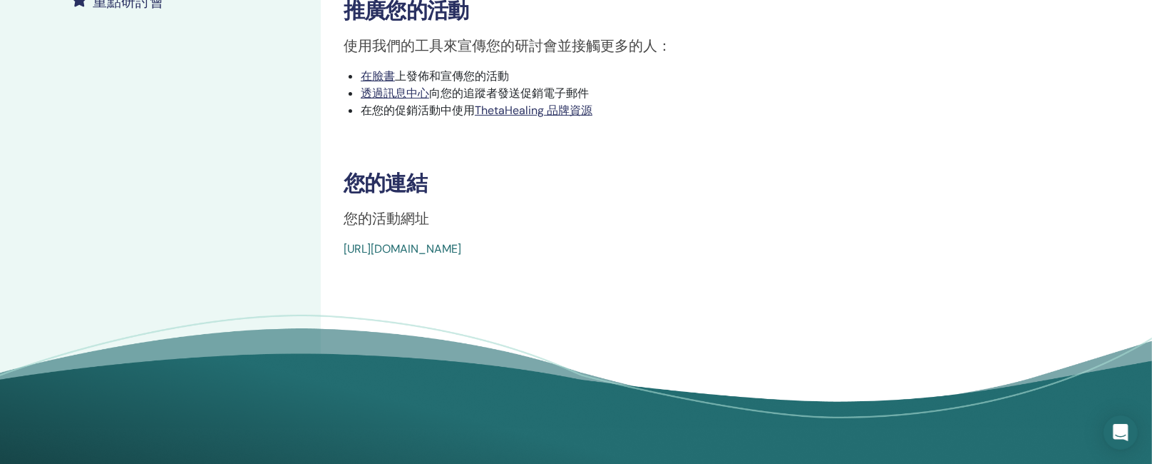
drag, startPoint x: 337, startPoint y: 252, endPoint x: 716, endPoint y: 258, distance: 378.7
click at [716, 258] on div "顯化與豐盛 事件類型 親自 活動狀態 未發布 註冊 0/1 發布您的研討會 為了讓您的學生註冊，您需要發布您的研討會。 你可以選擇 私人（未在搜尋中列出）研討…" at bounding box center [705, 37] width 768 height 839
drag, startPoint x: 634, startPoint y: 249, endPoint x: 516, endPoint y: 263, distance: 119.2
click at [516, 263] on div "顯化與豐盛 事件類型 親自 活動狀態 未發布 註冊 0/1 發布您的研討會 為了讓您的學生註冊，您需要發布您的研討會。 你可以選擇 私人（未在搜尋中列出）研討…" at bounding box center [705, 37] width 768 height 839
drag, startPoint x: 365, startPoint y: 250, endPoint x: 647, endPoint y: 257, distance: 281.7
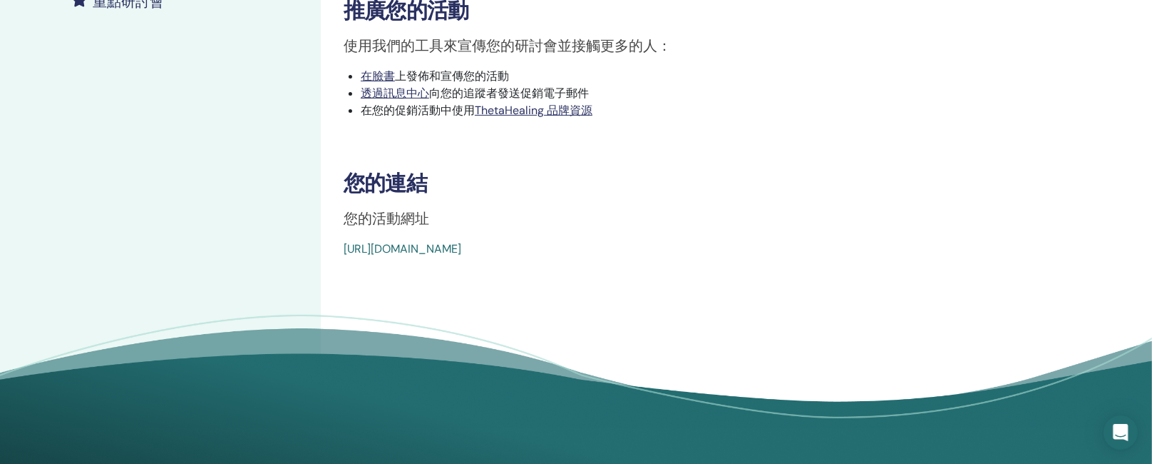
click at [364, 251] on font "[URL][DOMAIN_NAME]" at bounding box center [403, 248] width 118 height 15
click at [354, 250] on font "[URL][DOMAIN_NAME]" at bounding box center [403, 248] width 118 height 15
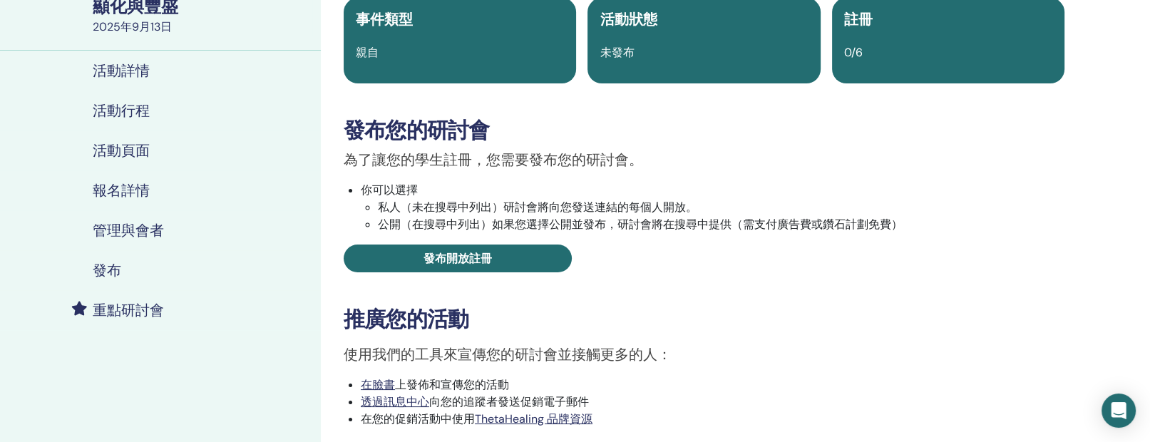
scroll to position [428, 0]
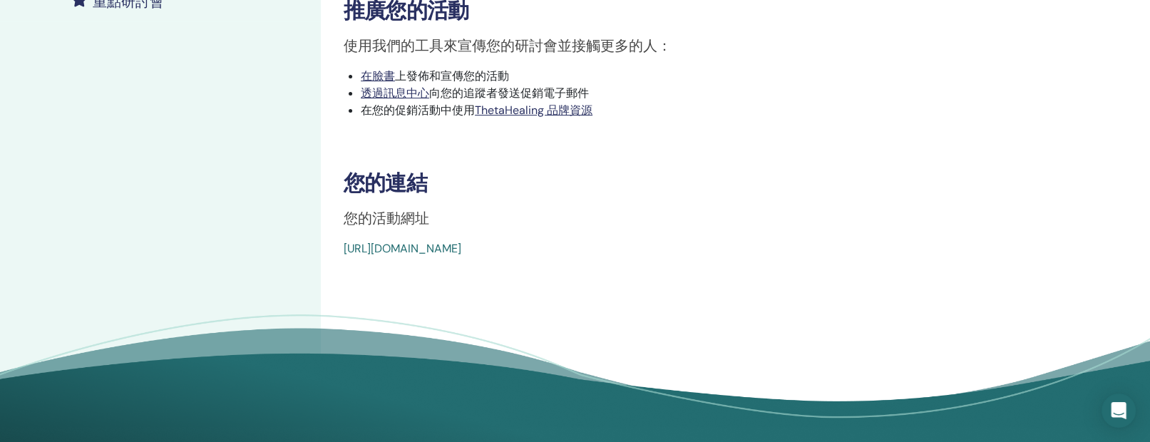
drag, startPoint x: 342, startPoint y: 256, endPoint x: 683, endPoint y: 262, distance: 340.9
click at [683, 262] on div "顯化與豐盛 事件類型 親自 活動狀態 未發布 註冊 0/6 發布您的研討會 為了讓您的學生註冊，您需要發布您的研討會。 你可以選擇 私人（未在搜尋中列出）研討…" at bounding box center [704, 37] width 767 height 839
click at [348, 249] on font "[URL][DOMAIN_NAME]" at bounding box center [403, 248] width 118 height 15
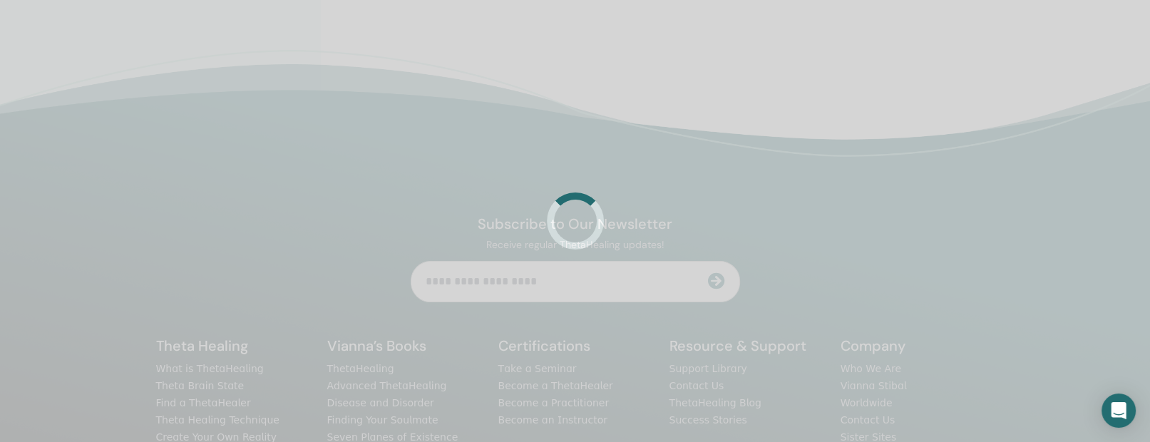
scroll to position [338, 0]
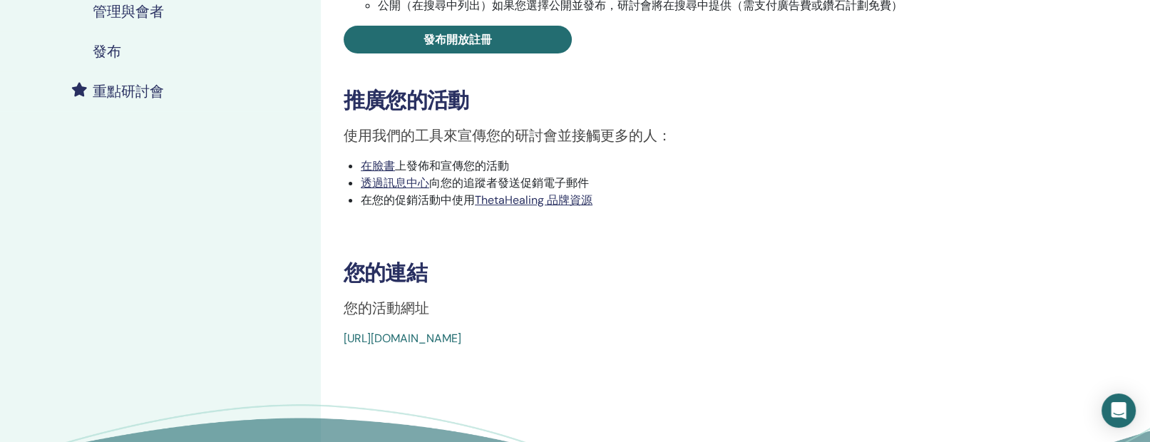
drag, startPoint x: 337, startPoint y: 346, endPoint x: 768, endPoint y: 331, distance: 431.7
click at [768, 334] on div "顯化與豐盛 事件類型 親自 活動狀態 未發布 註冊 0/6 發布您的研討會 為了讓您的學生註冊，您需要發布您的研討會。 你可以選擇 私人（未在搜尋中列出）研討…" at bounding box center [703, 44] width 749 height 605
drag, startPoint x: 738, startPoint y: 277, endPoint x: 680, endPoint y: 349, distance: 91.8
click at [680, 349] on div "顯化與豐盛 事件類型 親自 活動狀態 未發布 註冊 0/6 發布您的研討會 為了讓您的學生註冊，您需要發布您的研討會。 你可以選擇 私人（未在搜尋中列出）研討…" at bounding box center [704, 127] width 767 height 839
drag, startPoint x: 327, startPoint y: 336, endPoint x: 692, endPoint y: 324, distance: 365.3
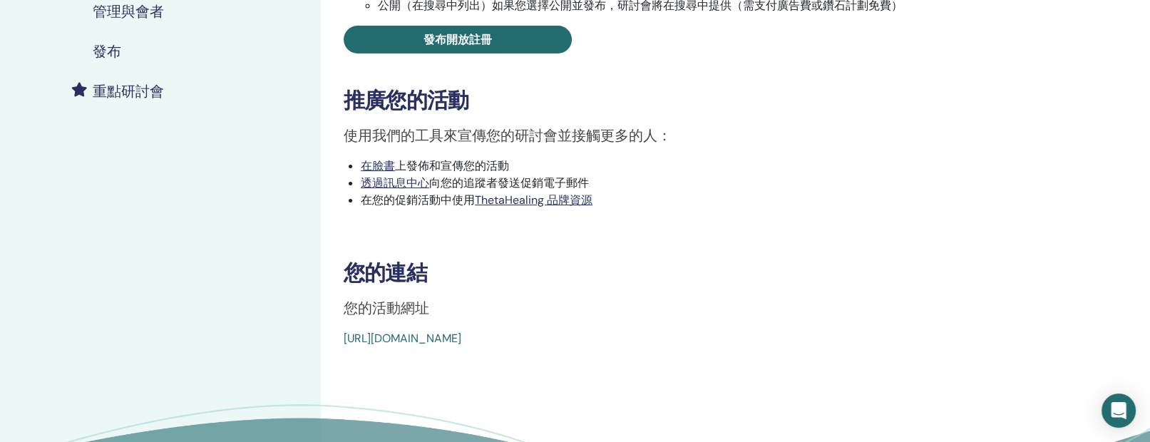
click at [692, 324] on div "顯化與豐盛 事件類型 親自 活動狀態 未發布 註冊 0/6 發布您的研討會 為了讓您的學生註冊，您需要發布您的研討會。 你可以選擇 私人（未在搜尋中列出）研討…" at bounding box center [704, 127] width 767 height 839
copy font "[URL][DOMAIN_NAME]"
